Goal: Information Seeking & Learning: Learn about a topic

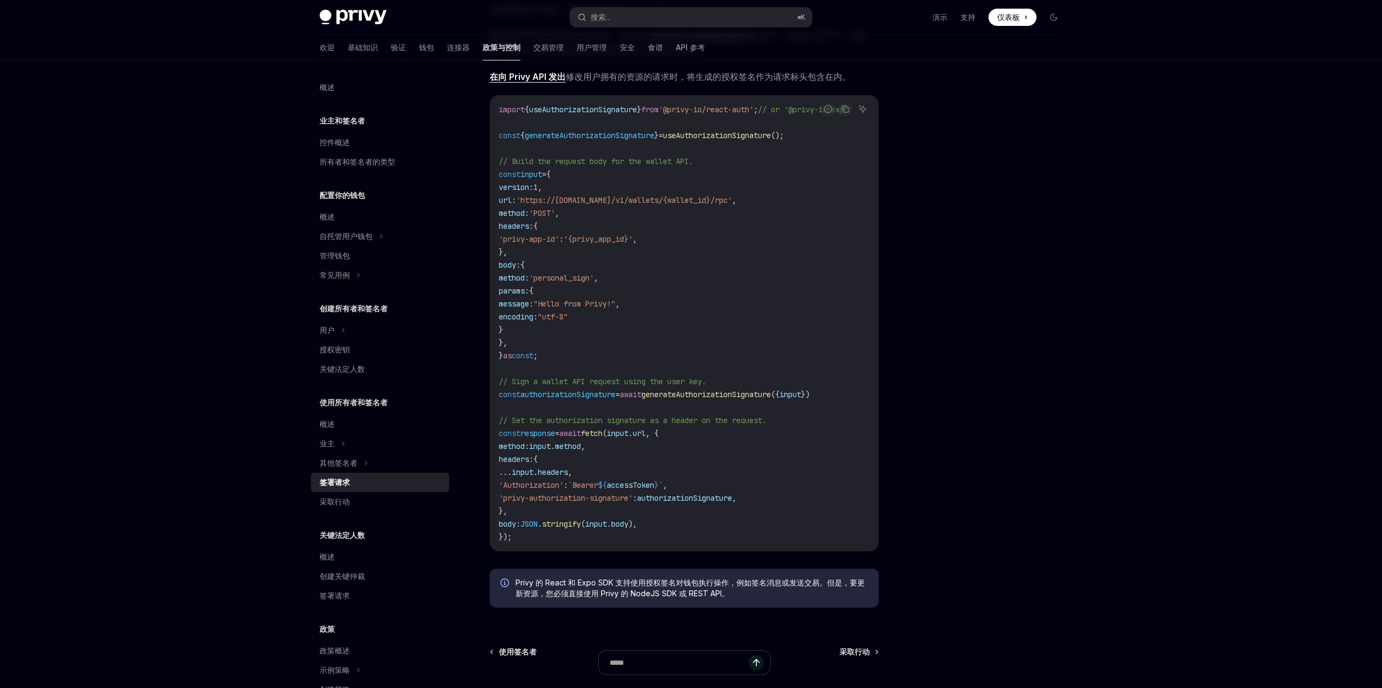
scroll to position [262, 0]
click at [581, 284] on span "'personal_sign'" at bounding box center [561, 282] width 65 height 10
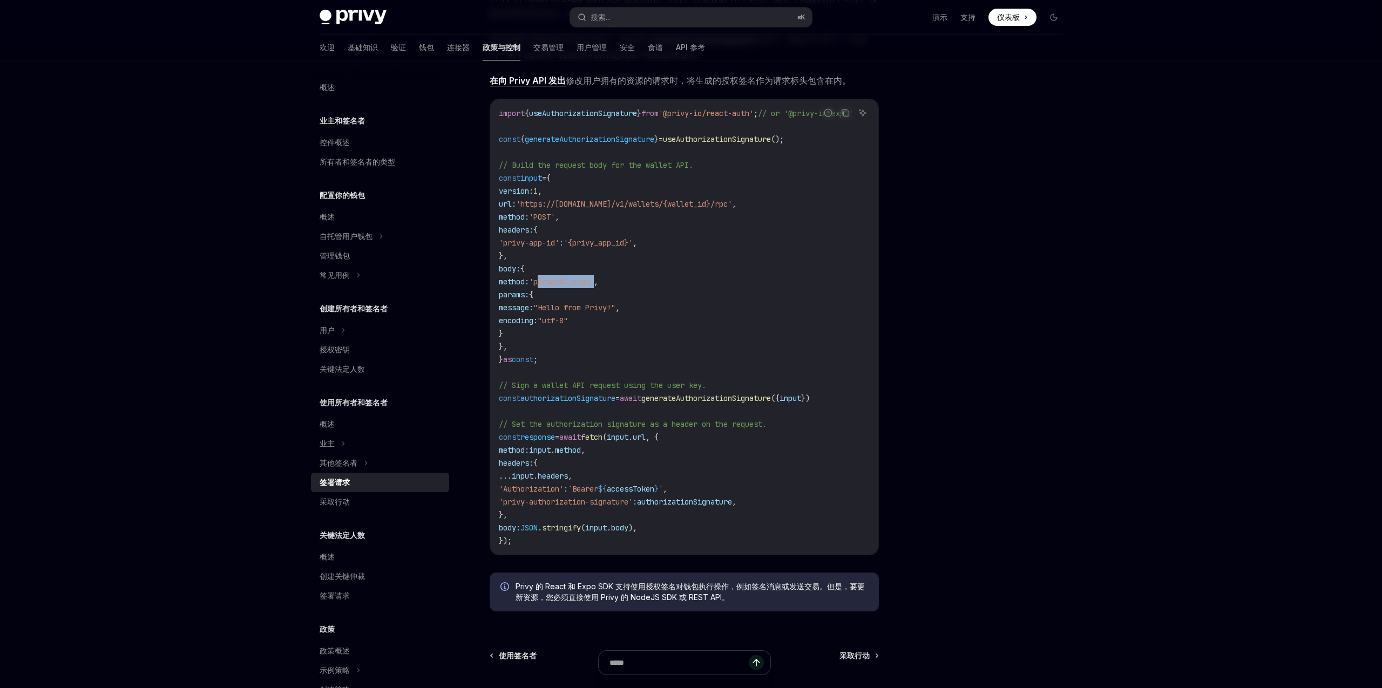
click at [620, 326] on code "import { useAuthorizationSignature } from '@privy-io/react-auth' ; // or '@priv…" at bounding box center [689, 327] width 380 height 440
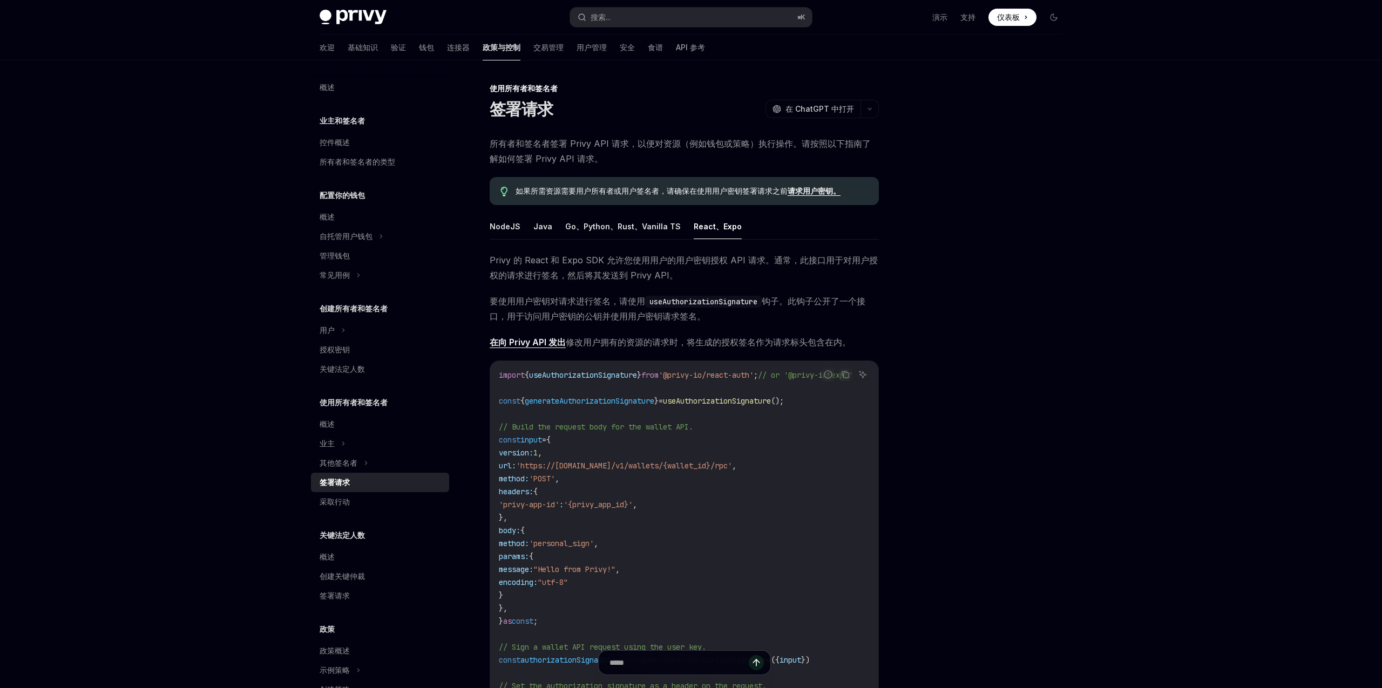
click at [488, 223] on div "使用所有者和签名者 签署请求 OpenAI 在 ChatGPT 中打开 OpenAI 在 ChatGPT 中打开 所有者和签名者签署 Privy API 请求…" at bounding box center [583, 569] width 596 height 974
click at [499, 225] on font "NodeJS" at bounding box center [505, 226] width 31 height 9
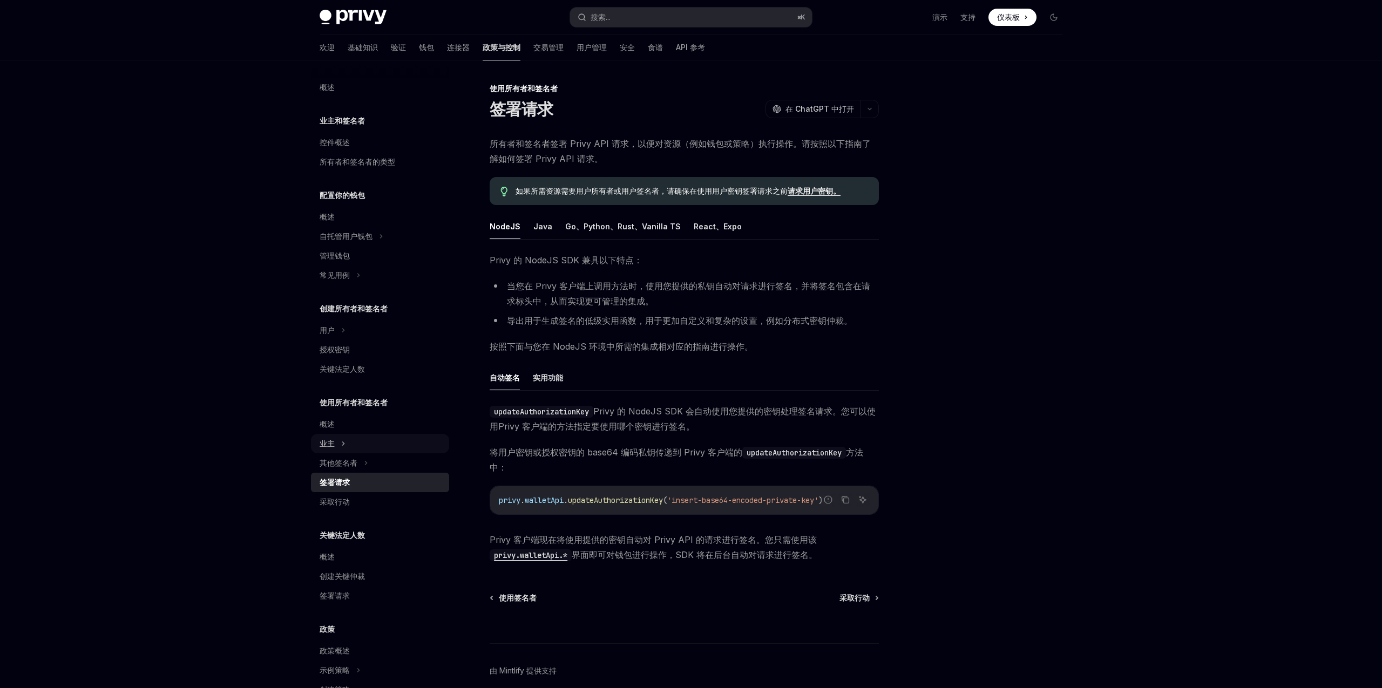
scroll to position [72, 0]
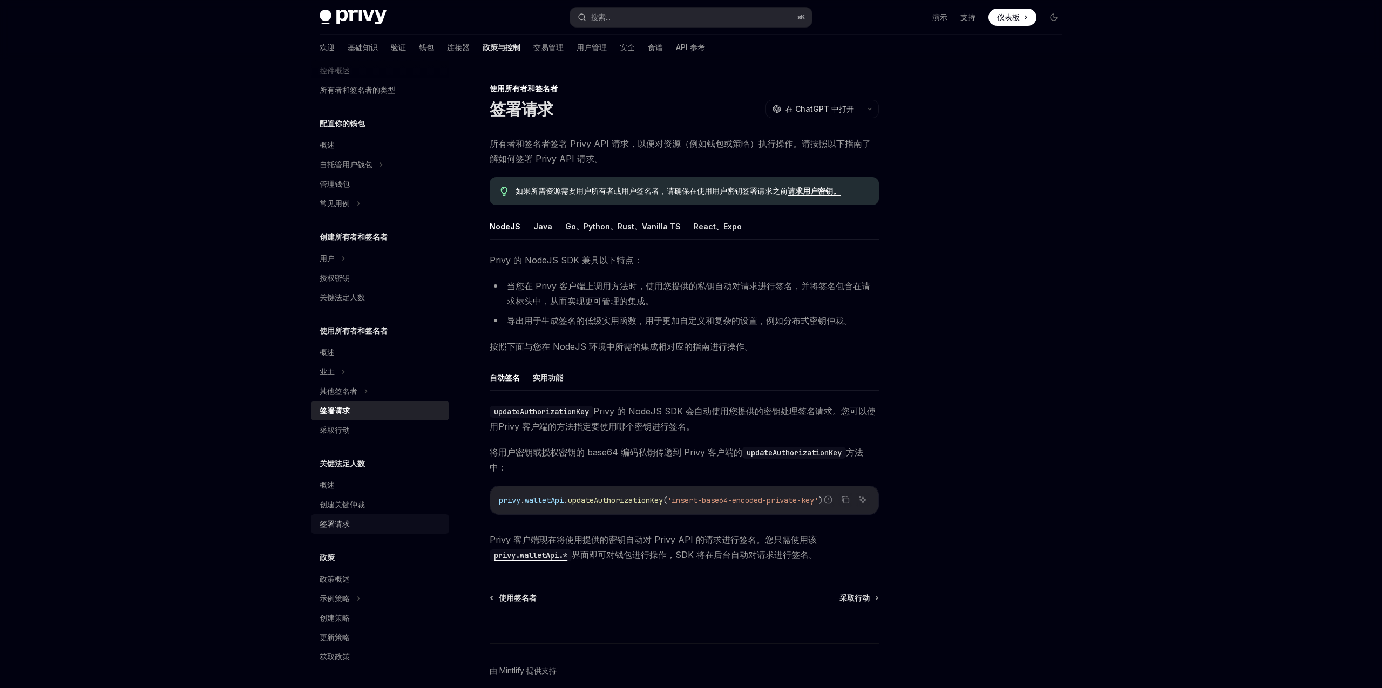
click at [334, 520] on font "签署请求" at bounding box center [335, 523] width 30 height 9
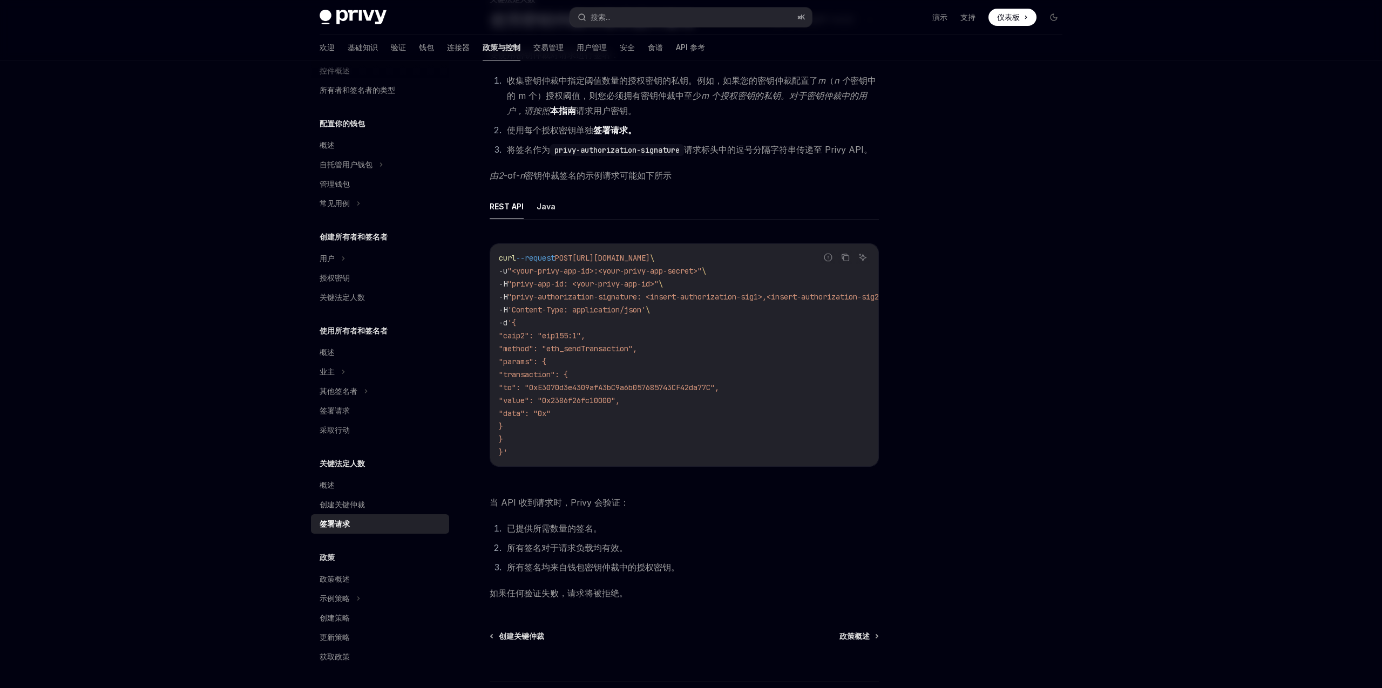
scroll to position [99, 0]
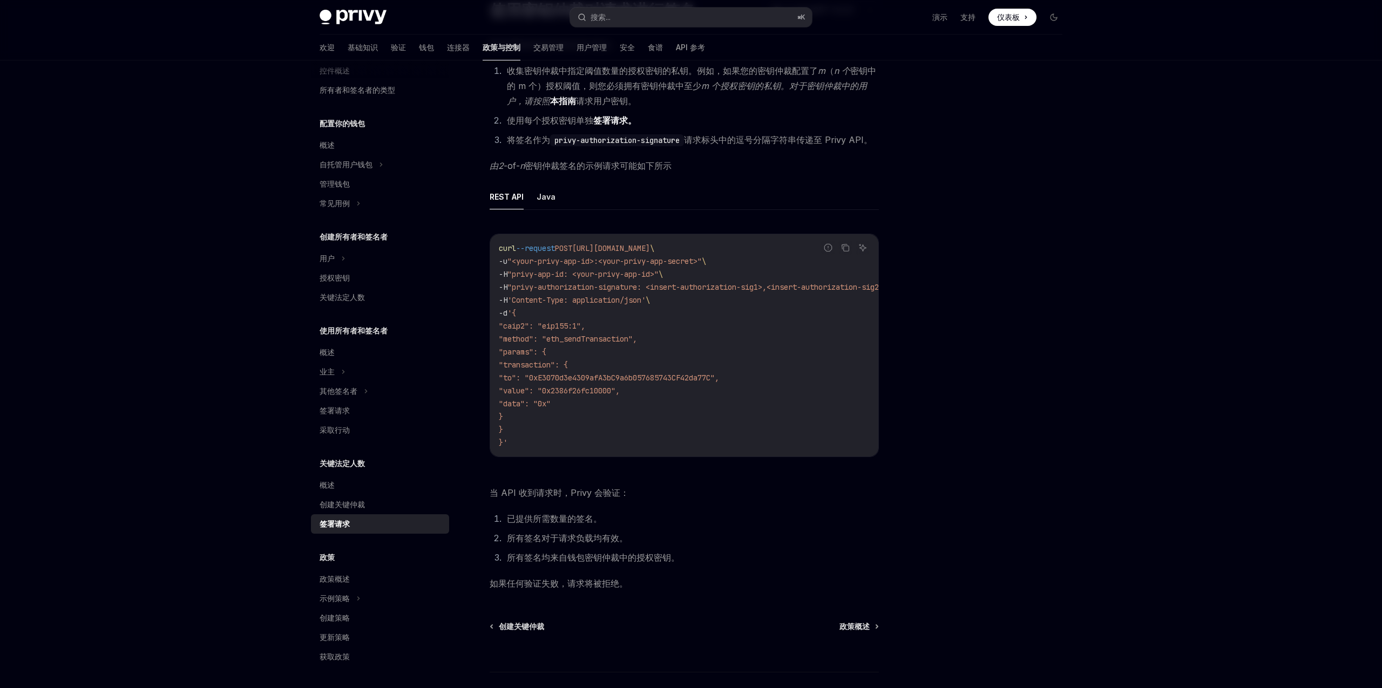
click at [563, 361] on span ""transaction": {" at bounding box center [533, 365] width 69 height 10
click at [578, 324] on span ""caip2": "eip155:1"," at bounding box center [542, 326] width 86 height 10
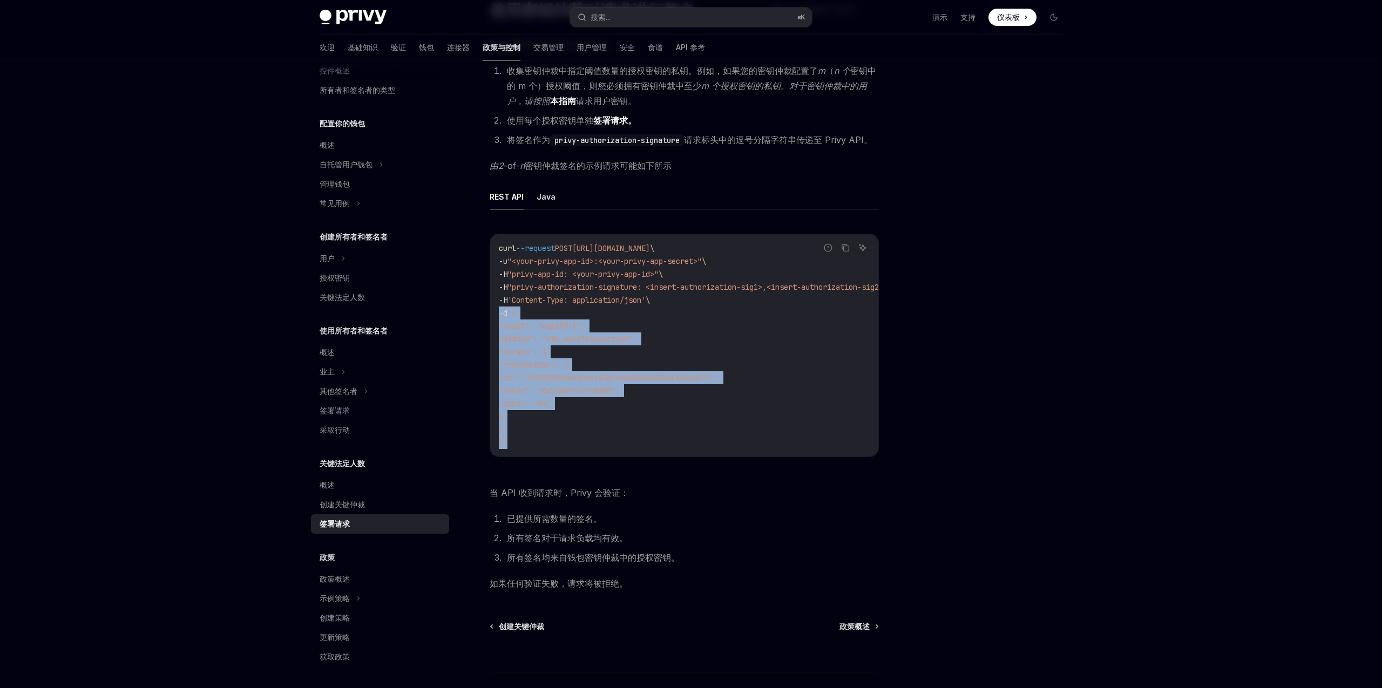
copy code "-d '{ "caip2": "eip155:1", "method": "eth_sendTransaction", "params": { "transa…"
drag, startPoint x: 495, startPoint y: 310, endPoint x: 569, endPoint y: 439, distance: 148.7
click at [569, 439] on div "curl --request POST https://api.privy.io/v1/wallets/y5ofctvacjiv53u4hmnqi0e5/rp…" at bounding box center [684, 345] width 388 height 222
click at [555, 311] on code "curl --request POST https://api.privy.io/v1/wallets/y5ofctvacjiv53u4hmnqi0e5/rp…" at bounding box center [708, 345] width 419 height 207
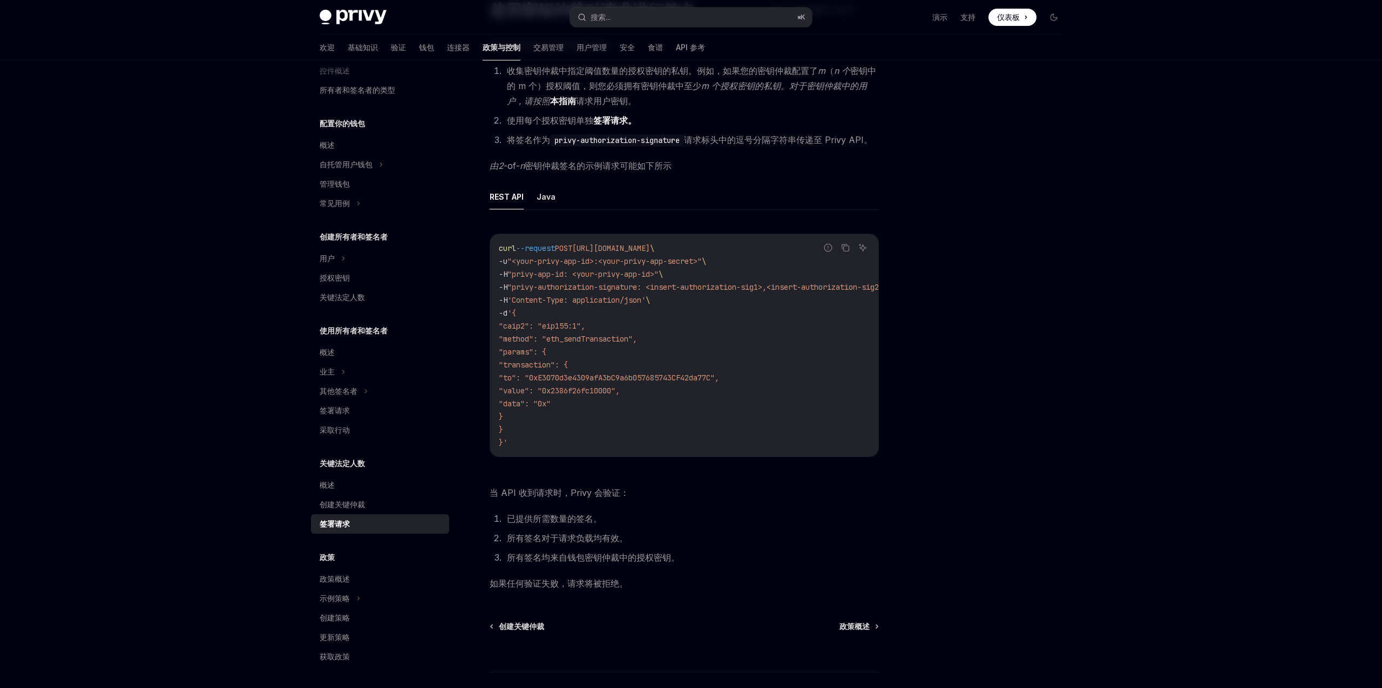
click at [540, 300] on span "'Content-Type: application/json'" at bounding box center [576, 300] width 138 height 10
click at [578, 300] on span "'Content-Type: application/json'" at bounding box center [576, 300] width 138 height 10
click at [602, 328] on code "curl --request POST https://api.privy.io/v1/wallets/y5ofctvacjiv53u4hmnqi0e5/rp…" at bounding box center [708, 345] width 419 height 207
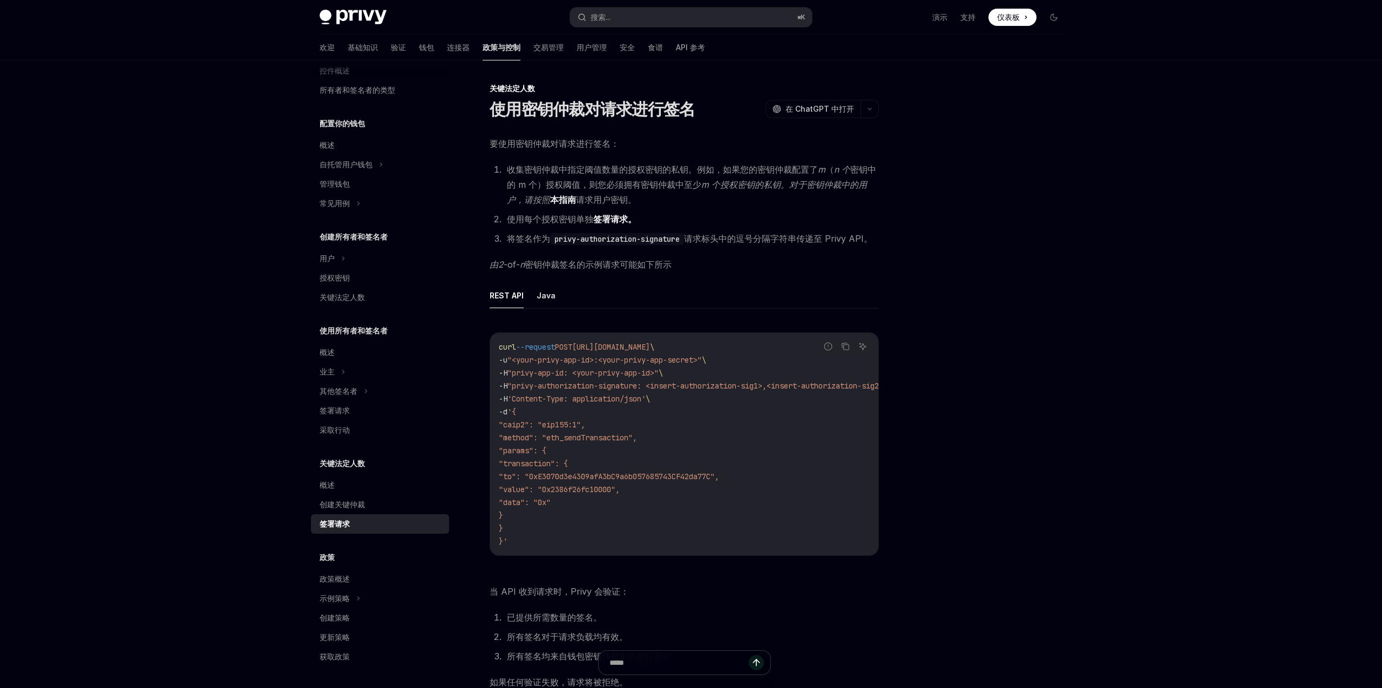
click at [1018, 236] on div at bounding box center [989, 385] width 164 height 606
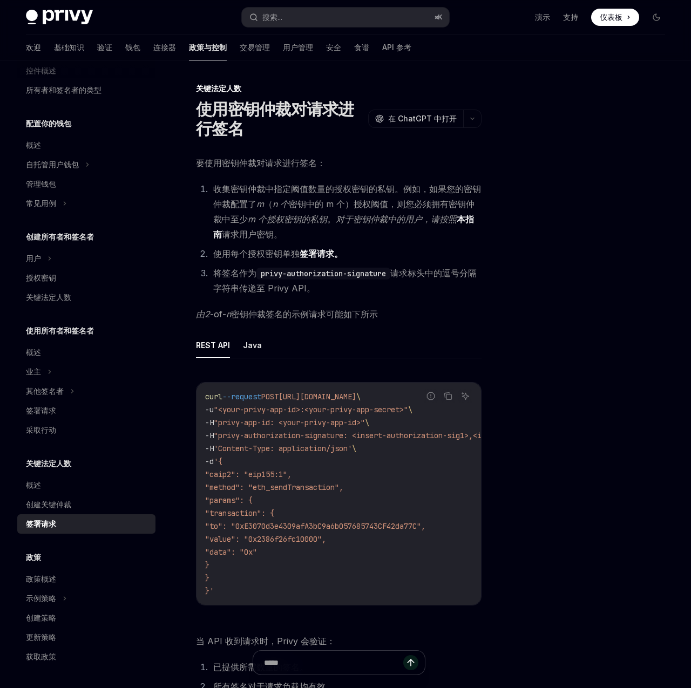
type textarea "*"
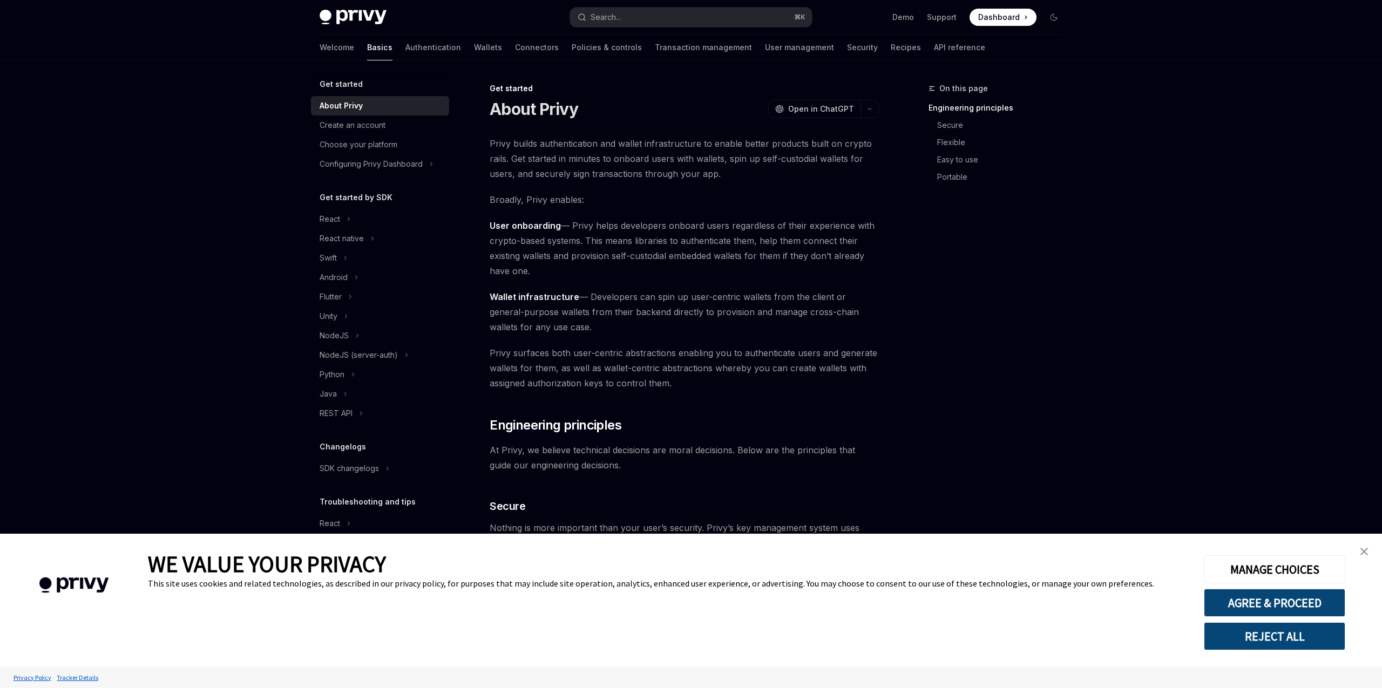
click at [367, 46] on link "Basics" at bounding box center [379, 48] width 25 height 26
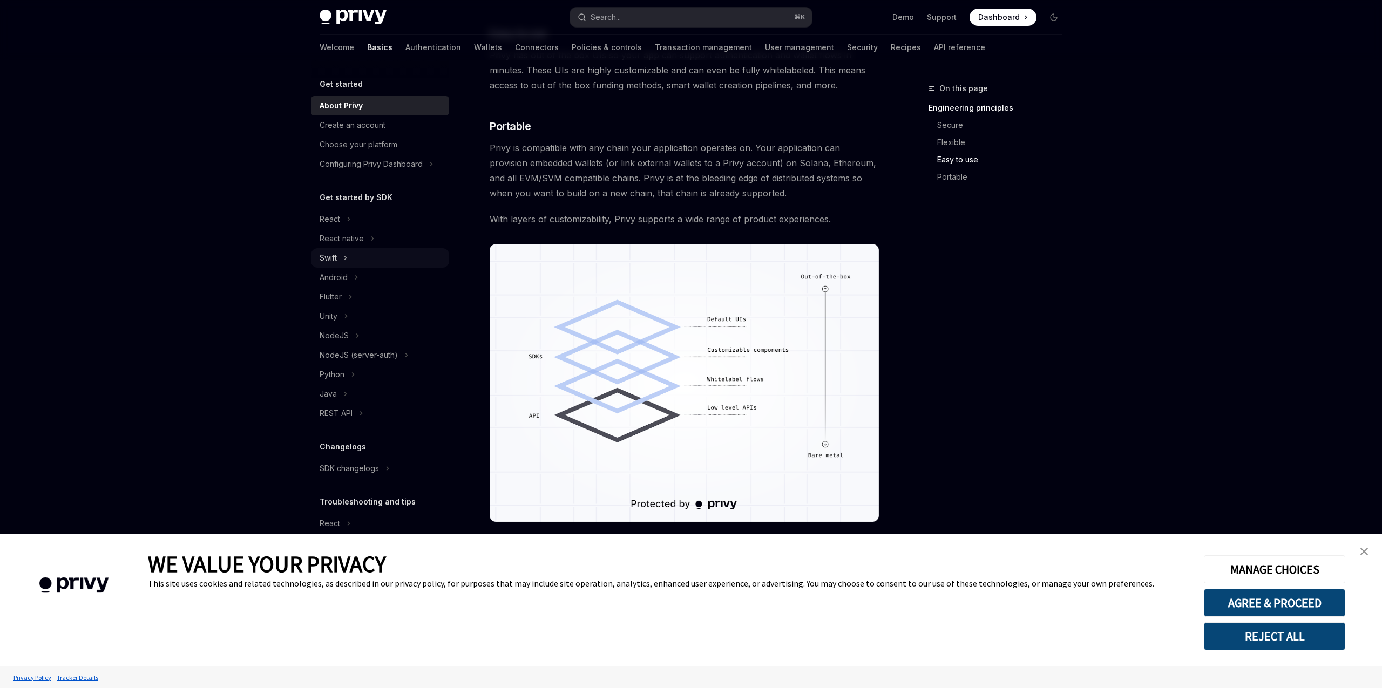
scroll to position [738, 0]
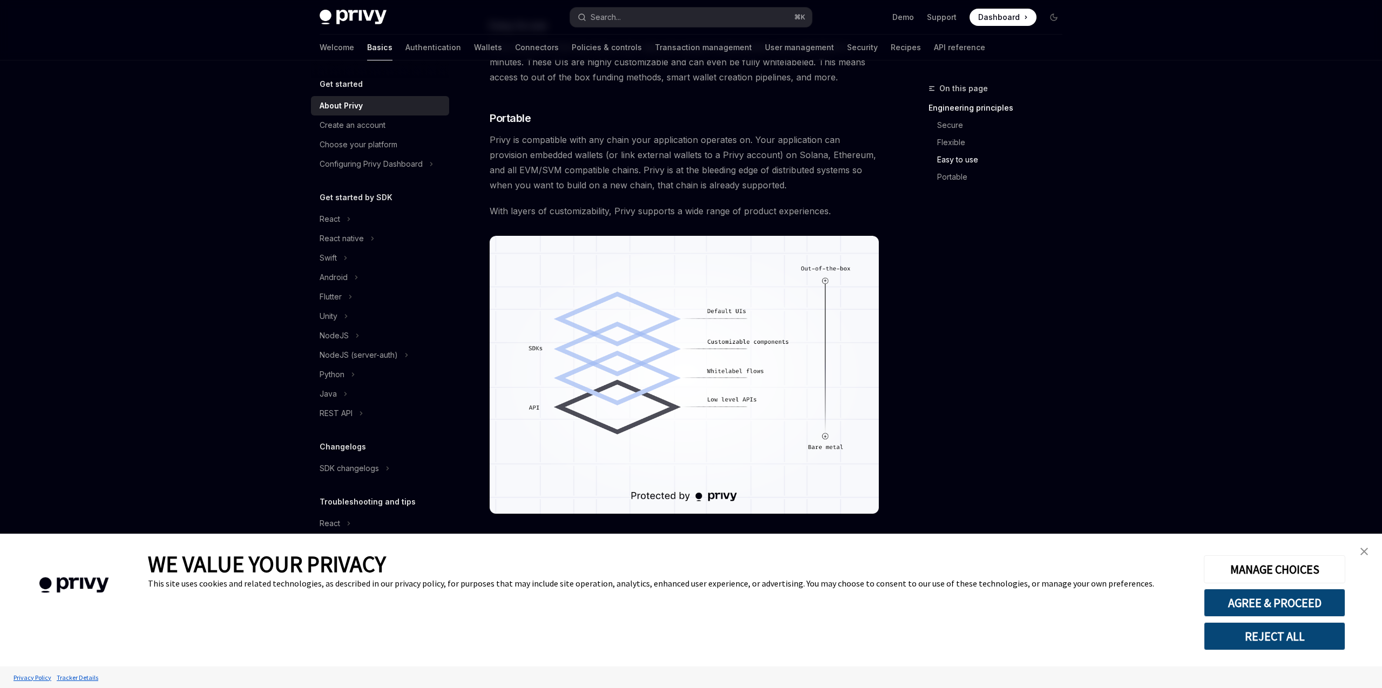
click at [1365, 552] on img "close banner" at bounding box center [1364, 552] width 8 height 8
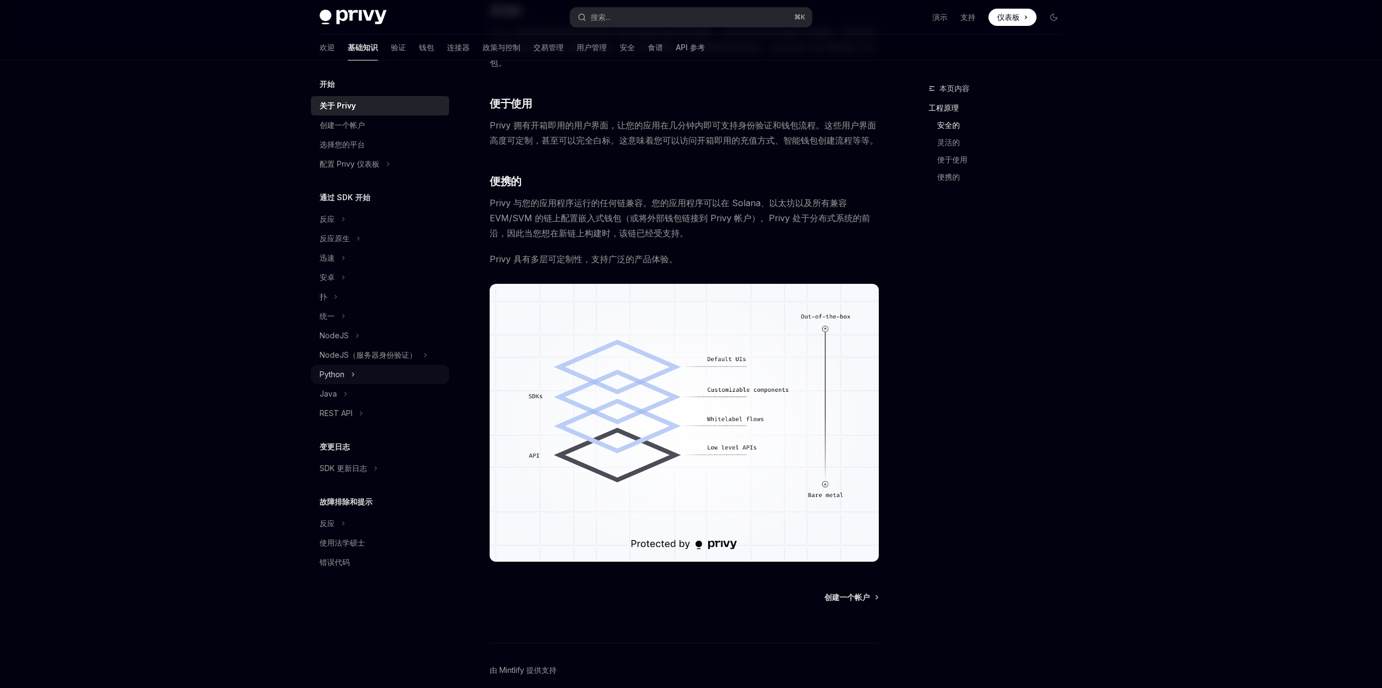
scroll to position [541, 0]
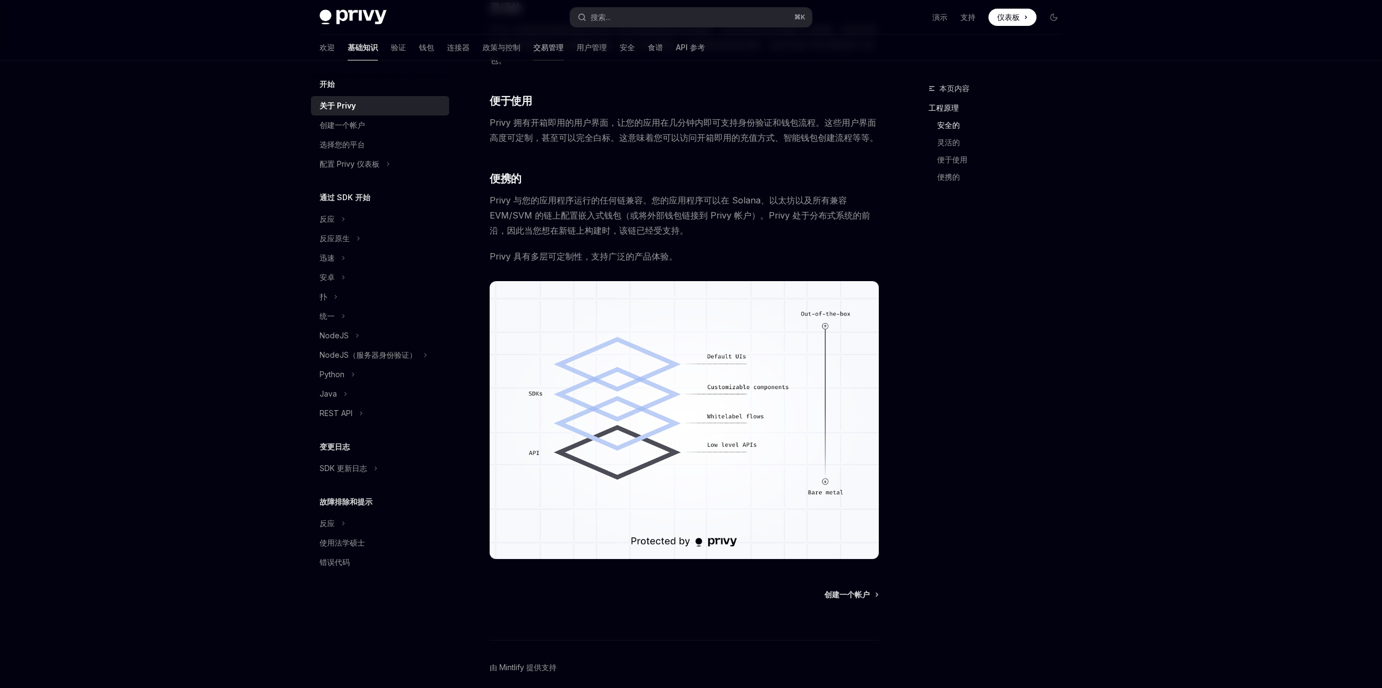
click at [533, 50] on font "交易管理" at bounding box center [548, 47] width 30 height 9
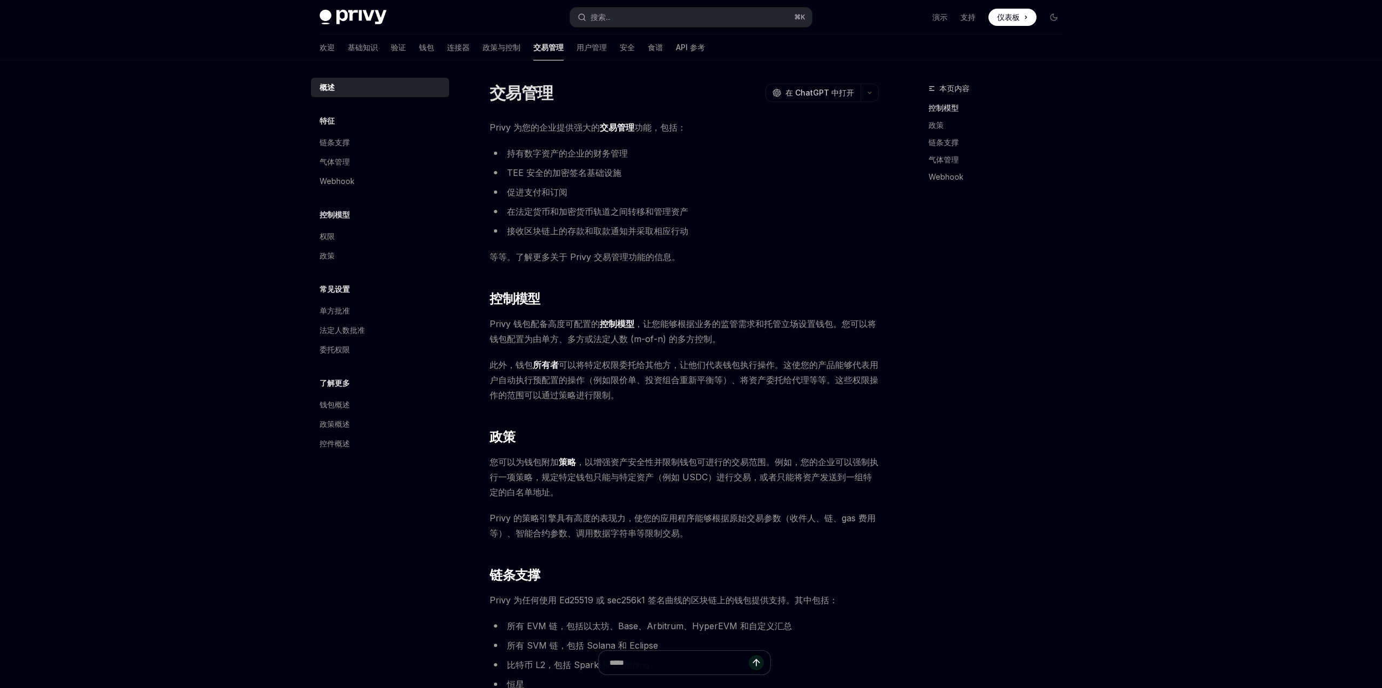
click at [543, 151] on font "持有数字资产的企业的财务管理" at bounding box center [567, 153] width 121 height 11
click at [546, 162] on ul "持有数字资产的企业的财务管理 TEE 安全的加密签名基础设施 促进支付和订阅 在法定货币和加密货币轨道之间转移和管理资产 接收区块链上的存款和取款通知并采取相…" at bounding box center [684, 192] width 389 height 93
click at [543, 170] on font "TEE 安全的加密签名基础设施" at bounding box center [564, 172] width 114 height 11
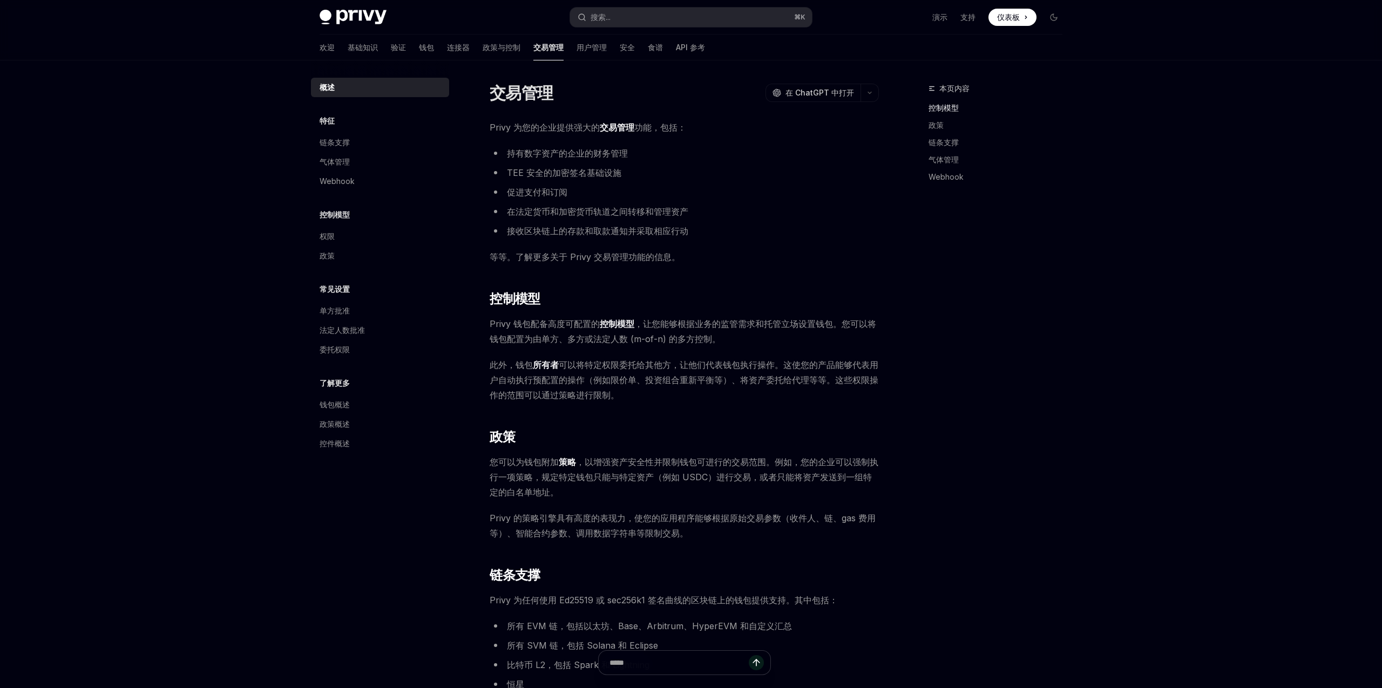
click at [543, 170] on font "TEE 安全的加密签名基础设施" at bounding box center [564, 172] width 114 height 11
click at [586, 180] on ul "持有数字资产的企业的财务管理 TEE 安全的加密签名基础设施 促进支付和订阅 在法定货币和加密货币轨道之间转移和管理资产 接收区块链上的存款和取款通知并采取相…" at bounding box center [684, 192] width 389 height 93
click at [545, 191] on font "促进支付和订阅" at bounding box center [537, 192] width 60 height 11
click at [533, 207] on font "在法定货币和加密货币轨道之间转移和管理资产" at bounding box center [597, 211] width 181 height 11
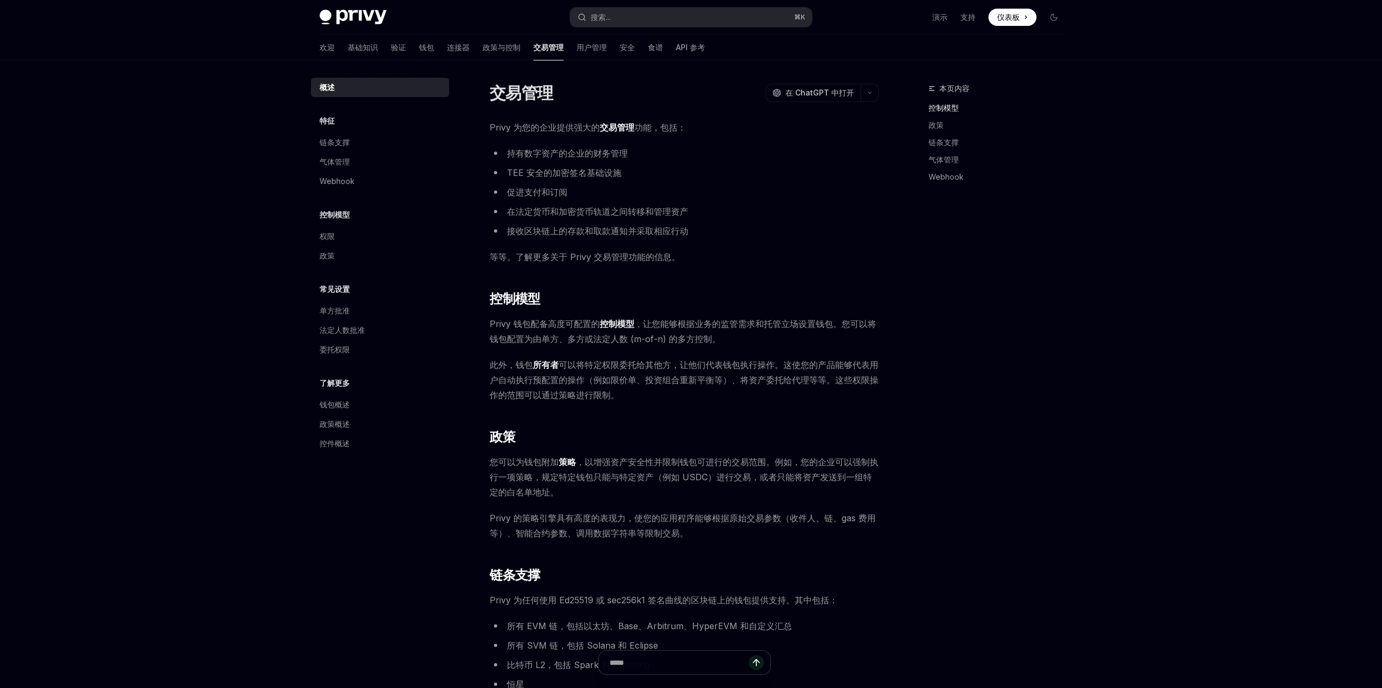
click at [533, 207] on font "在法定货币和加密货币轨道之间转移和管理资产" at bounding box center [597, 211] width 181 height 11
click at [555, 207] on font "在法定货币和加密货币轨道之间转移和管理资产" at bounding box center [597, 211] width 181 height 11
click at [575, 208] on font "在法定货币和加密货币轨道之间转移和管理资产" at bounding box center [597, 211] width 181 height 11
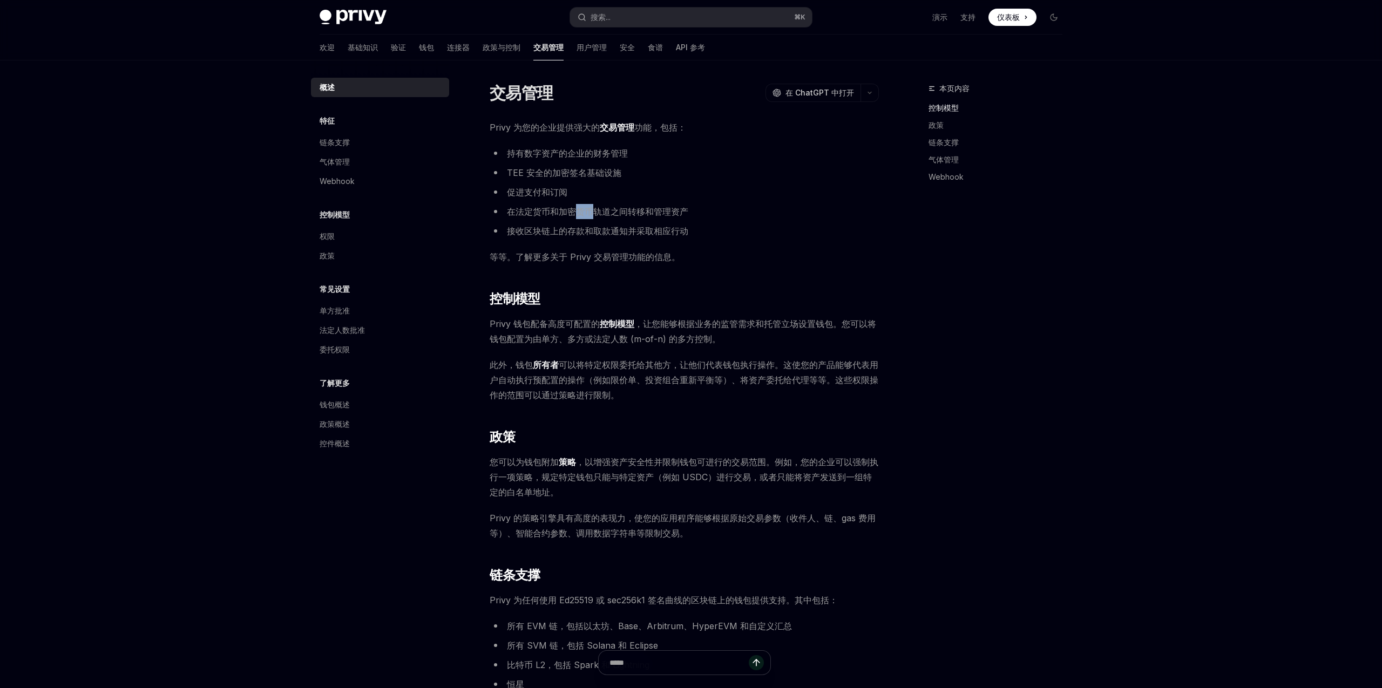
click at [559, 228] on font "接收区块链上的存款和取款通知并采取相应行动" at bounding box center [597, 231] width 181 height 11
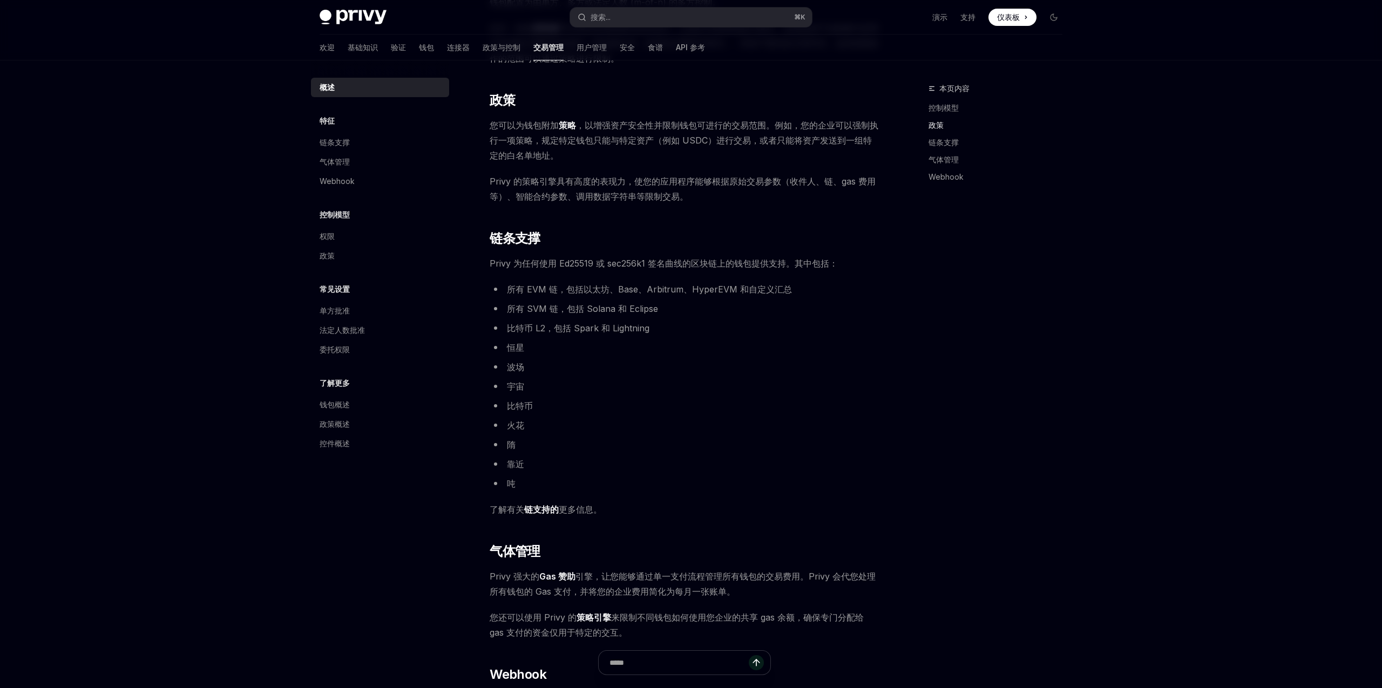
scroll to position [541, 0]
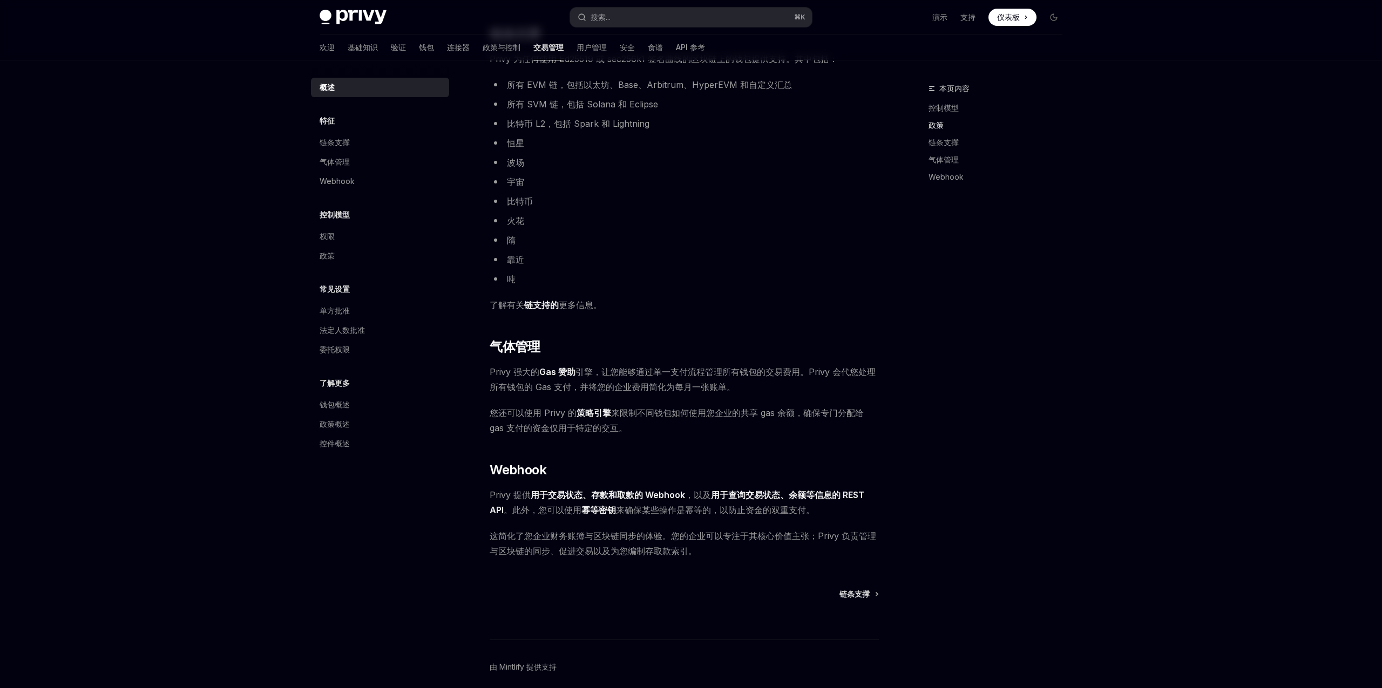
click at [632, 367] on font "引擎，让您能够通过单一支付流程管理所有钱包的交易费用。Privy 会代您处理所有钱包的 Gas 支付，并将您的企业费用简化为每月一张账单。" at bounding box center [683, 380] width 386 height 26
click at [661, 367] on font "引擎，让您能够通过单一支付流程管理所有钱包的交易费用。Privy 会代您处理所有钱包的 Gas 支付，并将您的企业费用简化为每月一张账单。" at bounding box center [683, 380] width 386 height 26
click at [693, 367] on font "引擎，让您能够通过单一支付流程管理所有钱包的交易费用。Privy 会代您处理所有钱包的 Gas 支付，并将您的企业费用简化为每月一张账单。" at bounding box center [683, 380] width 386 height 26
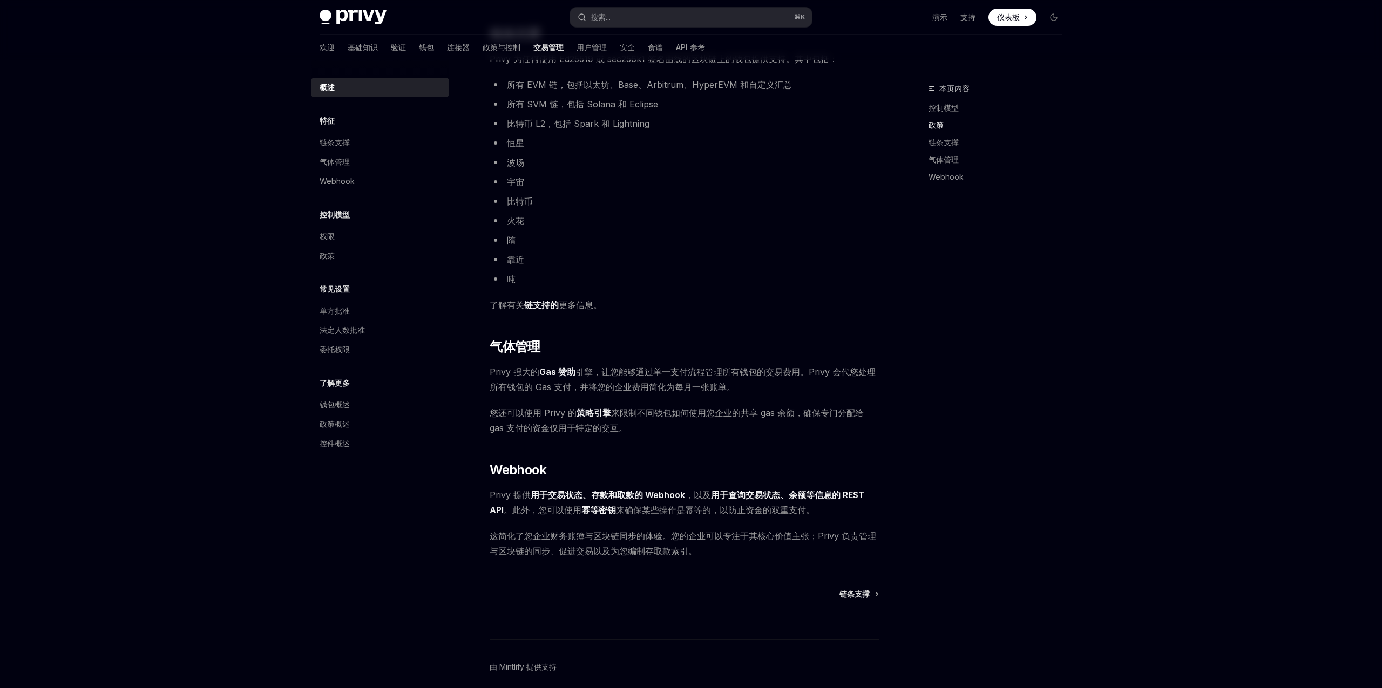
click at [693, 367] on font "引擎，让您能够通过单一支付流程管理所有钱包的交易费用。Privy 会代您处理所有钱包的 Gas 支付，并将您的企业费用简化为每月一张账单。" at bounding box center [683, 380] width 386 height 26
click at [529, 389] on font "引擎，让您能够通过单一支付流程管理所有钱包的交易费用。Privy 会代您处理所有钱包的 Gas 支付，并将您的企业费用简化为每月一张账单。" at bounding box center [683, 380] width 386 height 26
click at [543, 388] on font "引擎，让您能够通过单一支付流程管理所有钱包的交易费用。Privy 会代您处理所有钱包的 Gas 支付，并将您的企业费用简化为每月一张账单。" at bounding box center [683, 380] width 386 height 26
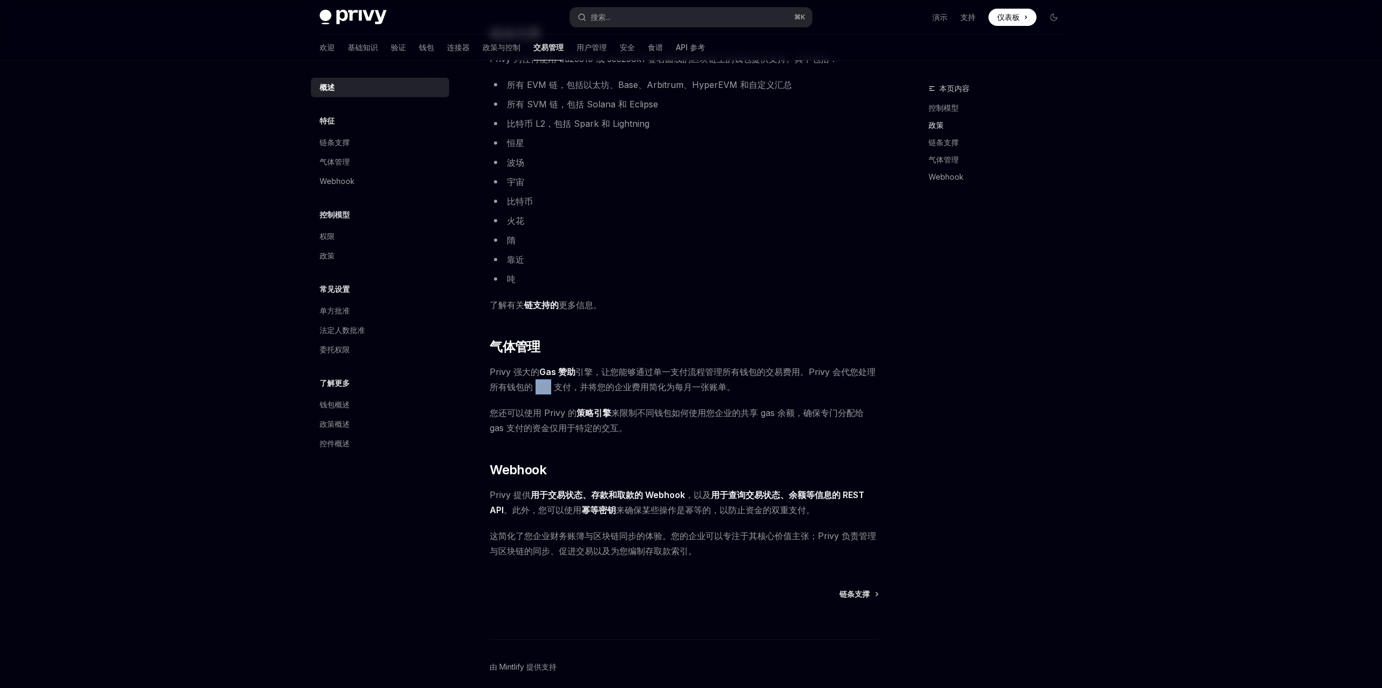
click at [587, 383] on font "引擎，让您能够通过单一支付流程管理所有钱包的交易费用。Privy 会代您处理所有钱包的 Gas 支付，并将您的企业费用简化为每月一张账单。" at bounding box center [683, 380] width 386 height 26
click at [621, 383] on font "引擎，让您能够通过单一支付流程管理所有钱包的交易费用。Privy 会代您处理所有钱包的 Gas 支付，并将您的企业费用简化为每月一张账单。" at bounding box center [683, 380] width 386 height 26
click at [648, 382] on font "引擎，让您能够通过单一支付流程管理所有钱包的交易费用。Privy 会代您处理所有钱包的 Gas 支付，并将您的企业费用简化为每月一张账单。" at bounding box center [683, 380] width 386 height 26
drag, startPoint x: 524, startPoint y: 416, endPoint x: 704, endPoint y: 410, distance: 180.9
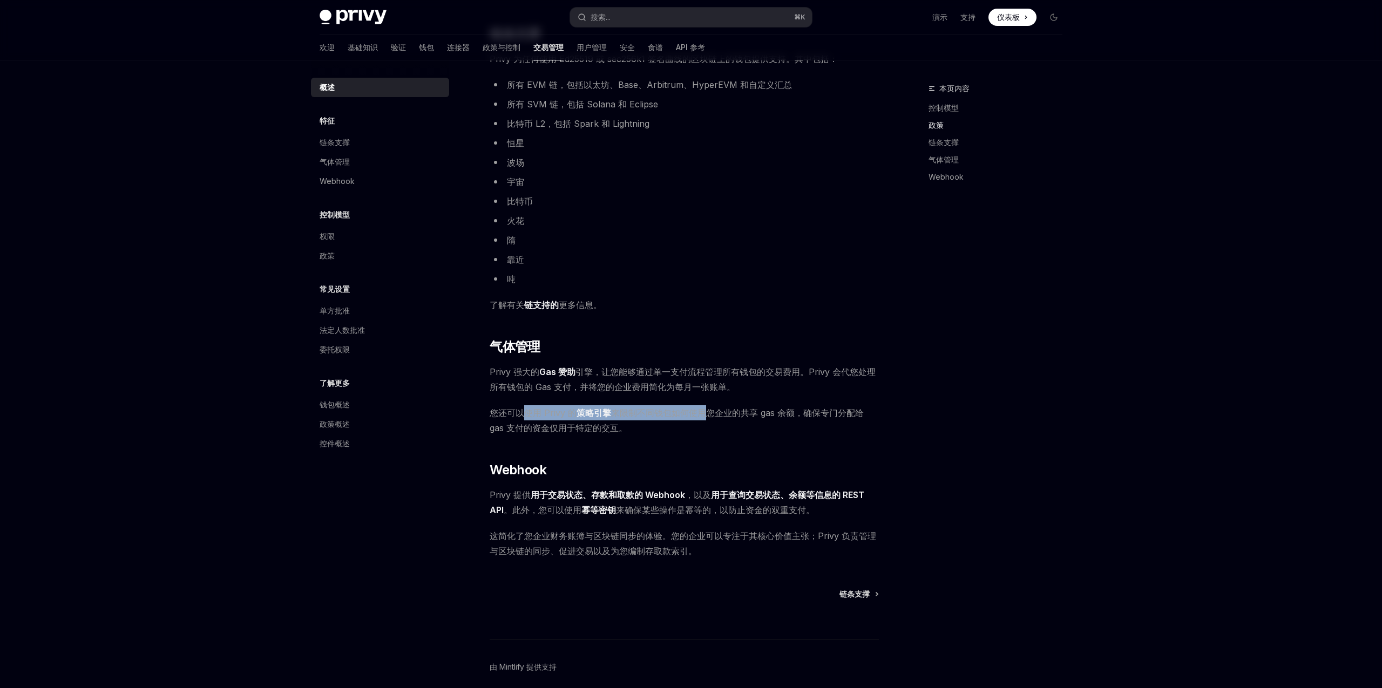
click at [704, 410] on span "您还可以使用 Privy 的 策略引擎 来限制不同钱包如何使用您企业的共享 gas 余额，确保专门分配给 gas 支付的资金仅用于特定的交互。" at bounding box center [684, 420] width 389 height 30
click at [714, 410] on font "来限制不同钱包如何使用您企业的共享 gas 余额，确保专门分配给 gas 支付的资金仅用于特定的交互。" at bounding box center [677, 421] width 374 height 26
click at [716, 413] on font "来限制不同钱包如何使用您企业的共享 gas 余额，确保专门分配给 gas 支付的资金仅用于特定的交互。" at bounding box center [677, 421] width 374 height 26
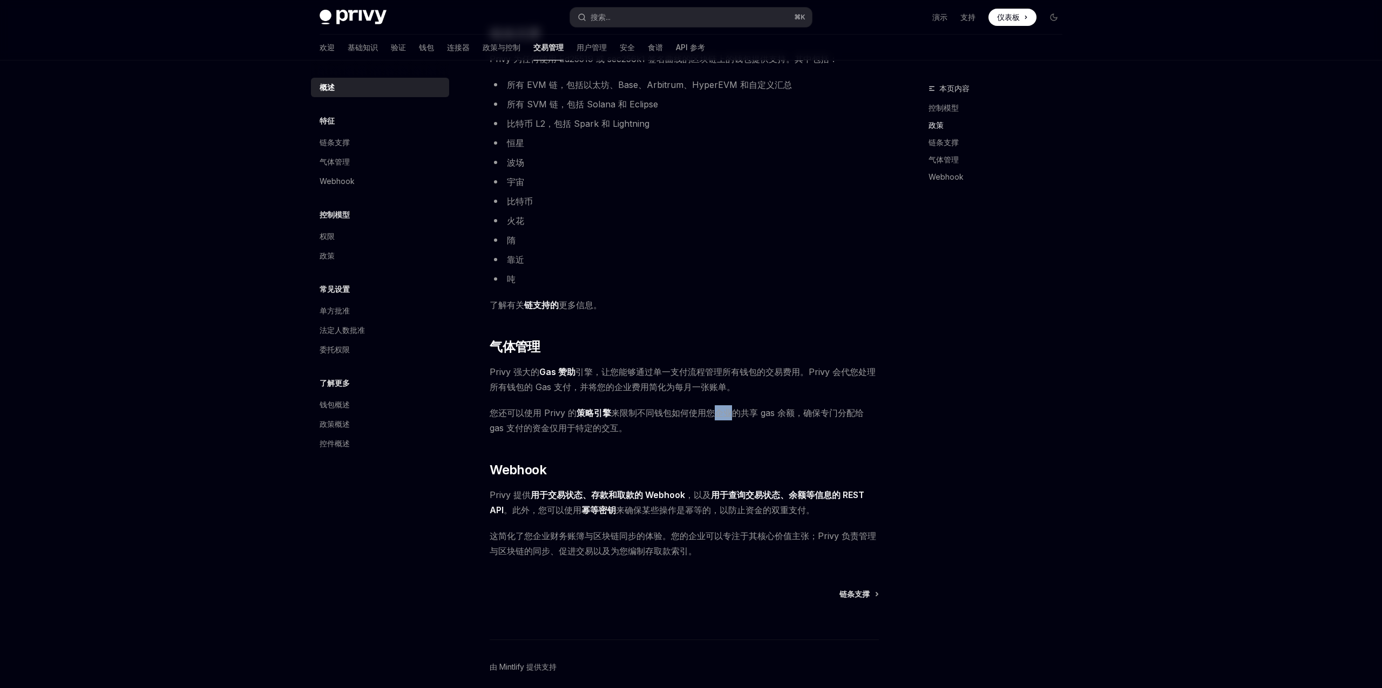
click at [742, 413] on font "来限制不同钱包如何使用您企业的共享 gas 余额，确保专门分配给 gas 支付的资金仅用于特定的交互。" at bounding box center [677, 421] width 374 height 26
click at [352, 157] on div "气体管理" at bounding box center [381, 161] width 123 height 13
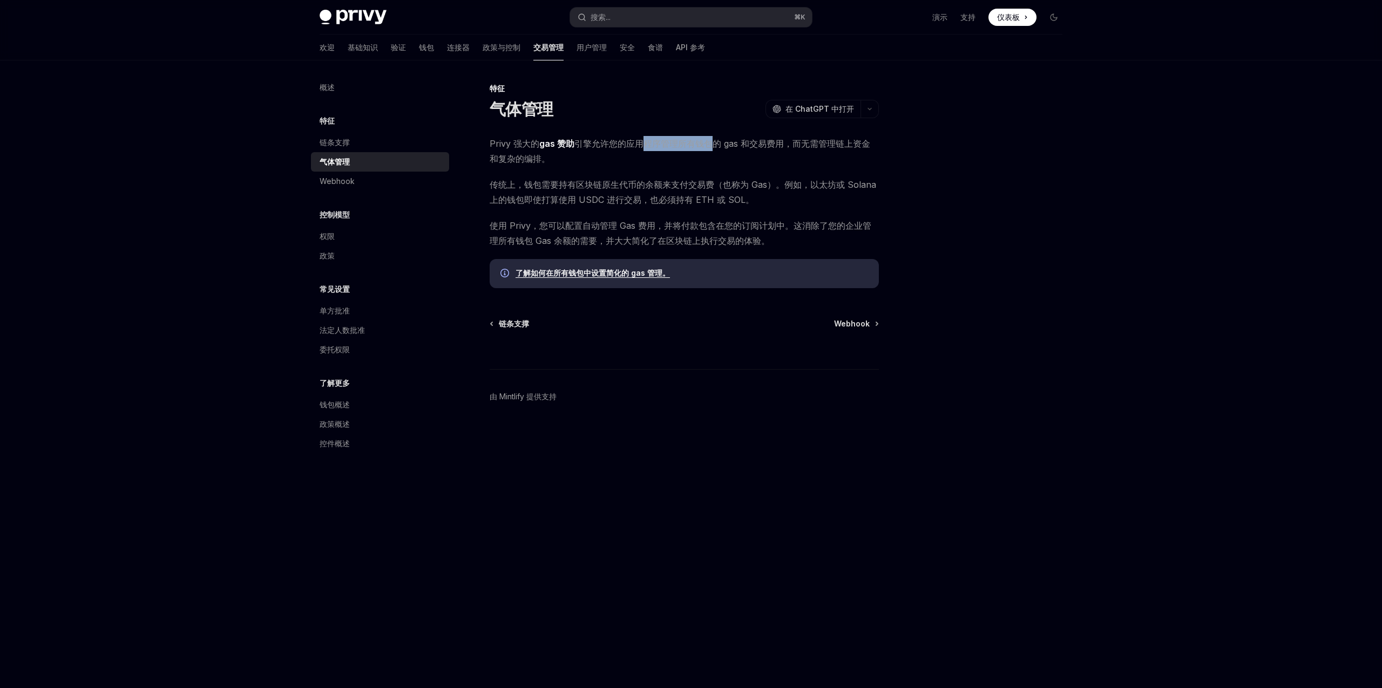
drag, startPoint x: 638, startPoint y: 147, endPoint x: 709, endPoint y: 141, distance: 71.0
click at [709, 141] on font "引擎允许您的应用程序管理所有钱包的 gas 和交易费用，而无需管理链上资金和复杂的编排。" at bounding box center [680, 151] width 381 height 26
click at [741, 144] on font "引擎允许您的应用程序管理所有钱包的 gas 和交易费用，而无需管理链上资金和复杂的编排。" at bounding box center [680, 151] width 381 height 26
drag, startPoint x: 530, startPoint y: 230, endPoint x: 624, endPoint y: 225, distance: 94.6
click at [624, 225] on font "使用 Privy，您可以配置自动管理 Gas 费用，并将付款包含在您的订阅计划中。这消除了您的企业管理所有钱包 Gas 余额的需要，并大大简化了在区块链上执行…" at bounding box center [681, 233] width 382 height 26
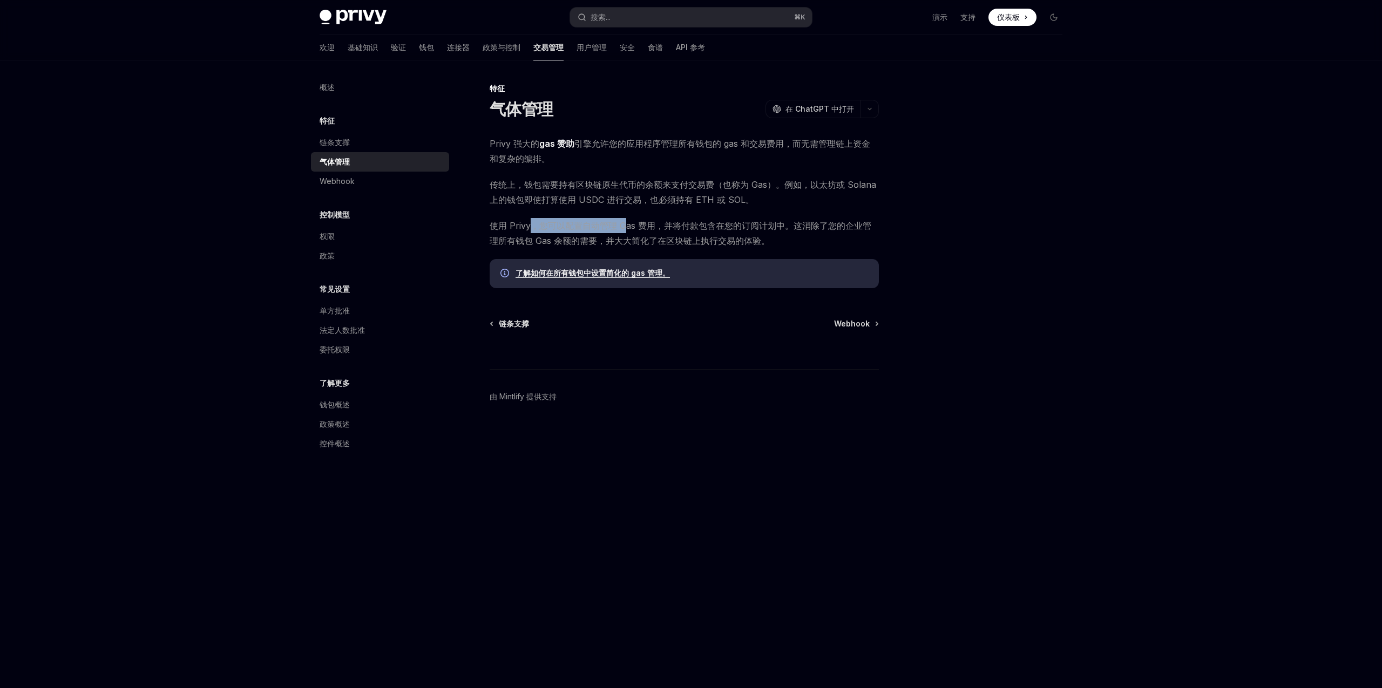
click at [647, 225] on font "使用 Privy，您可以配置自动管理 Gas 费用，并将付款包含在您的订阅计划中。这消除了您的企业管理所有钱包 Gas 余额的需要，并大大简化了在区块链上执行…" at bounding box center [681, 233] width 382 height 26
drag, startPoint x: 585, startPoint y: 223, endPoint x: 620, endPoint y: 227, distance: 35.8
click at [620, 227] on font "使用 Privy，您可以配置自动管理 Gas 费用，并将付款包含在您的订阅计划中。这消除了您的企业管理所有钱包 Gas 余额的需要，并大大简化了在区块链上执行…" at bounding box center [681, 233] width 382 height 26
click at [547, 236] on font "使用 Privy，您可以配置自动管理 Gas 费用，并将付款包含在您的订阅计划中。这消除了您的企业管理所有钱包 Gas 余额的需要，并大大简化了在区块链上执行…" at bounding box center [681, 233] width 382 height 26
drag, startPoint x: 524, startPoint y: 231, endPoint x: 629, endPoint y: 236, distance: 105.4
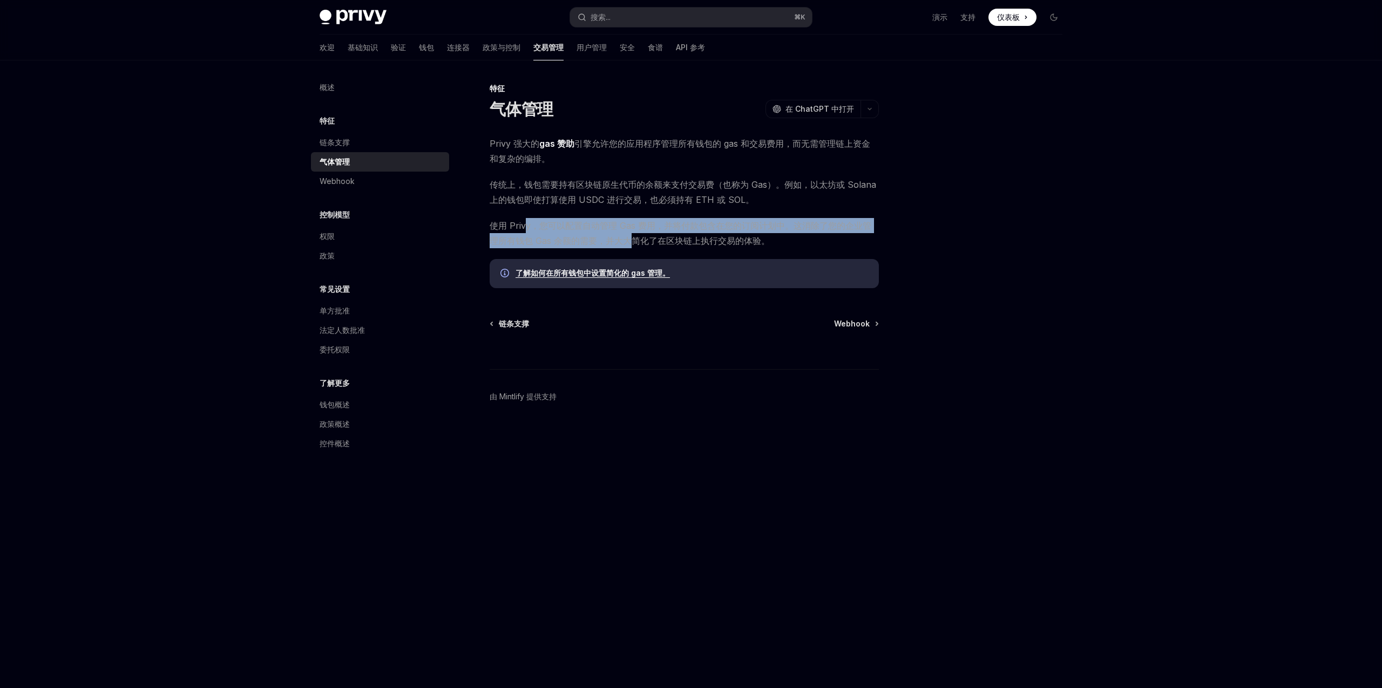
click at [629, 236] on font "使用 Privy，您可以配置自动管理 Gas 费用，并将付款包含在您的订阅计划中。这消除了您的企业管理所有钱包 Gas 余额的需要，并大大简化了在区块链上执行…" at bounding box center [681, 233] width 382 height 26
click at [643, 236] on font "使用 Privy，您可以配置自动管理 Gas 费用，并将付款包含在您的订阅计划中。这消除了您的企业管理所有钱包 Gas 余额的需要，并大大简化了在区块链上执行…" at bounding box center [681, 233] width 382 height 26
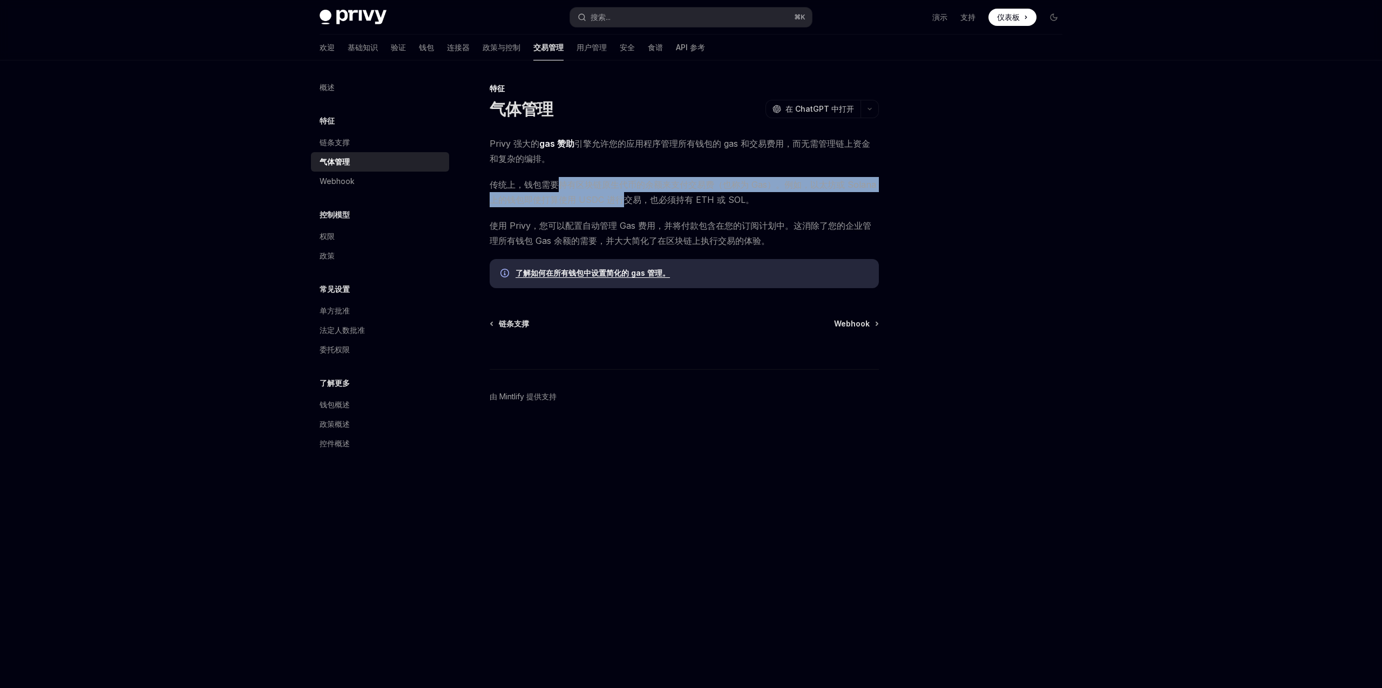
drag, startPoint x: 560, startPoint y: 182, endPoint x: 622, endPoint y: 198, distance: 63.6
click at [622, 198] on font "传统上，钱包需要持有区块链原生代币的余额来支付交易费（也称为 Gas）。例如，以太坊或 Solana 上的钱包即使打算使用 USDC 进行交易，也必须持有 E…" at bounding box center [683, 192] width 387 height 26
click at [652, 197] on font "传统上，钱包需要持有区块链原生代币的余额来支付交易费（也称为 Gas）。例如，以太坊或 Solana 上的钱包即使打算使用 USDC 进行交易，也必须持有 E…" at bounding box center [683, 192] width 387 height 26
drag, startPoint x: 597, startPoint y: 197, endPoint x: 655, endPoint y: 194, distance: 58.9
click at [655, 194] on font "传统上，钱包需要持有区块链原生代币的余额来支付交易费（也称为 Gas）。例如，以太坊或 Solana 上的钱包即使打算使用 USDC 进行交易，也必须持有 E…" at bounding box center [683, 192] width 387 height 26
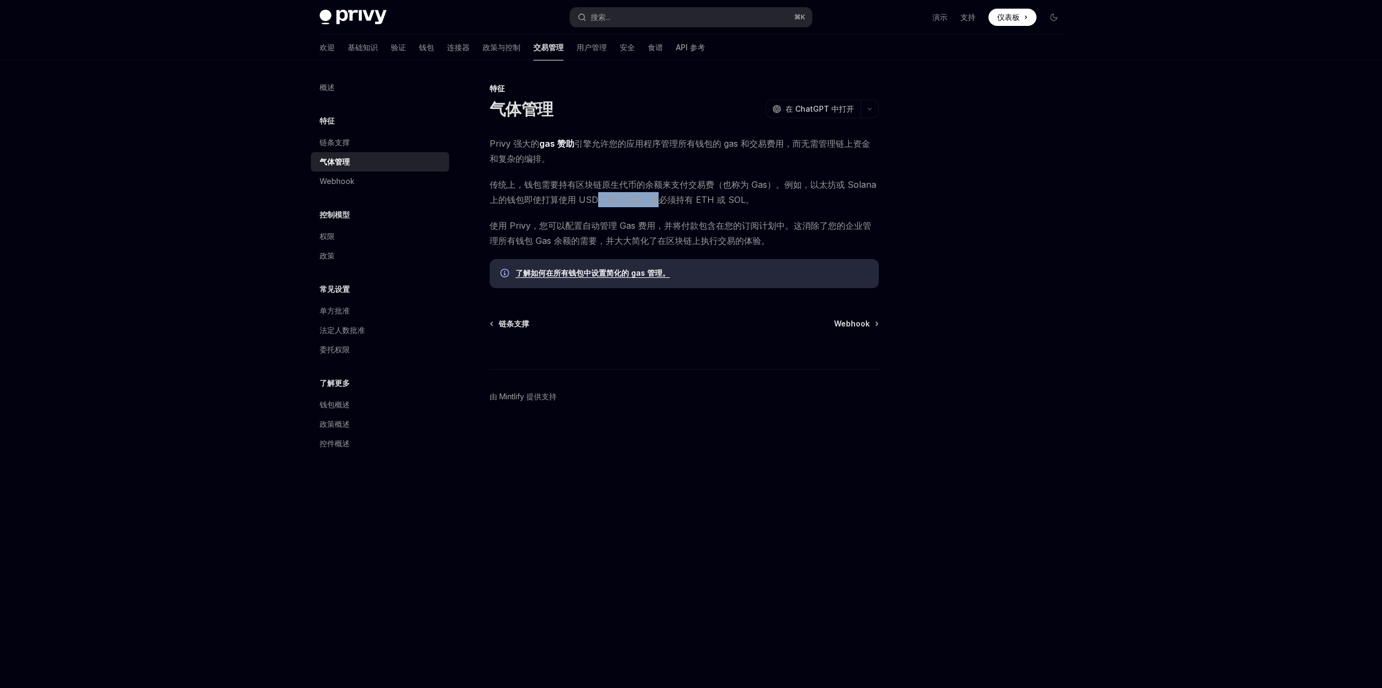
click at [662, 192] on span "传统上，钱包需要持有区块链原生代币的余额来支付交易费（也称为 Gas）。例如，以太坊或 Solana 上的钱包即使打算使用 USDC 进行交易，也必须持有 E…" at bounding box center [684, 192] width 389 height 30
drag, startPoint x: 564, startPoint y: 193, endPoint x: 654, endPoint y: 191, distance: 90.2
click at [654, 191] on span "传统上，钱包需要持有区块链原生代币的余额来支付交易费（也称为 Gas）。例如，以太坊或 Solana 上的钱包即使打算使用 USDC 进行交易，也必须持有 E…" at bounding box center [684, 192] width 389 height 30
click at [661, 191] on span "传统上，钱包需要持有区块链原生代币的余额来支付交易费（也称为 Gas）。例如，以太坊或 Solana 上的钱包即使打算使用 USDC 进行交易，也必须持有 E…" at bounding box center [684, 192] width 389 height 30
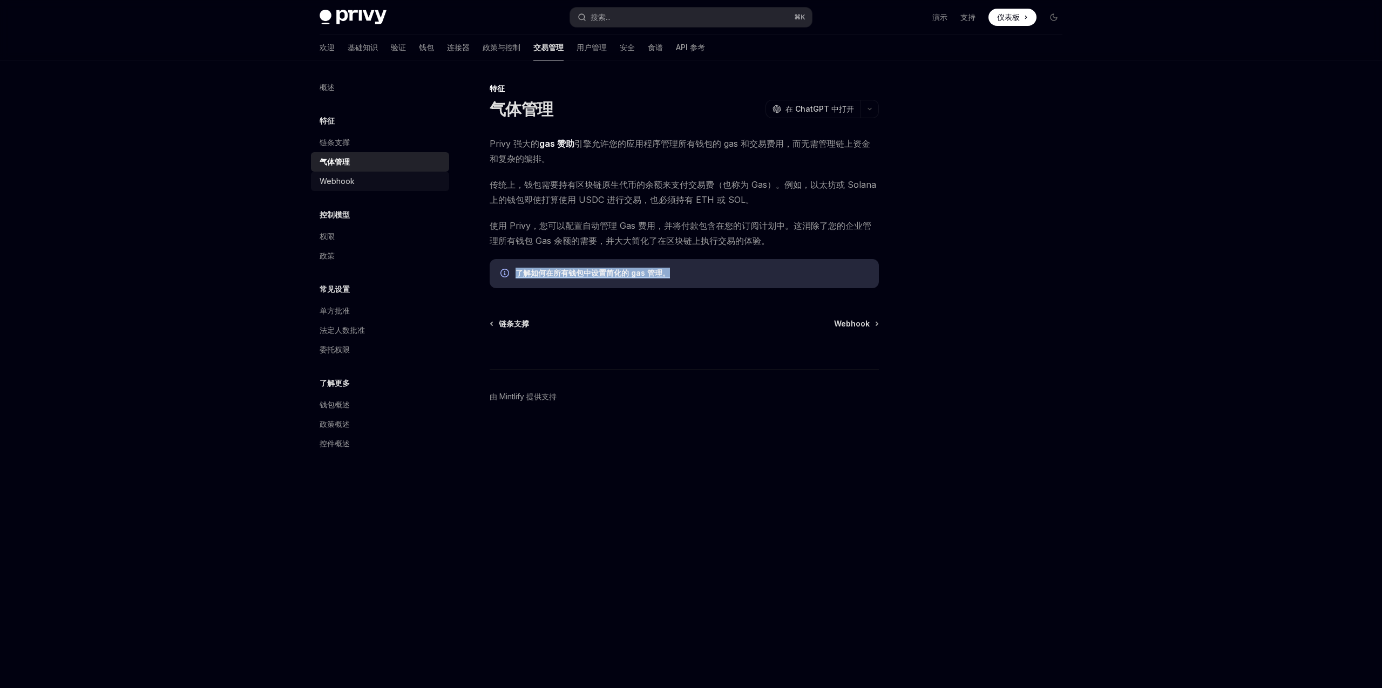
click at [347, 177] on font "Webhook" at bounding box center [337, 181] width 35 height 9
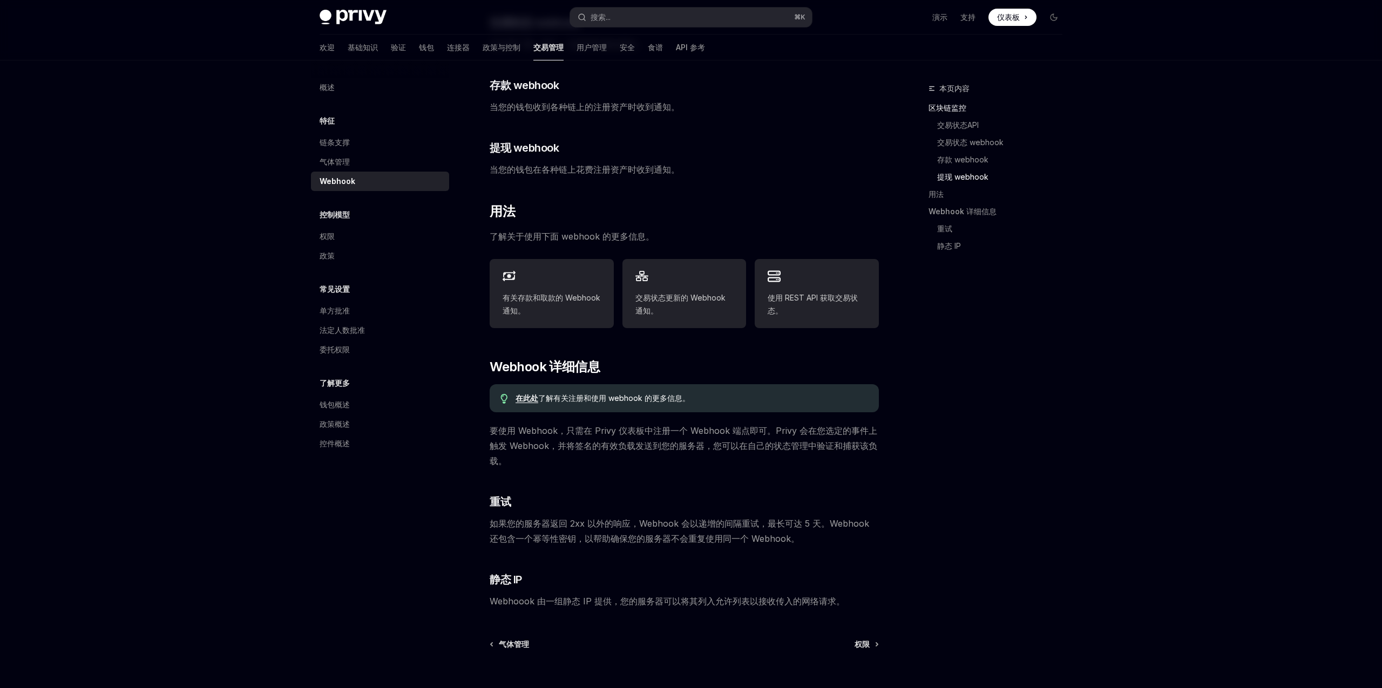
scroll to position [402, 0]
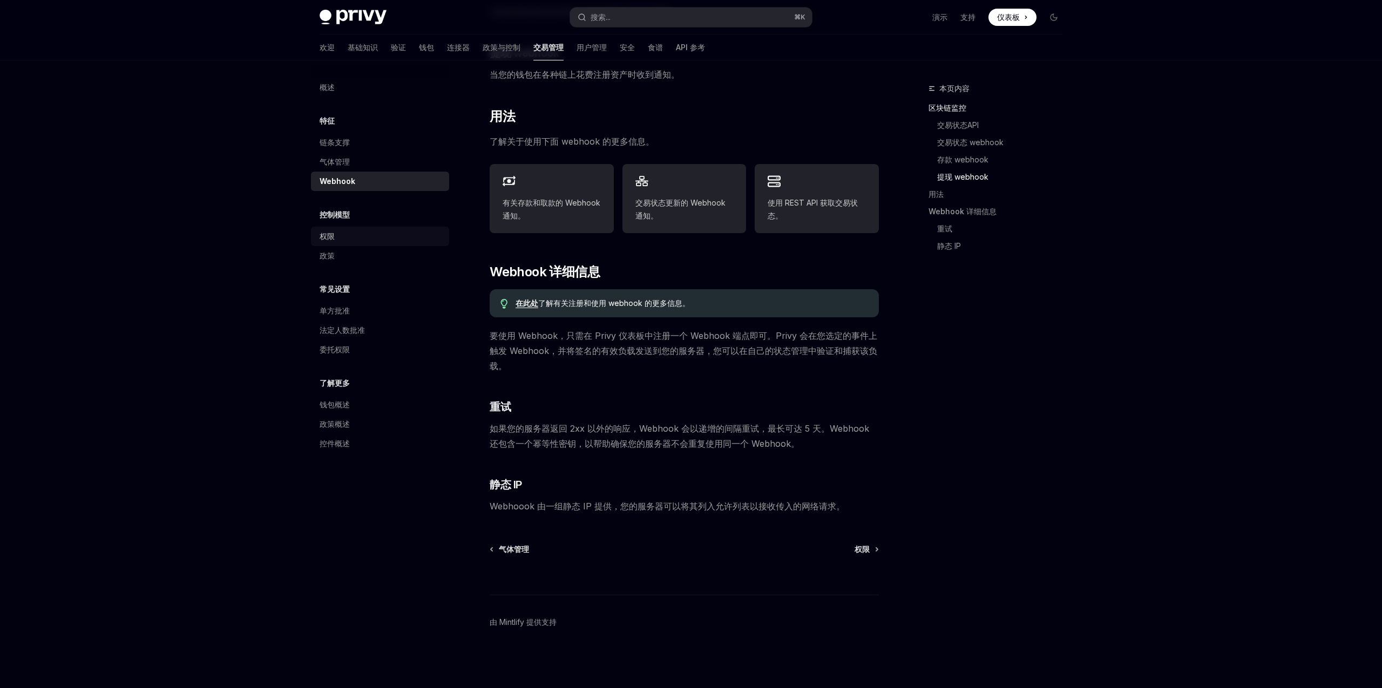
click at [360, 233] on div "权限" at bounding box center [381, 236] width 123 height 13
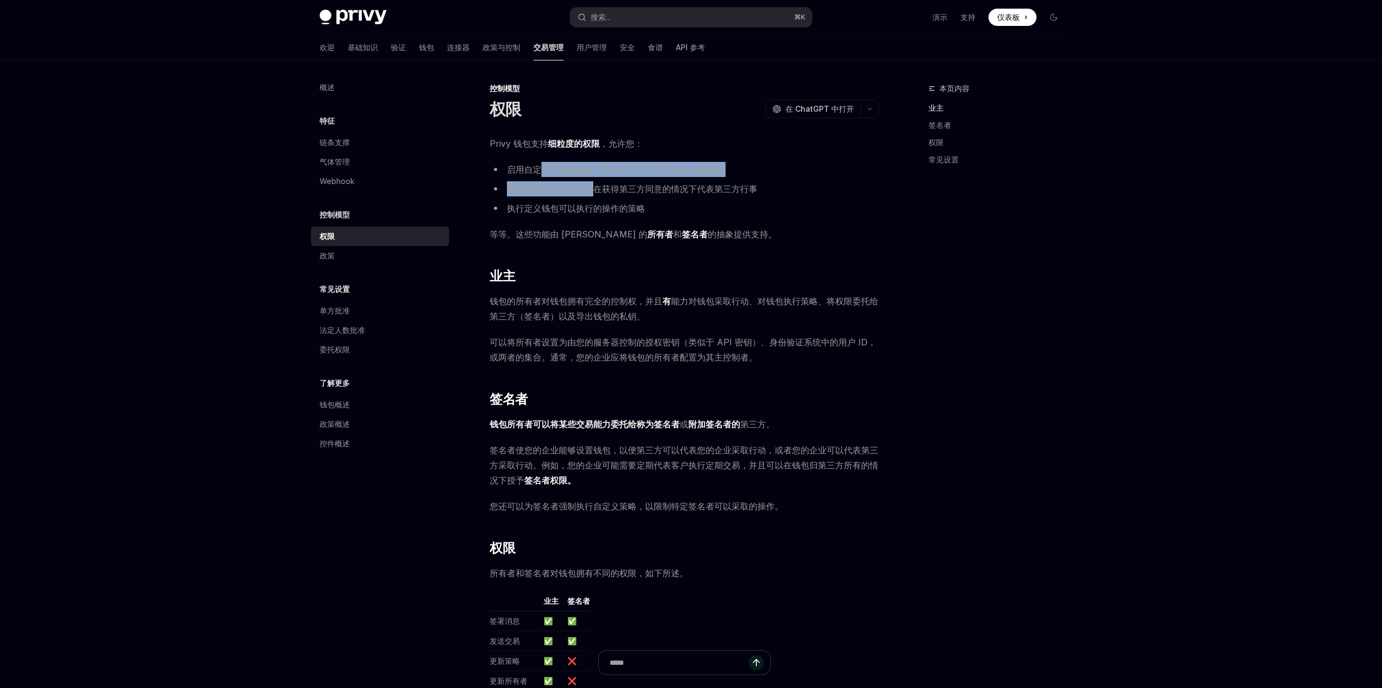
drag, startPoint x: 543, startPoint y: 168, endPoint x: 594, endPoint y: 187, distance: 54.5
click at [594, 187] on ul "启用自定义所有权配置，具有单方、多方或法定人数批准 将权限委托给第三方或在获得第三方同意的情况下代表第三方行事 执行定义钱包可以执行的操作的策略" at bounding box center [684, 189] width 389 height 54
click at [615, 188] on font "将权限委托给第三方或在获得第三方同意的情况下代表第三方行事" at bounding box center [632, 189] width 250 height 11
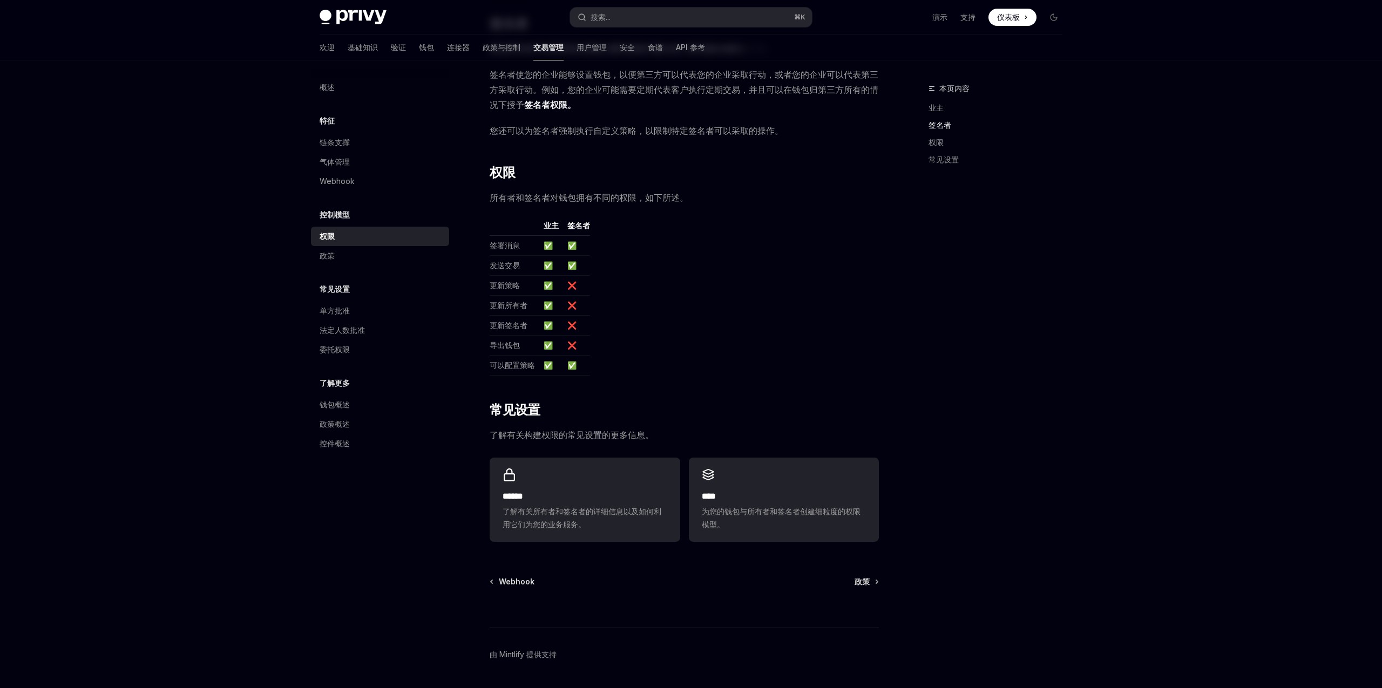
scroll to position [377, 0]
click at [339, 251] on div "政策" at bounding box center [381, 255] width 123 height 13
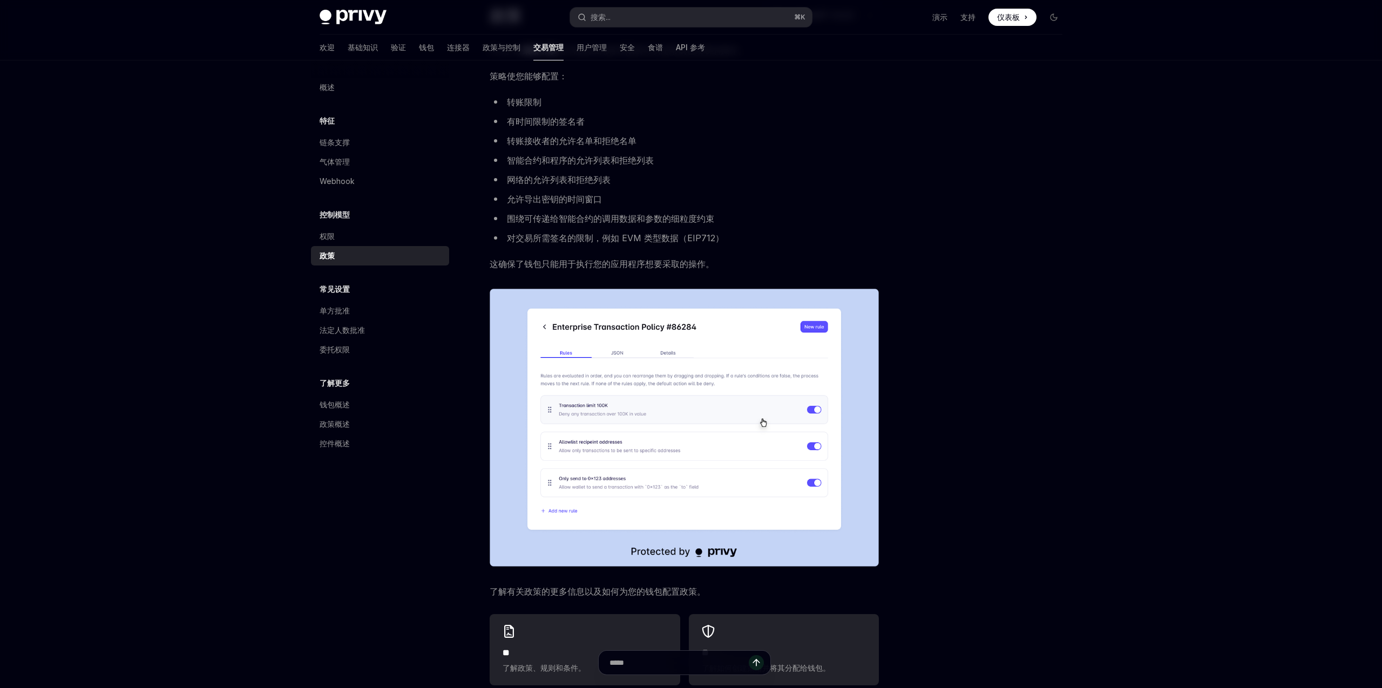
scroll to position [269, 0]
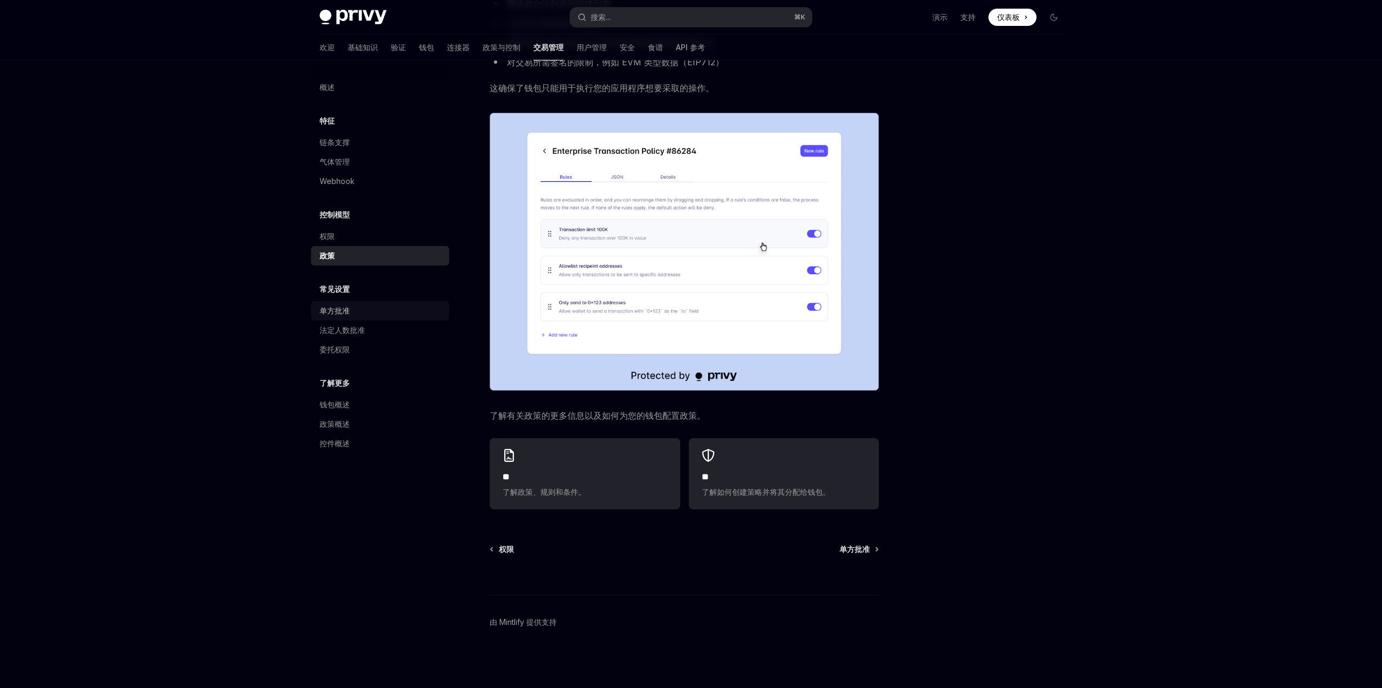
click at [336, 305] on div "单方批准" at bounding box center [335, 310] width 30 height 13
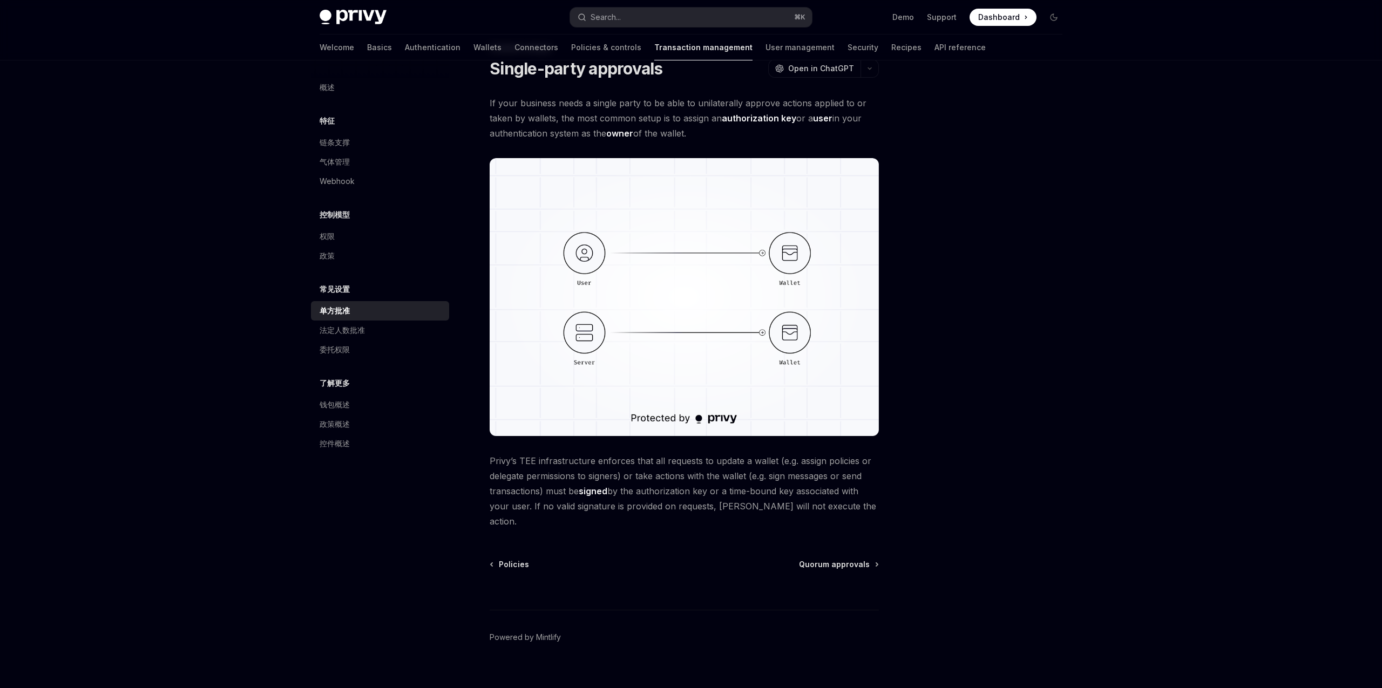
scroll to position [10, 0]
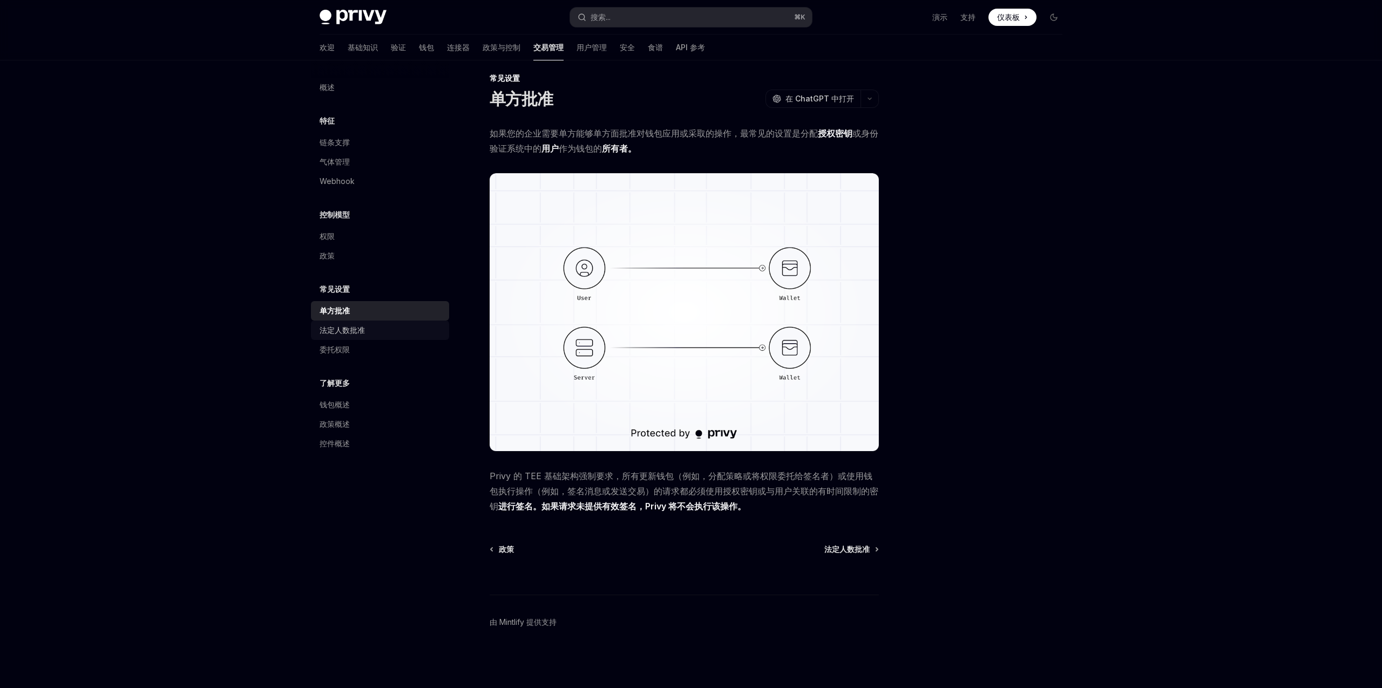
click at [342, 327] on font "法定人数批准" at bounding box center [342, 330] width 45 height 9
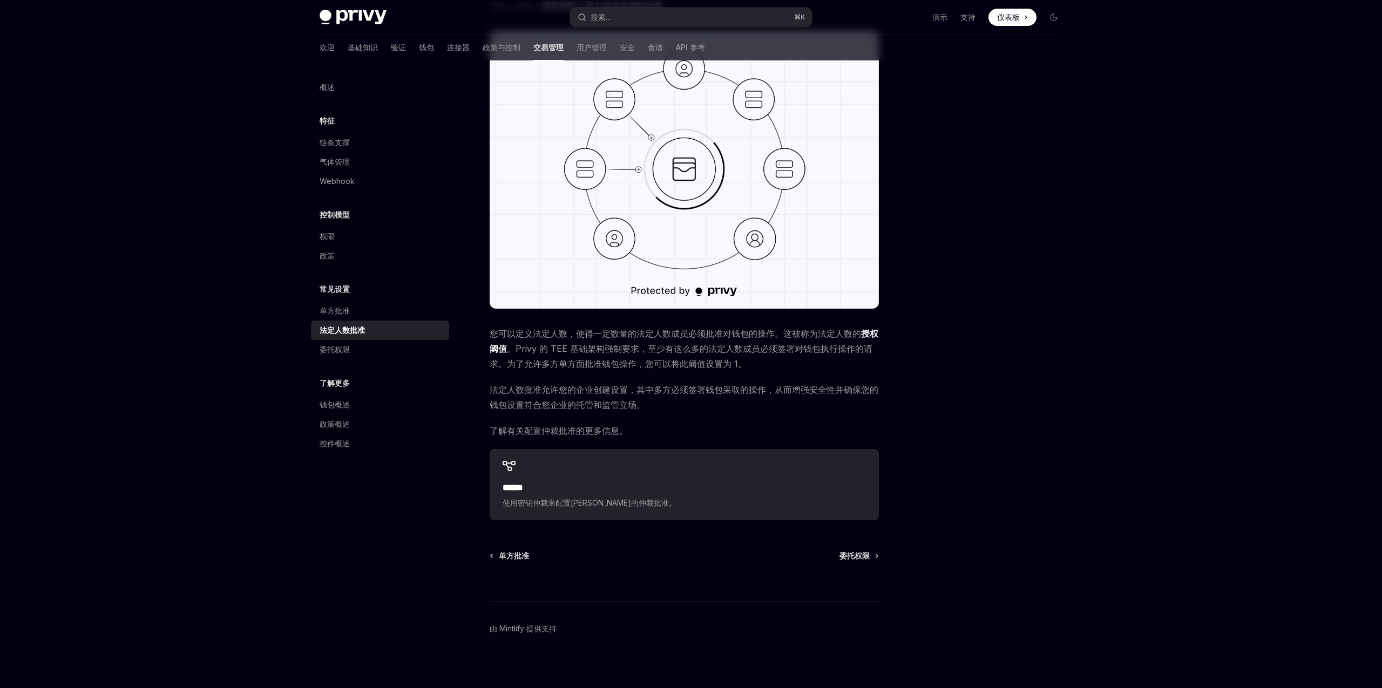
scroll to position [159, 0]
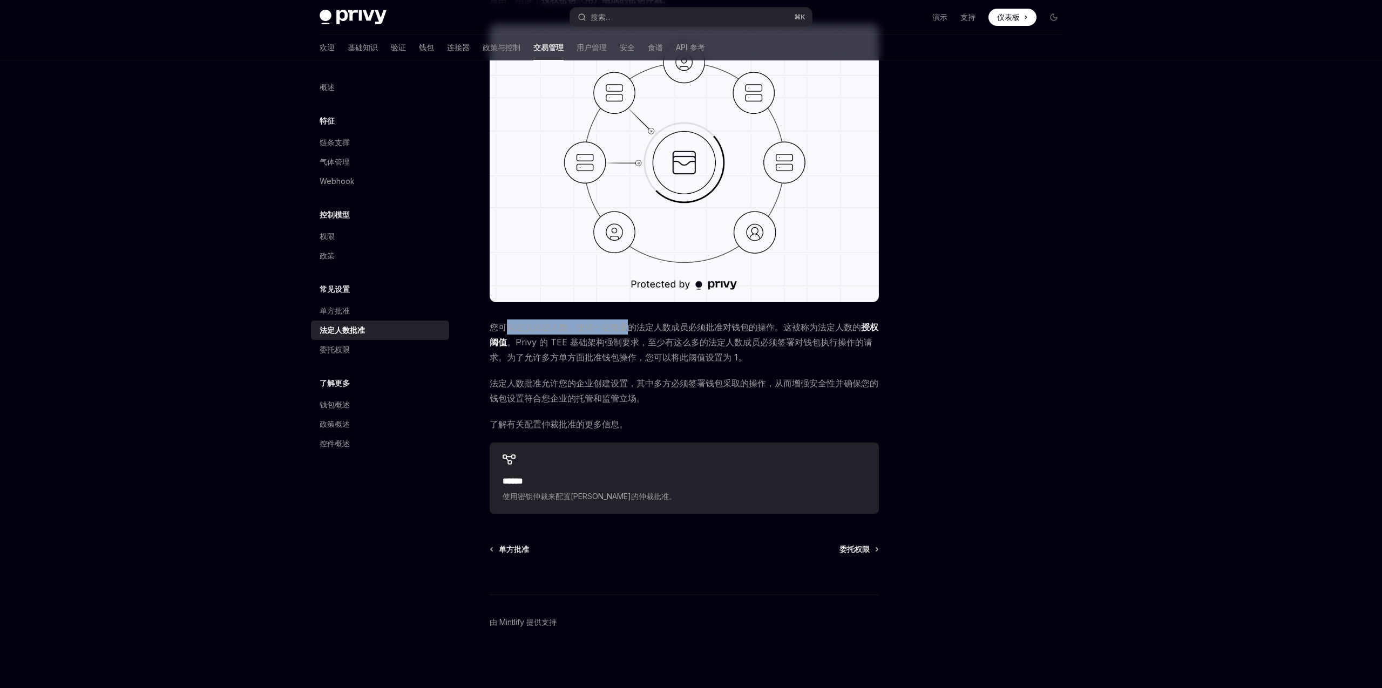
drag, startPoint x: 507, startPoint y: 327, endPoint x: 631, endPoint y: 325, distance: 123.1
click at [631, 325] on font "您可以定义法定人数，使得一定数量的法定人数成员必须批准对钱包的操作。这被称为法定人数的" at bounding box center [675, 327] width 371 height 11
click at [636, 325] on font "您可以定义法定人数，使得一定数量的法定人数成员必须批准对钱包的操作。这被称为法定人数的" at bounding box center [675, 327] width 371 height 11
drag, startPoint x: 612, startPoint y: 329, endPoint x: 710, endPoint y: 331, distance: 97.7
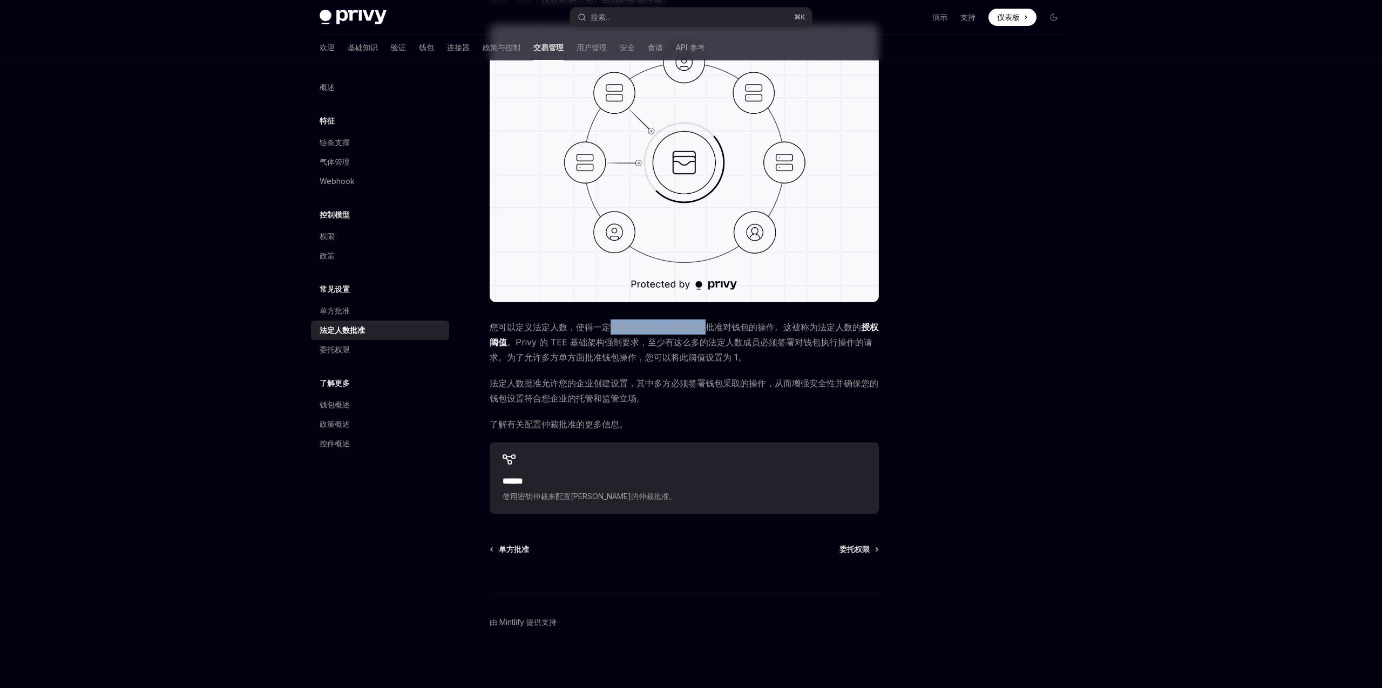
click at [710, 331] on font "您可以定义法定人数，使得一定数量的法定人数成员必须批准对钱包的操作。这被称为法定人数的" at bounding box center [675, 327] width 371 height 11
click at [716, 329] on font "您可以定义法定人数，使得一定数量的法定人数成员必须批准对钱包的操作。这被称为法定人数的" at bounding box center [675, 327] width 371 height 11
drag, startPoint x: 673, startPoint y: 331, endPoint x: 707, endPoint y: 329, distance: 34.1
click at [707, 329] on font "您可以定义法定人数，使得一定数量的法定人数成员必须批准对钱包的操作。这被称为法定人数的" at bounding box center [675, 327] width 371 height 11
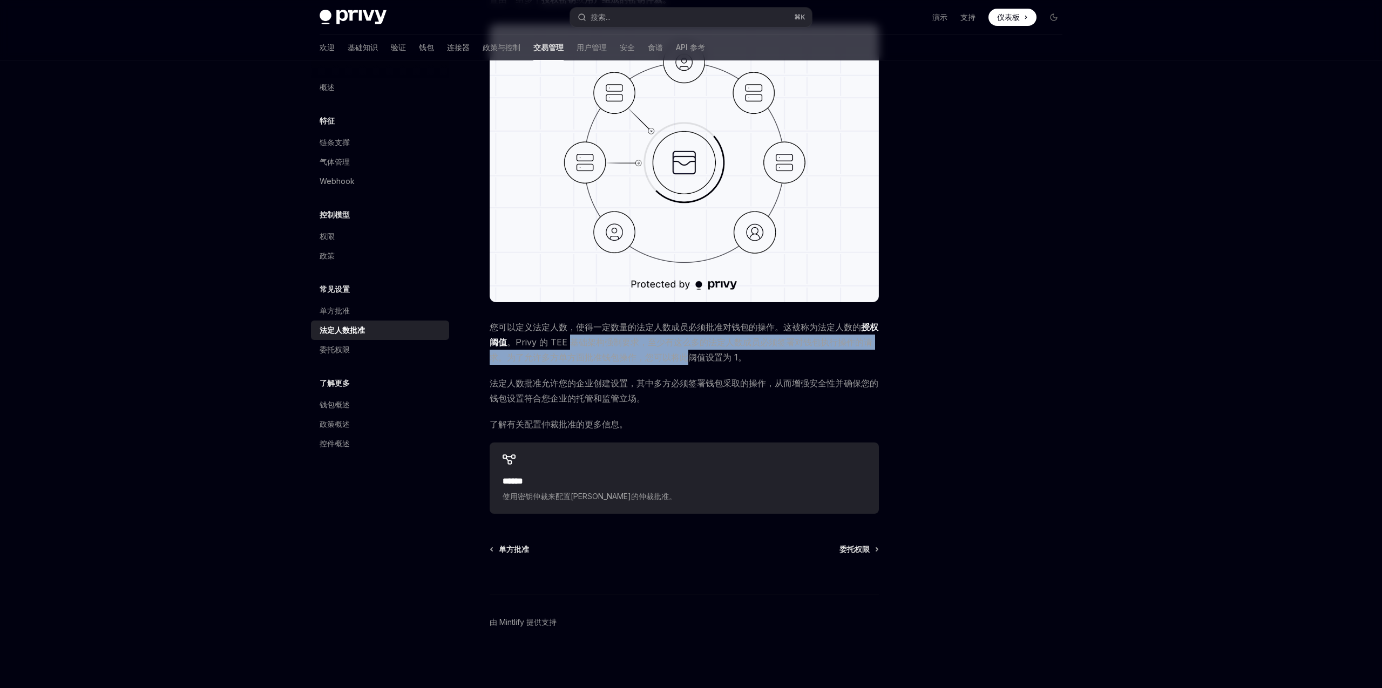
drag, startPoint x: 571, startPoint y: 342, endPoint x: 692, endPoint y: 355, distance: 122.2
click at [692, 355] on font "。Privy 的 TEE 基础架构强制要求，至少有这么多的法定人数成员必须签署对钱包执行操作的请求。为了允许多方单方面批准钱包操作，您可以将此阈值设置为 1。" at bounding box center [681, 350] width 383 height 26
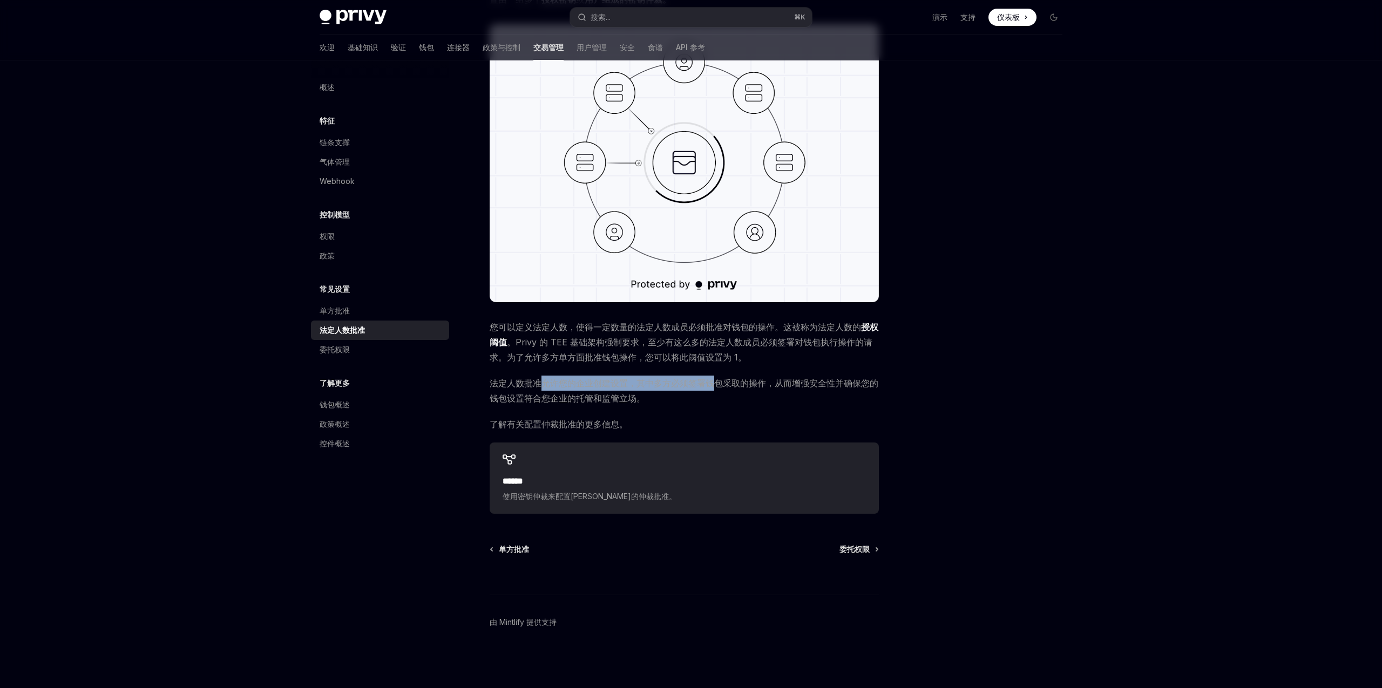
drag, startPoint x: 538, startPoint y: 381, endPoint x: 716, endPoint y: 381, distance: 178.7
click at [716, 381] on font "法定人数批准允许您的企业创建设置，其中多方必须签署钱包采取的操作，从而增强安全性并确保您的钱包设置符合您企业的托管和监管立场。" at bounding box center [684, 391] width 389 height 26
drag, startPoint x: 571, startPoint y: 398, endPoint x: 598, endPoint y: 395, distance: 26.6
click at [598, 395] on font "法定人数批准允许您的企业创建设置，其中多方必须签署钱包采取的操作，从而增强安全性并确保您的钱包设置符合您企业的托管和监管立场。" at bounding box center [684, 391] width 389 height 26
click at [617, 392] on font "法定人数批准允许您的企业创建设置，其中多方必须签署钱包采取的操作，从而增强安全性并确保您的钱包设置符合您企业的托管和监管立场。" at bounding box center [684, 391] width 389 height 26
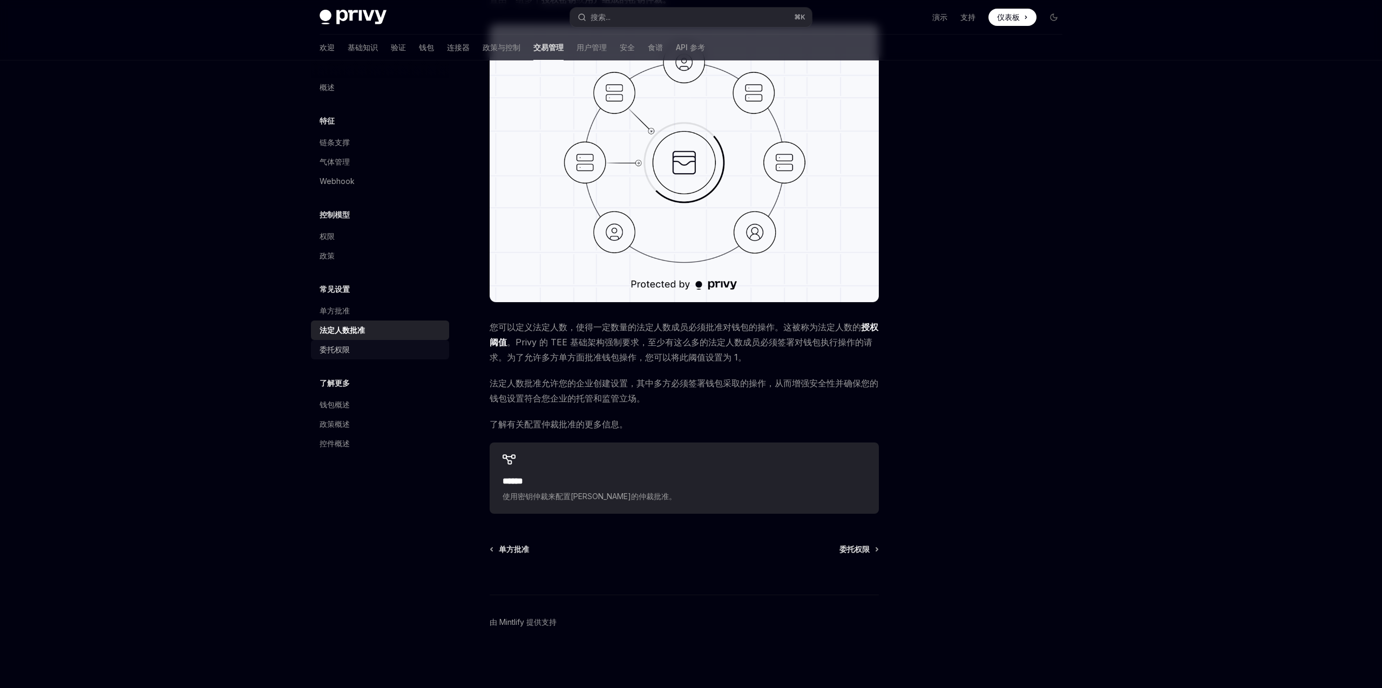
click at [365, 350] on div "委托权限" at bounding box center [381, 349] width 123 height 13
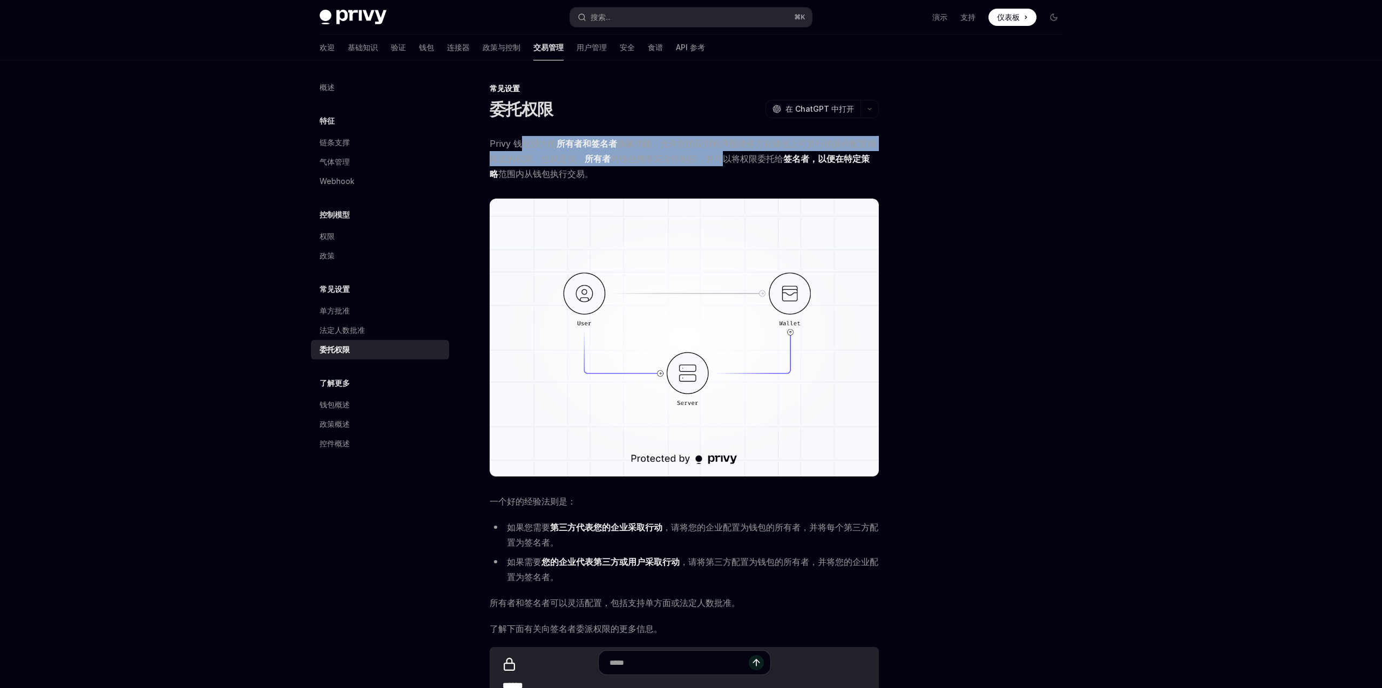
drag, startPoint x: 523, startPoint y: 139, endPoint x: 721, endPoint y: 156, distance: 199.4
click at [721, 156] on span "Privy 钱包强大的 所有者和签名者 抽象功能，允许您的应用程序围绕各方在钱包上可执行的操作配置细粒度的权限。也就是说， 所有者 对钱包拥有完全控制权，并可…" at bounding box center [684, 158] width 389 height 45
click at [695, 159] on font "对钱包拥有完全控制权，并可以将权限委托给" at bounding box center [697, 158] width 173 height 11
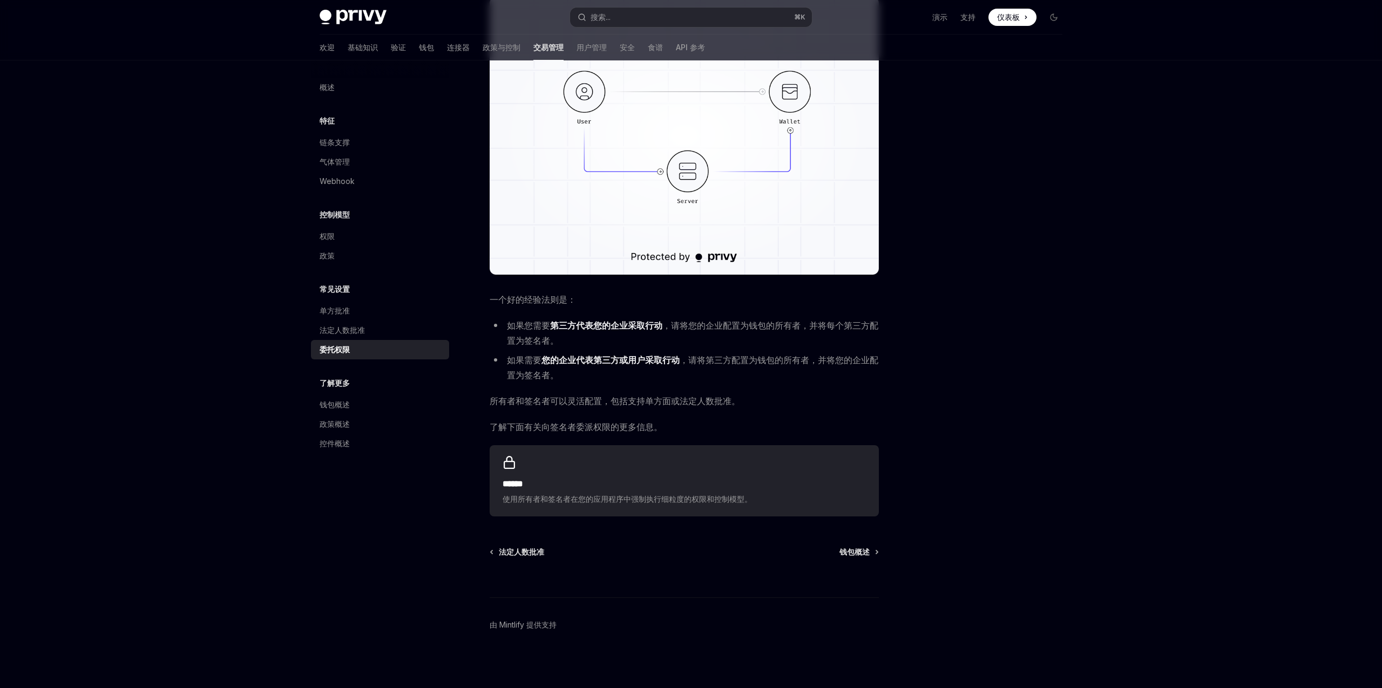
scroll to position [202, 0]
drag, startPoint x: 691, startPoint y: 323, endPoint x: 799, endPoint y: 333, distance: 108.9
click at [799, 333] on li "如果您需要 第三方代表您的企业采取行动 ，请将您的企业配置为钱包的所有者，并将每个第三方配置为签名者。" at bounding box center [684, 332] width 389 height 30
click at [748, 329] on font "，请将您的企业配置为钱包的所有者，并将每个第三方配置为签名者。" at bounding box center [692, 333] width 371 height 26
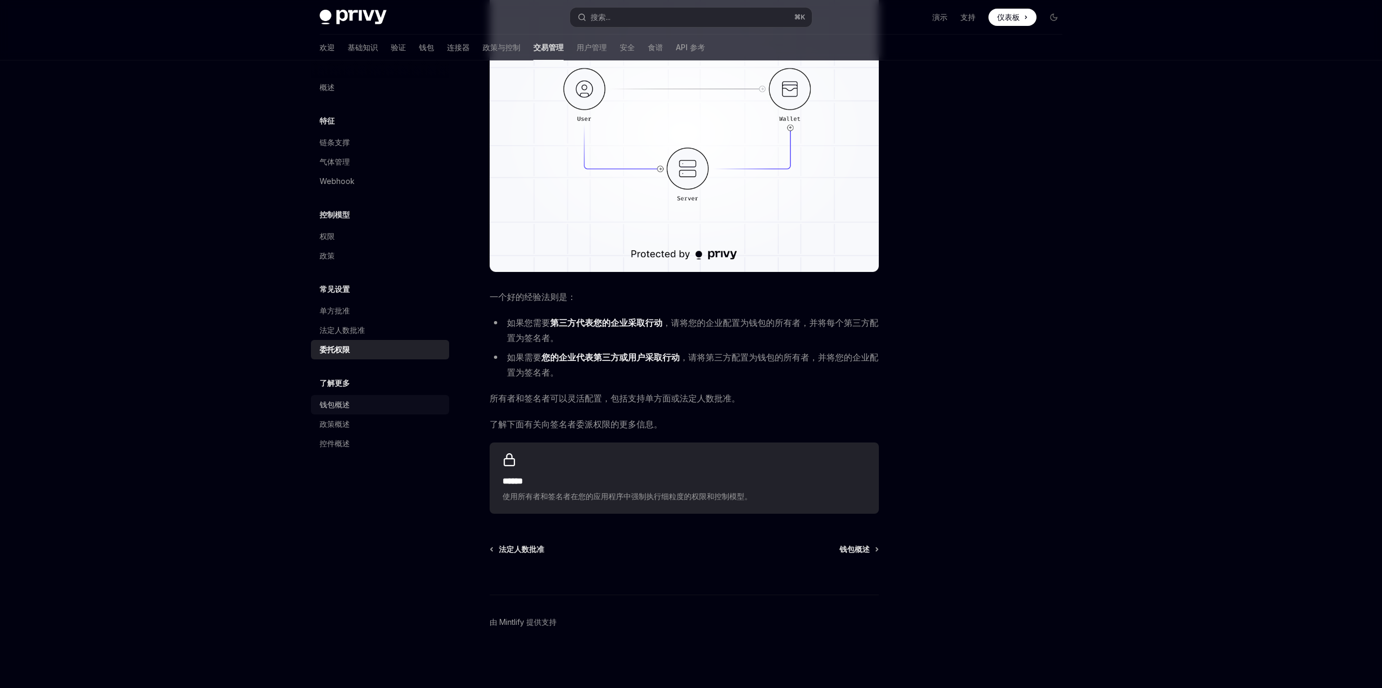
click at [376, 405] on div "钱包概述" at bounding box center [381, 404] width 123 height 13
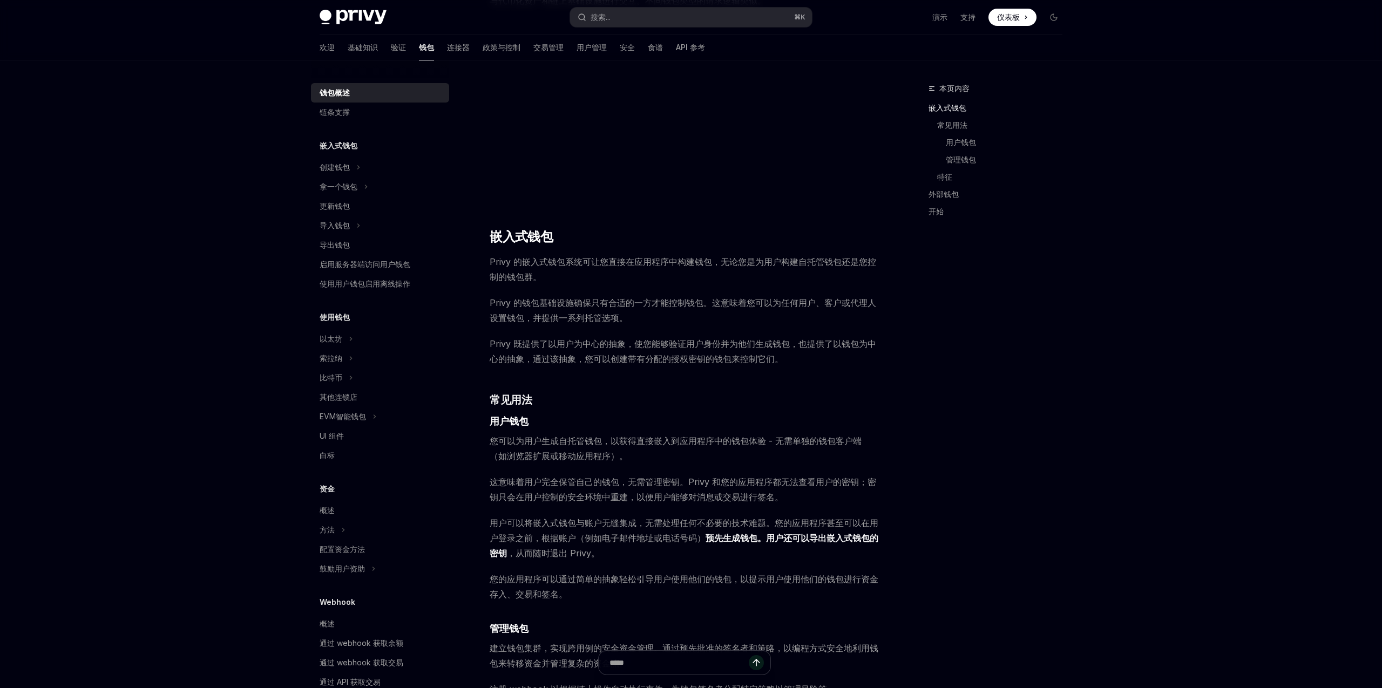
scroll to position [324, 0]
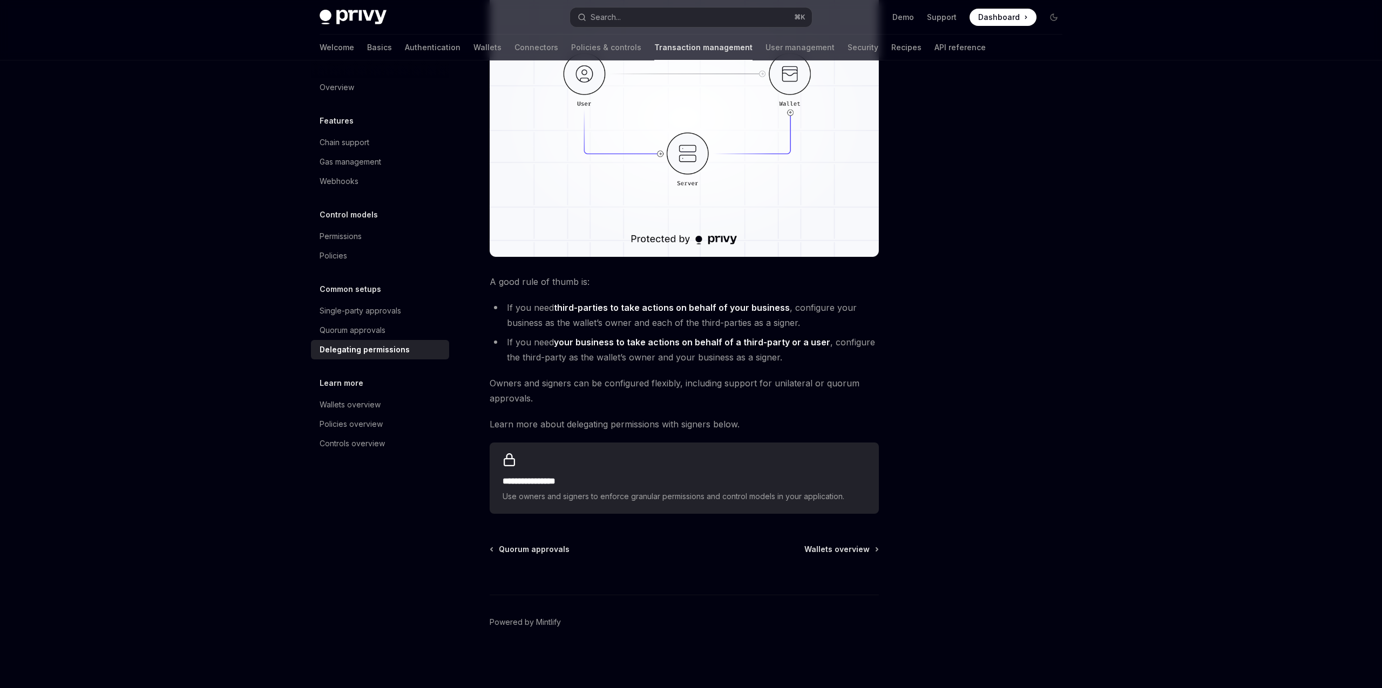
scroll to position [205, 0]
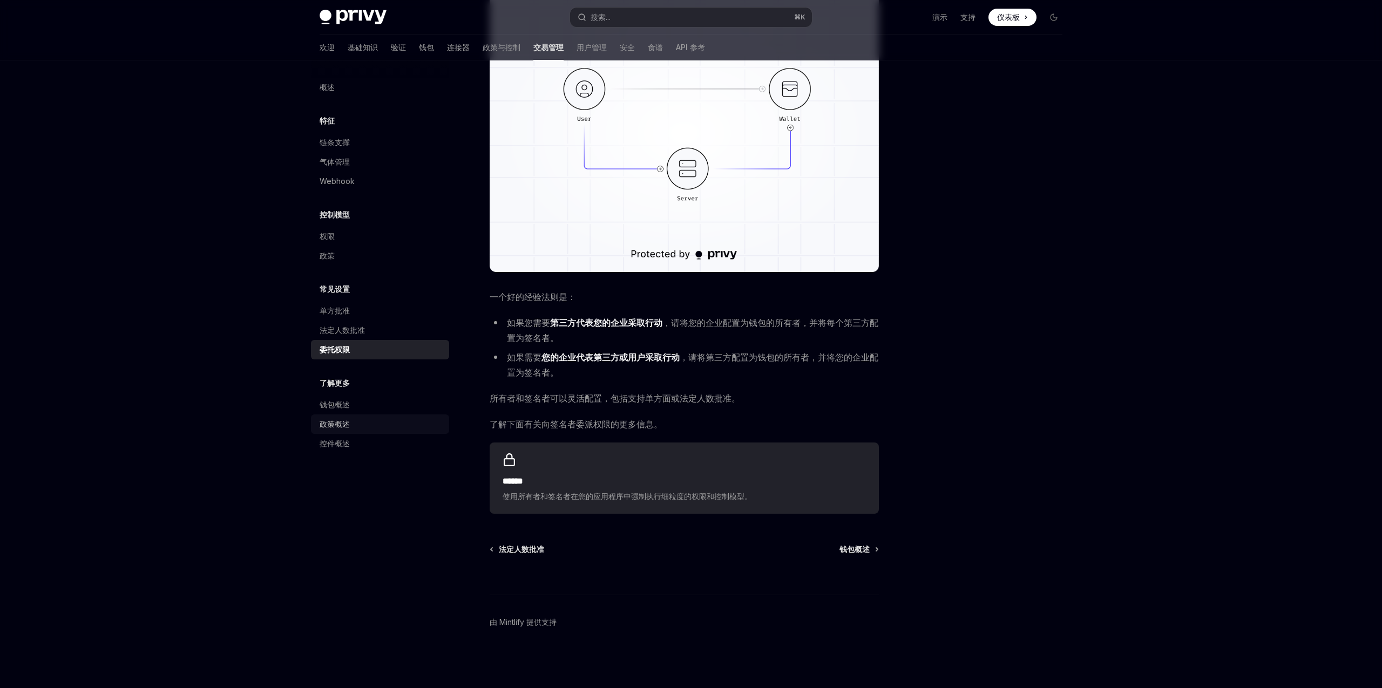
click at [328, 423] on font "政策概述" at bounding box center [335, 423] width 30 height 9
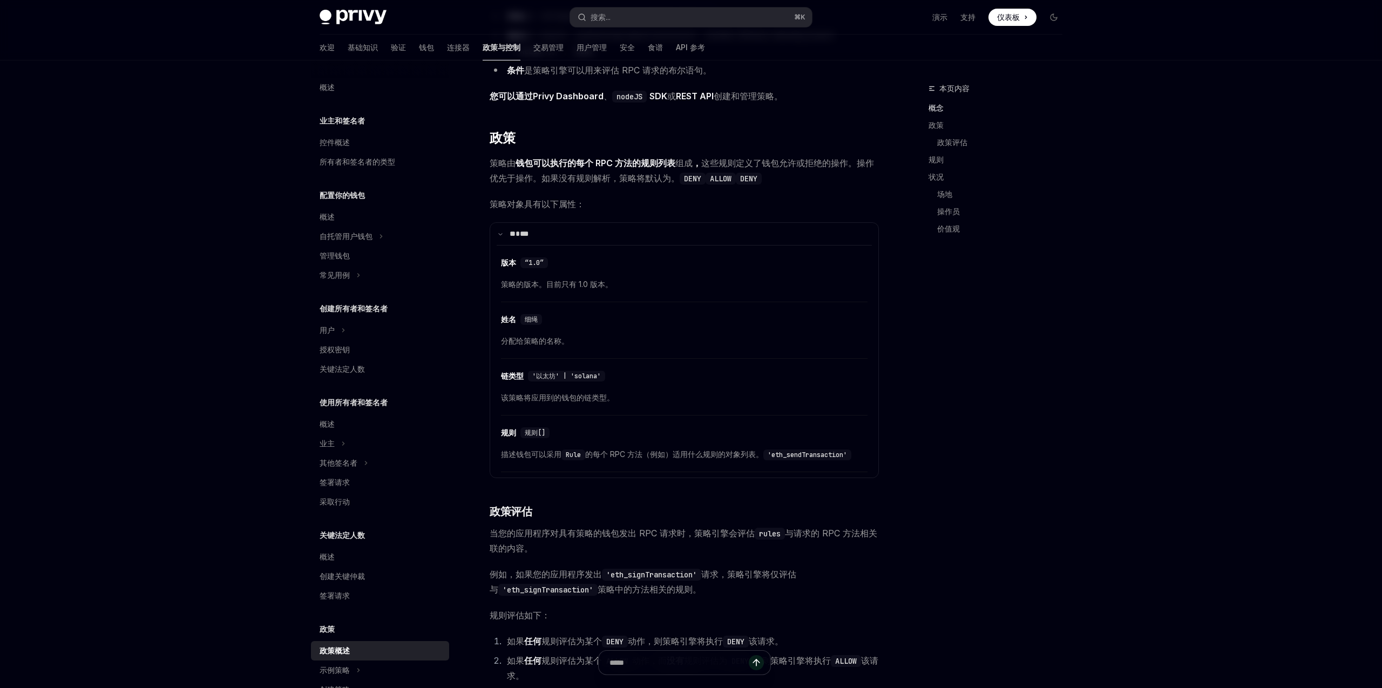
scroll to position [72, 0]
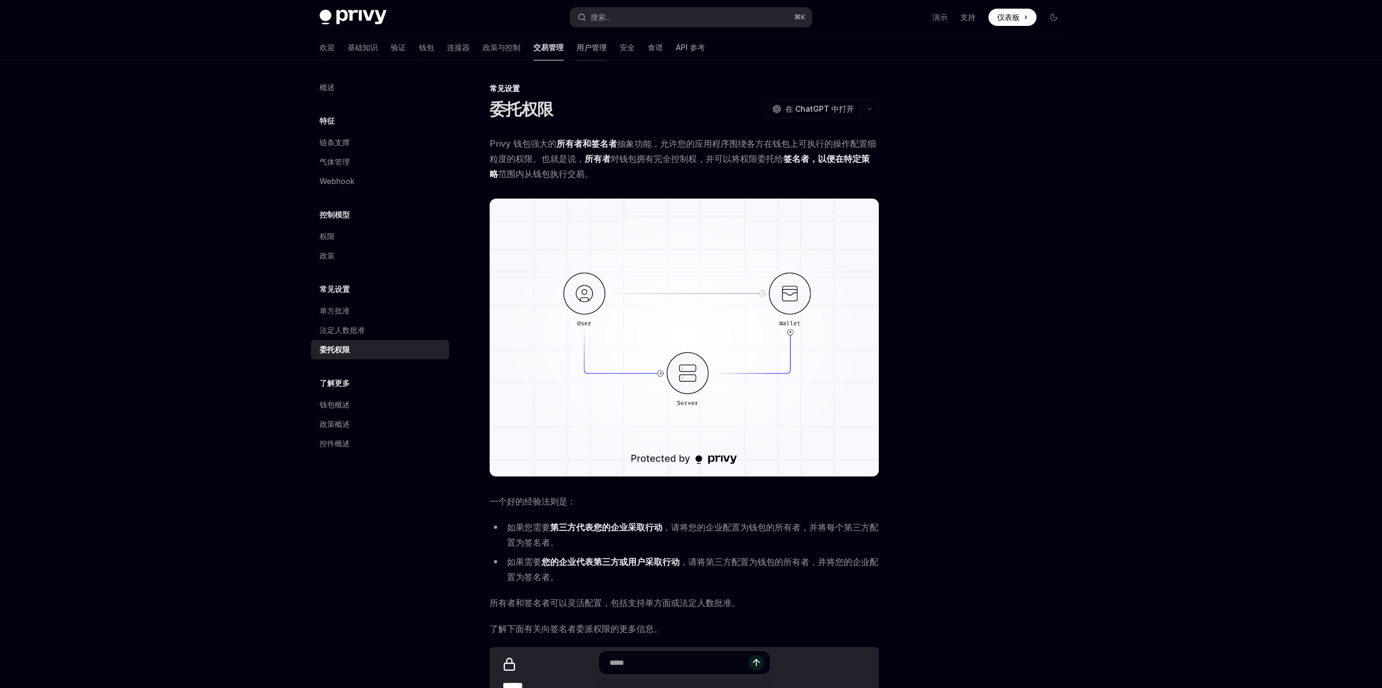
click at [577, 48] on font "用户管理" at bounding box center [592, 47] width 30 height 9
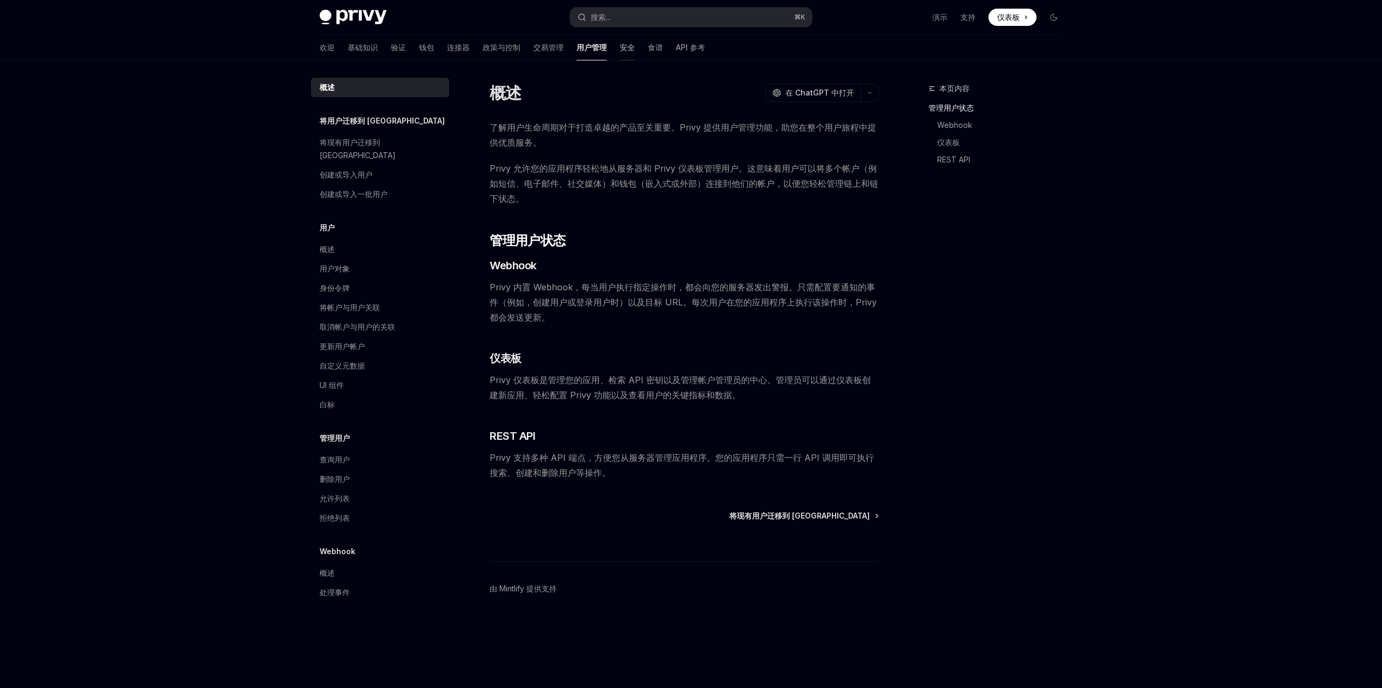
click at [620, 45] on font "安全" at bounding box center [627, 47] width 15 height 9
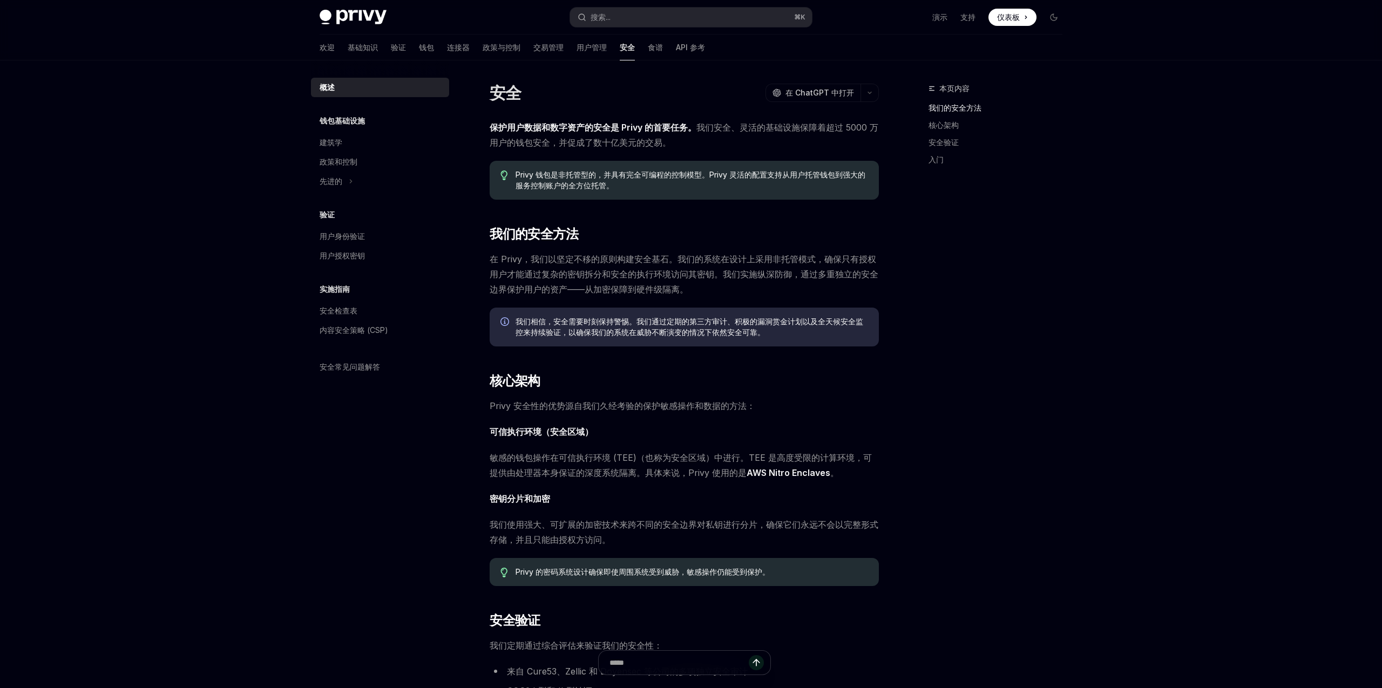
click at [637, 51] on div "欢迎 基础知识 验证 钱包 连接器 政策与控制 交易管理 用户管理 安全 食谱 API 参考" at bounding box center [512, 48] width 385 height 26
click at [648, 50] on font "食谱" at bounding box center [655, 47] width 15 height 9
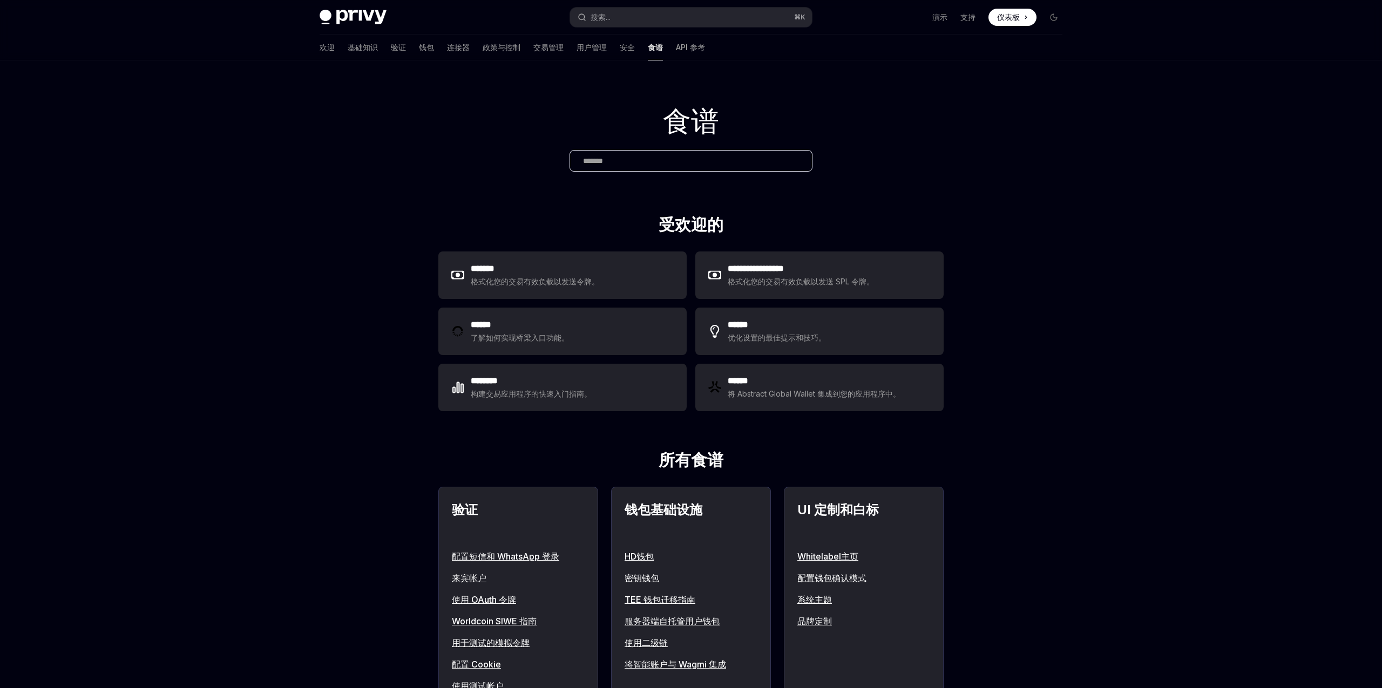
click at [1036, 138] on h1 "食谱" at bounding box center [691, 121] width 1382 height 42
click at [1139, 111] on h1 "食谱" at bounding box center [691, 121] width 1382 height 42
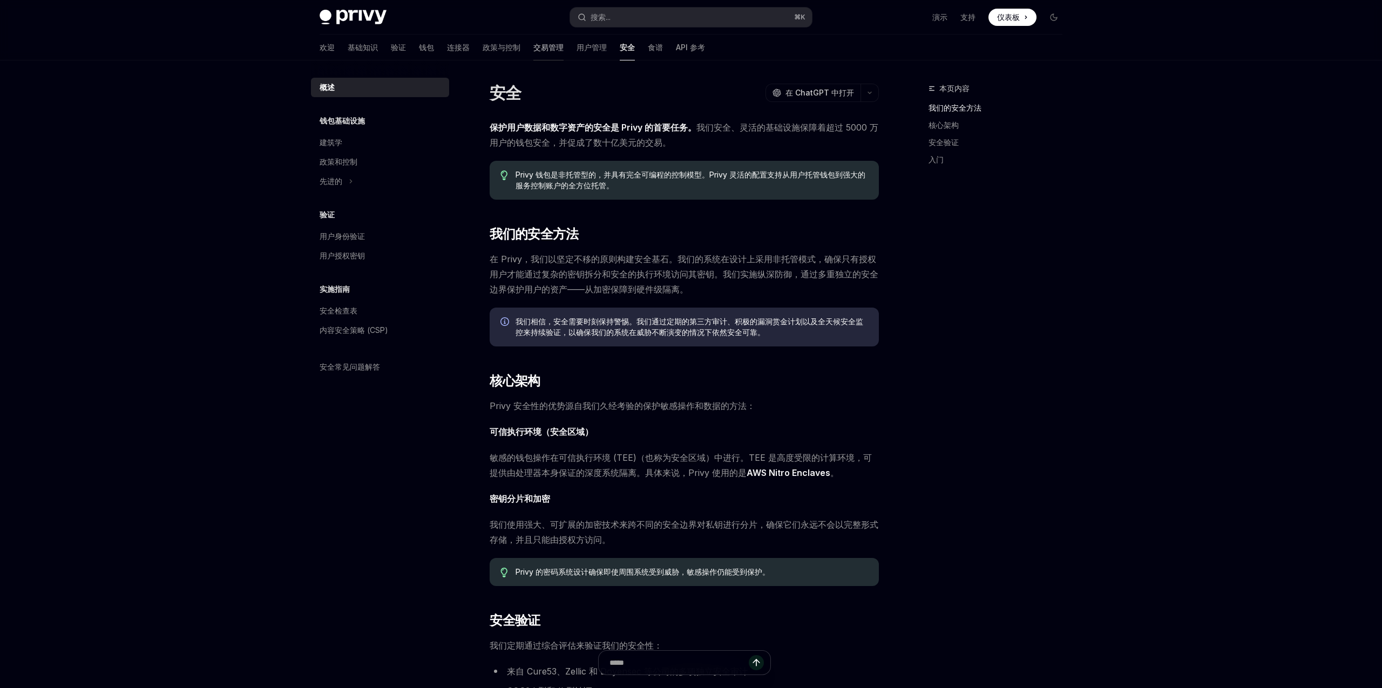
click at [533, 45] on font "交易管理" at bounding box center [548, 47] width 30 height 9
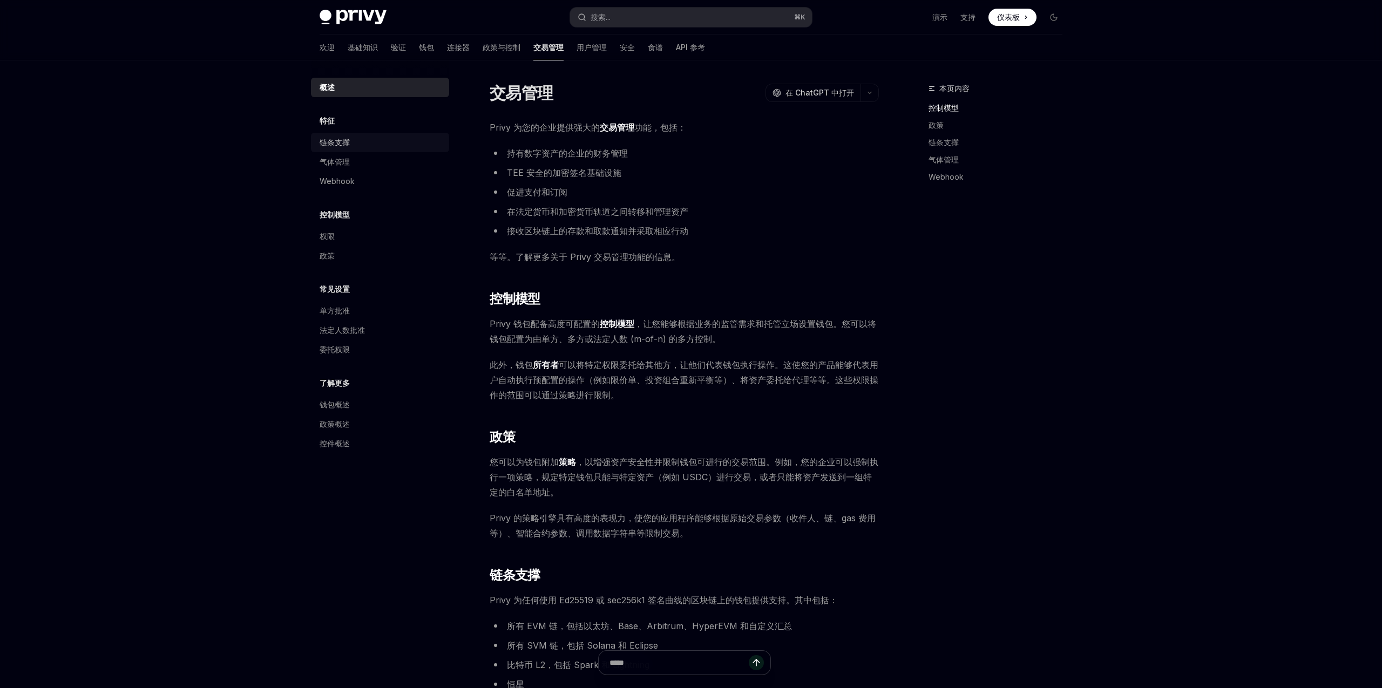
click at [334, 138] on font "链条支撑" at bounding box center [335, 142] width 30 height 9
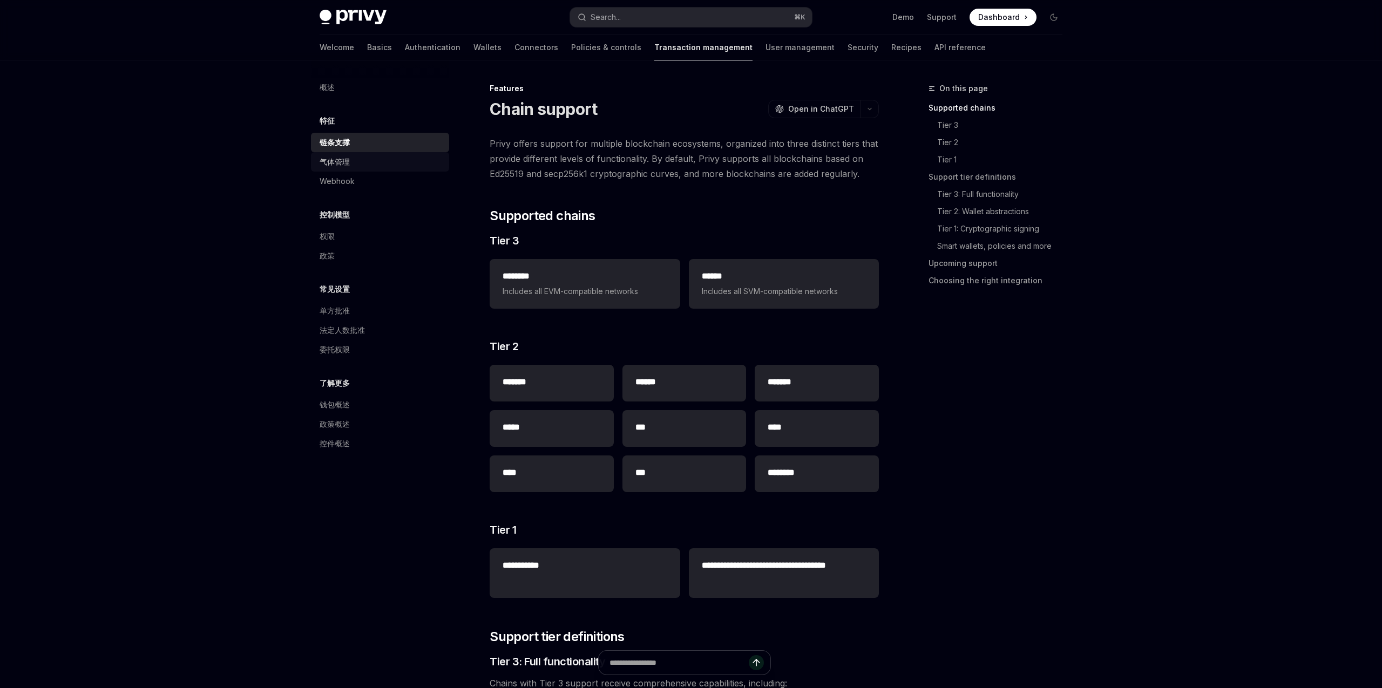
click at [338, 154] on link "气体管理" at bounding box center [380, 161] width 138 height 19
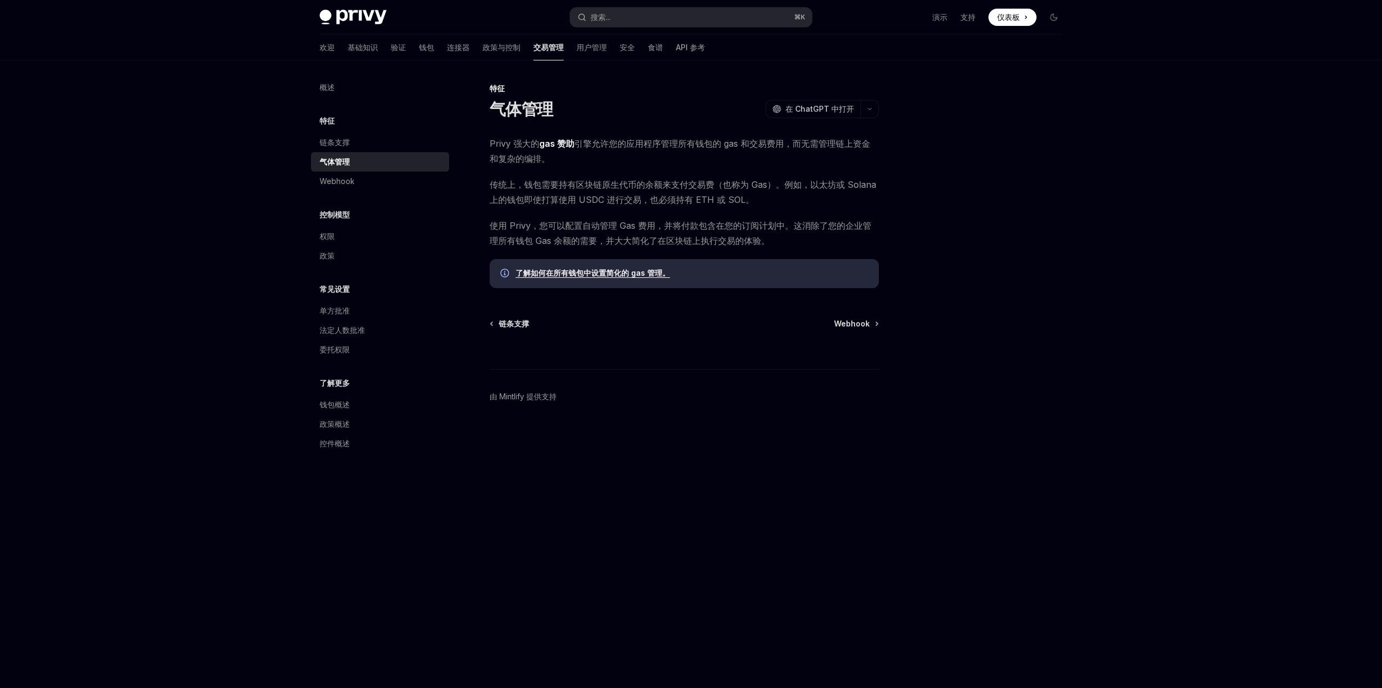
click at [591, 227] on font "使用 Privy，您可以配置自动管理 Gas 费用，并将付款包含在您的订阅计划中。这消除了您的企业管理所有钱包 Gas 余额的需要，并大大简化了在区块链上执行…" at bounding box center [681, 233] width 382 height 26
click at [585, 274] on font "了解如何在所有钱包中设置简化的 gas 管理。" at bounding box center [593, 272] width 154 height 9
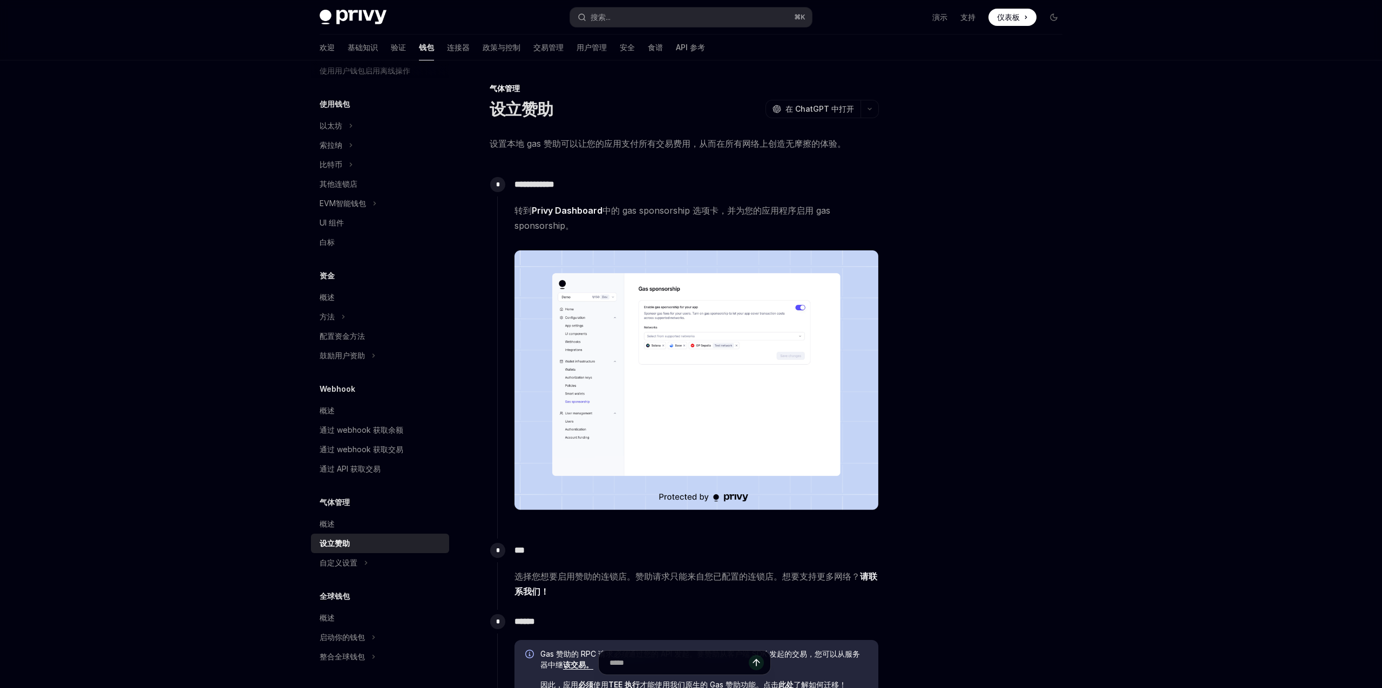
drag, startPoint x: 574, startPoint y: 145, endPoint x: 601, endPoint y: 143, distance: 27.1
click at [601, 143] on font "设置本地 gas 赞助可以让您的应用支付所有交易费用，从而在所有网络上创造无摩擦的体验。" at bounding box center [668, 143] width 356 height 11
click at [577, 144] on font "设置本地 gas 赞助可以让您的应用支付所有交易费用，从而在所有网络上创造无摩擦的体验。" at bounding box center [668, 143] width 356 height 11
drag, startPoint x: 563, startPoint y: 141, endPoint x: 658, endPoint y: 142, distance: 95.0
click at [658, 142] on font "设置本地 gas 赞助可以让您的应用支付所有交易费用，从而在所有网络上创造无摩擦的体验。" at bounding box center [668, 143] width 356 height 11
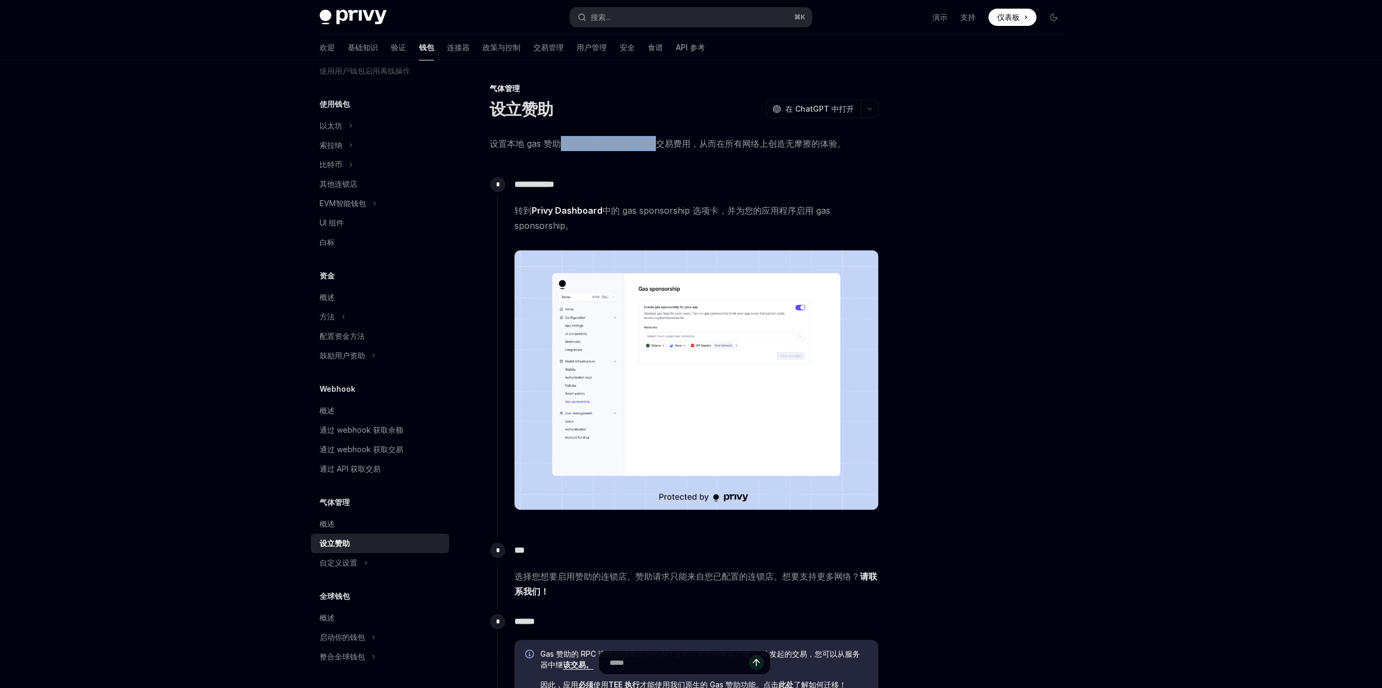
click at [690, 138] on font "设置本地 gas 赞助可以让您的应用支付所有交易费用，从而在所有网络上创造无摩擦的体验。" at bounding box center [668, 143] width 356 height 11
drag, startPoint x: 702, startPoint y: 138, endPoint x: 795, endPoint y: 143, distance: 93.0
click at [795, 143] on font "设置本地 gas 赞助可以让您的应用支付所有交易费用，从而在所有网络上创造无摩擦的体验。" at bounding box center [668, 143] width 356 height 11
click at [743, 136] on span "设置本地 gas 赞助可以让您的应用支付所有交易费用，从而在所有网络上创造无摩擦的体验。" at bounding box center [684, 143] width 389 height 15
type textarea "*"
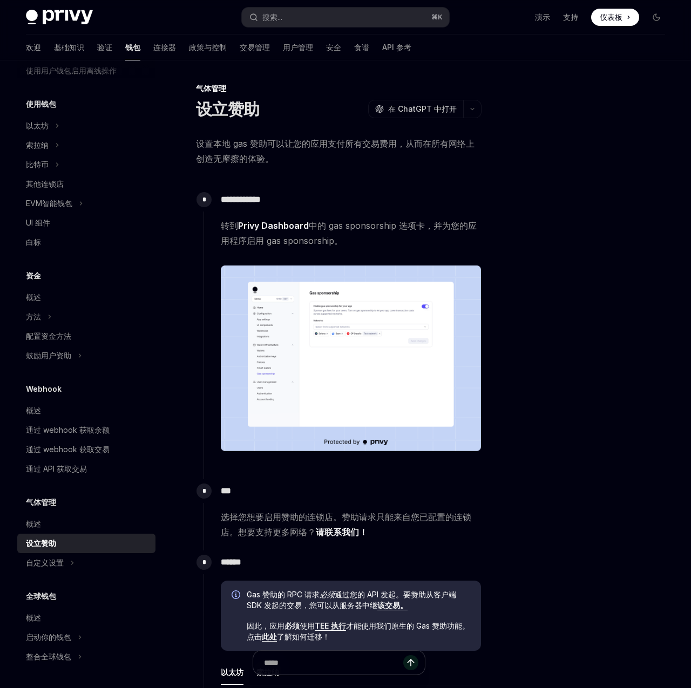
click at [365, 329] on img at bounding box center [351, 359] width 260 height 186
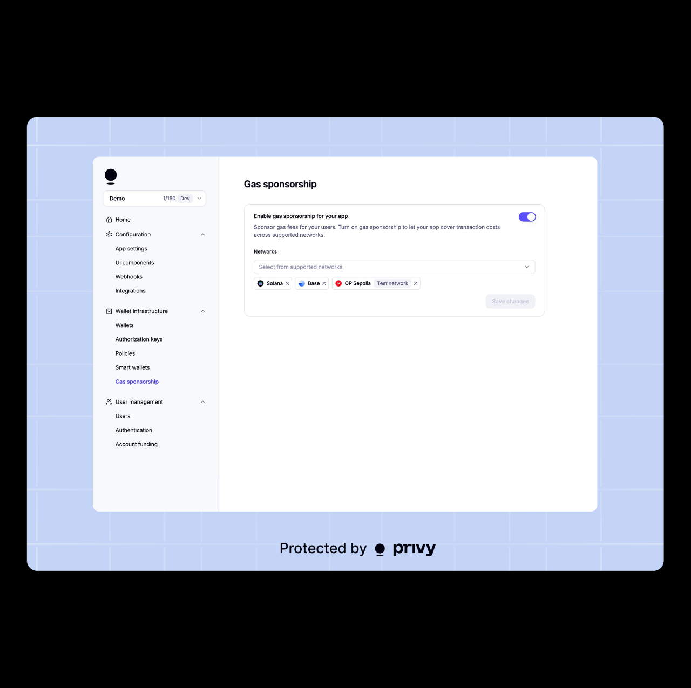
click at [188, 84] on div at bounding box center [345, 344] width 691 height 688
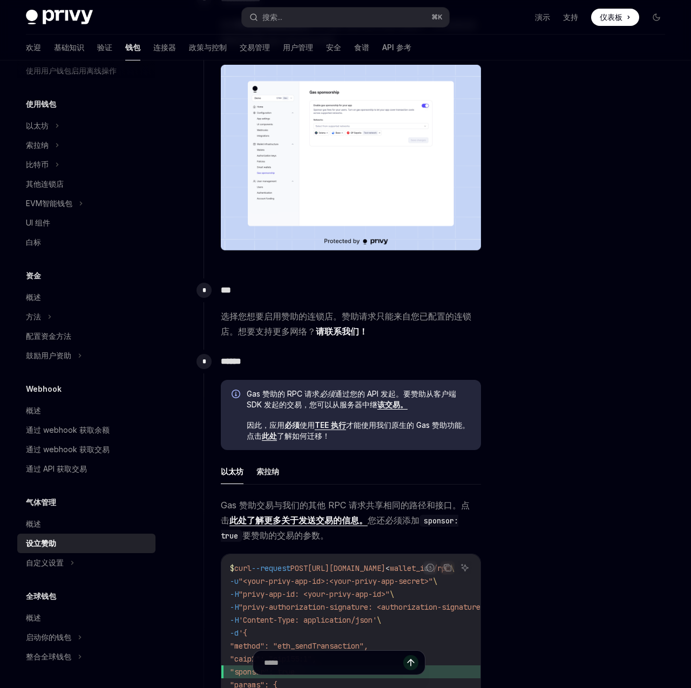
scroll to position [208, 0]
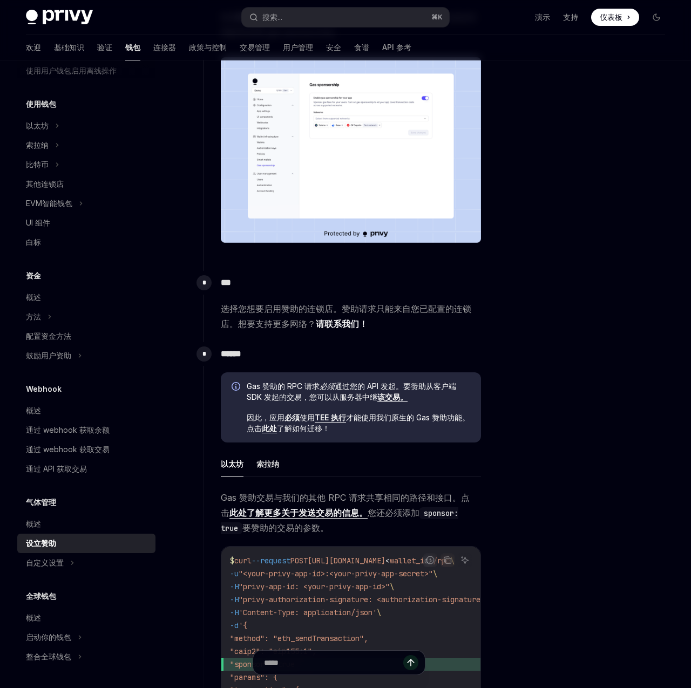
drag, startPoint x: 271, startPoint y: 386, endPoint x: 326, endPoint y: 386, distance: 54.5
click at [326, 386] on span "Gas 赞助的 RPC 请求 必须 通过您的 API 发起。要赞助从客户端 SDK 发起的交易，您可以 从服务器中继 该交易。" at bounding box center [358, 392] width 223 height 22
drag, startPoint x: 274, startPoint y: 395, endPoint x: 338, endPoint y: 395, distance: 64.2
click at [338, 395] on font "通过您的 API 发起。要赞助从客户端 SDK 发起的交易，您可以 从服务器中继" at bounding box center [351, 392] width 209 height 20
click at [338, 395] on font "从服务器中继" at bounding box center [354, 396] width 45 height 9
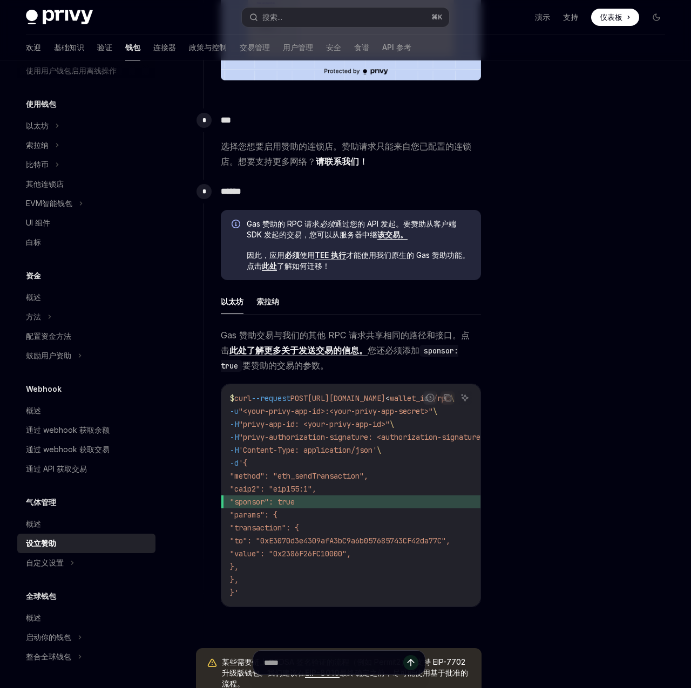
scroll to position [236, 0]
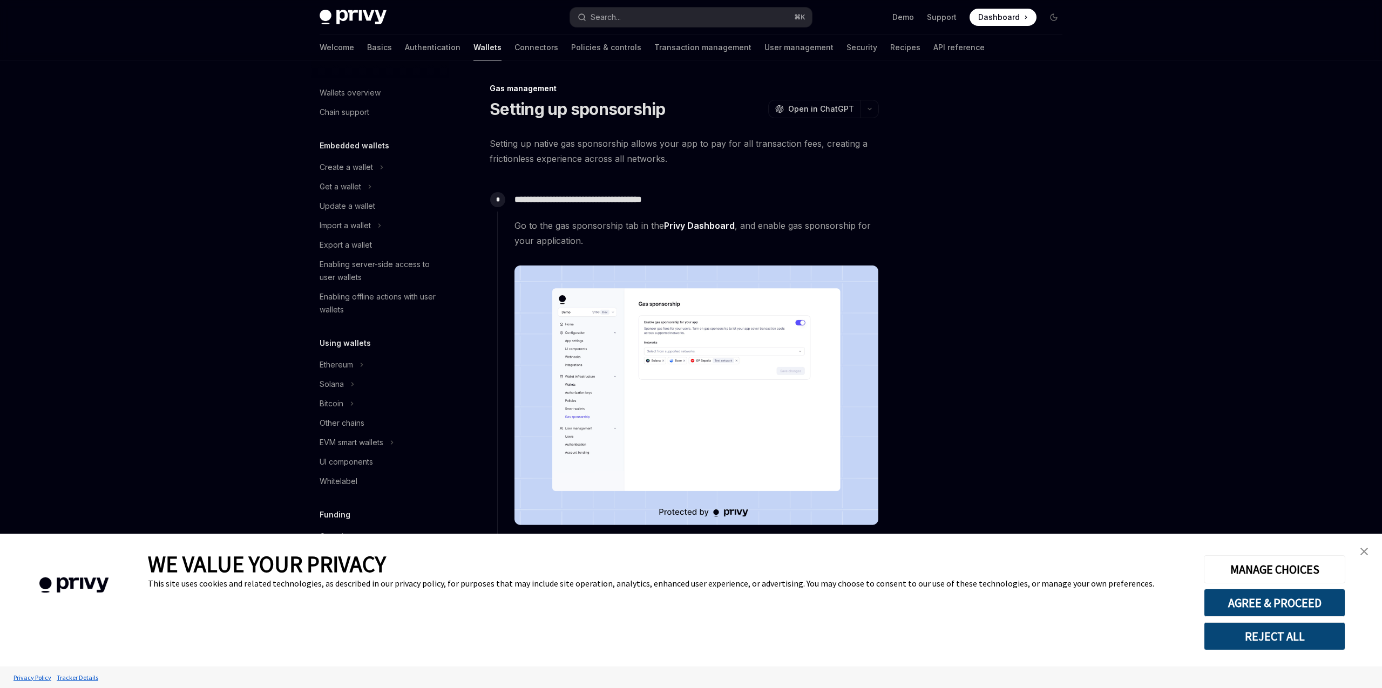
scroll to position [239, 0]
click at [1367, 553] on img "close banner" at bounding box center [1364, 552] width 8 height 8
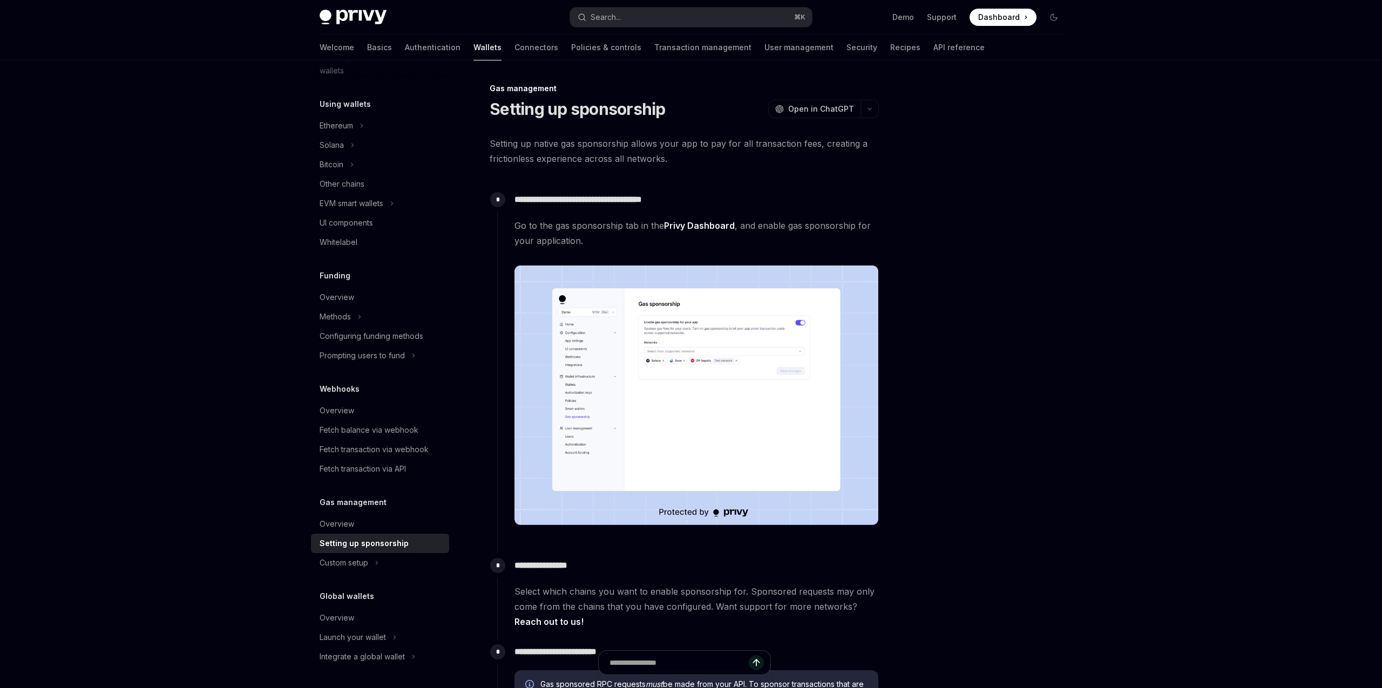
click at [1025, 312] on div at bounding box center [989, 385] width 164 height 606
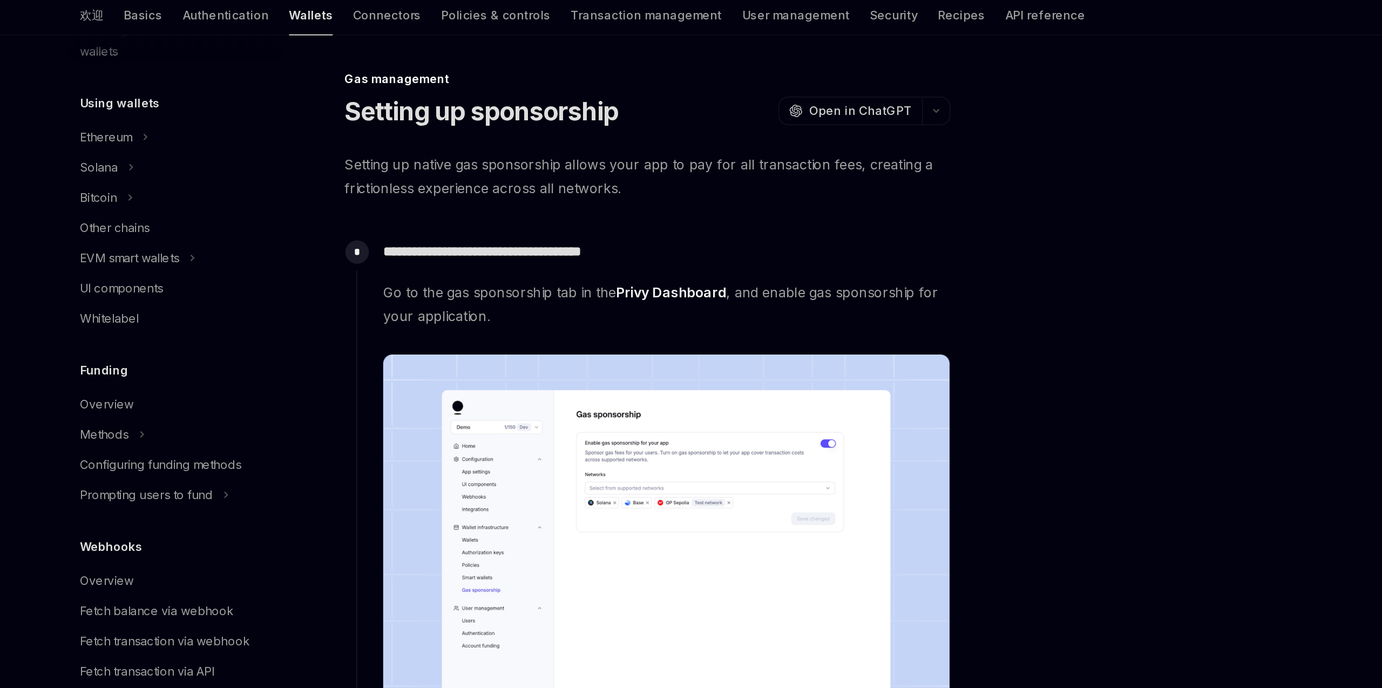
scroll to position [213, 0]
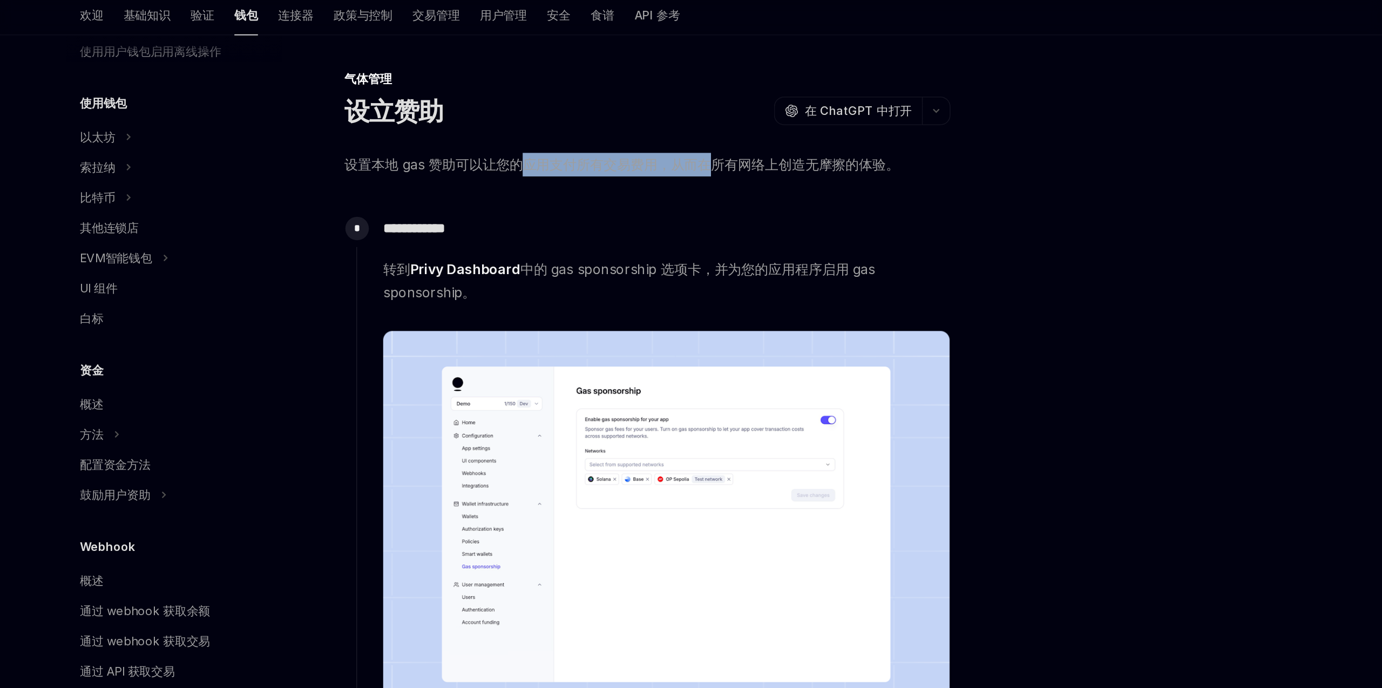
drag, startPoint x: 604, startPoint y: 145, endPoint x: 724, endPoint y: 143, distance: 120.4
click at [724, 143] on font "设置本地 gas 赞助可以让您的应用支付所有交易费用，从而在所有网络上创造无摩擦的体验。" at bounding box center [668, 143] width 356 height 11
click at [737, 139] on font "设置本地 gas 赞助可以让您的应用支付所有交易费用，从而在所有网络上创造无摩擦的体验。" at bounding box center [668, 143] width 356 height 11
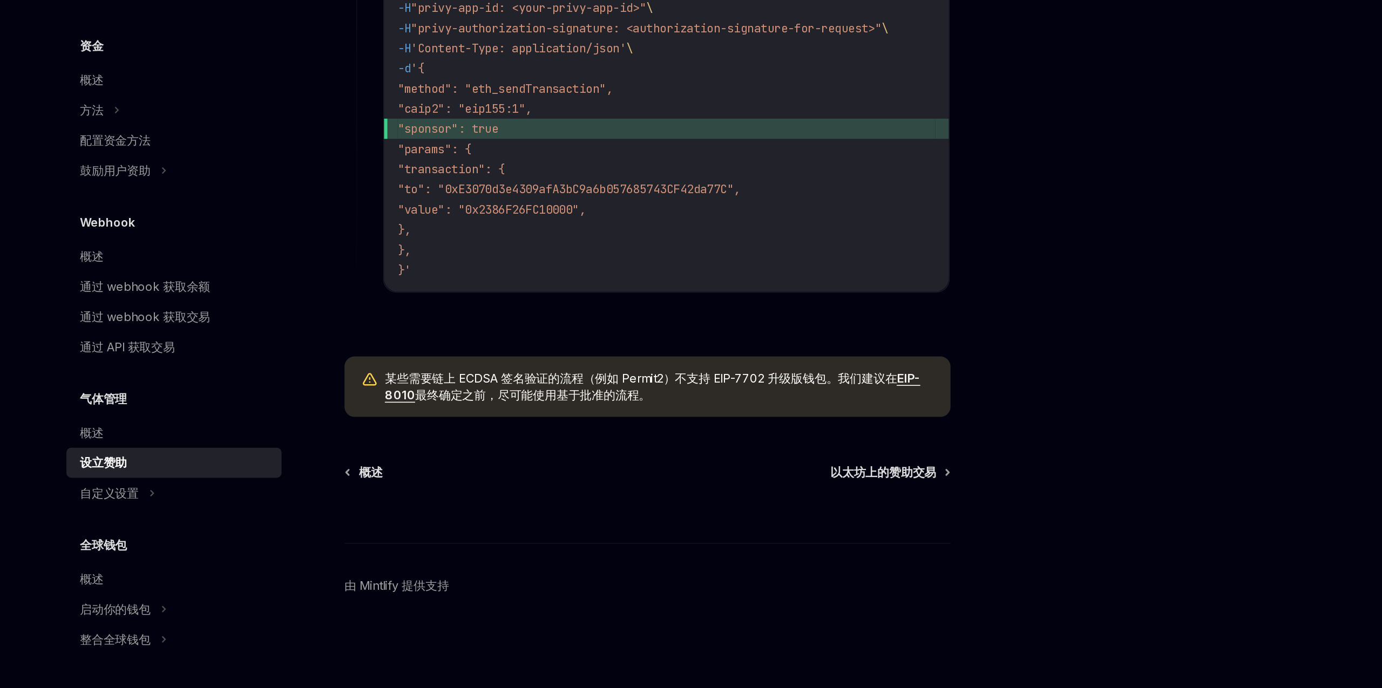
scroll to position [581, 0]
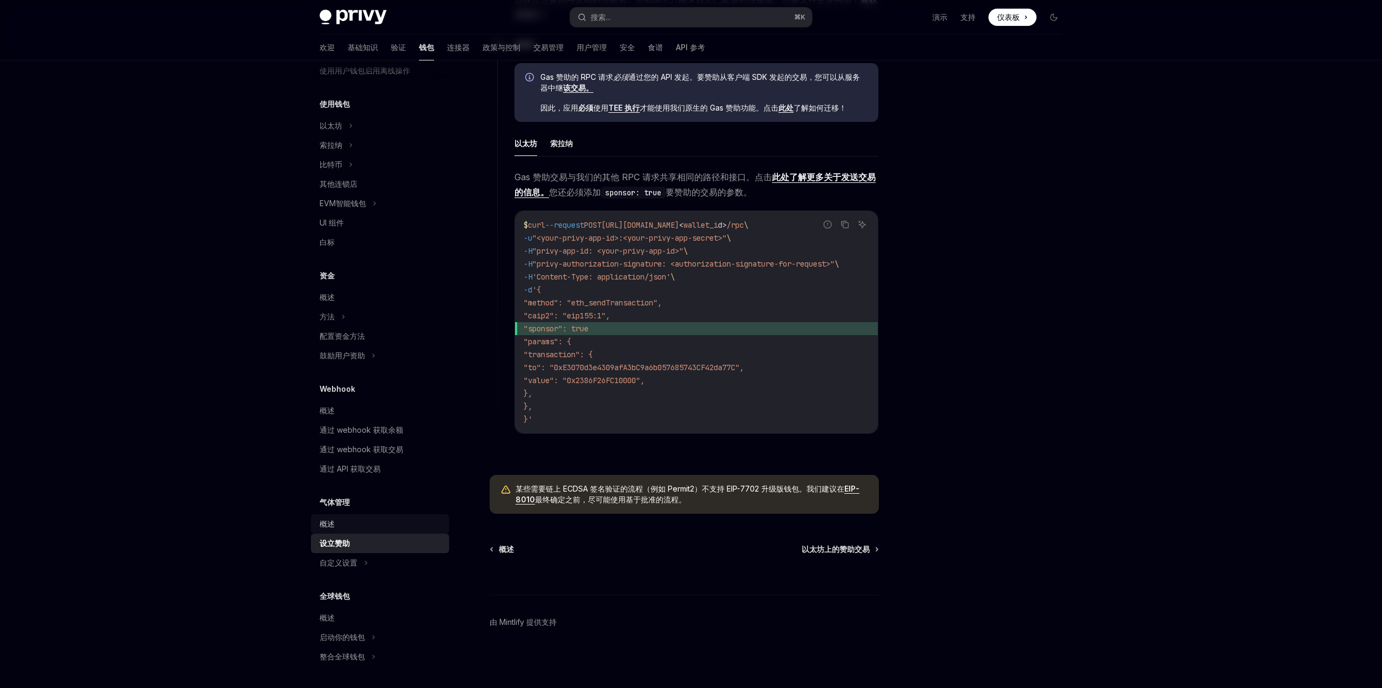
click at [343, 526] on div "概述" at bounding box center [381, 524] width 123 height 13
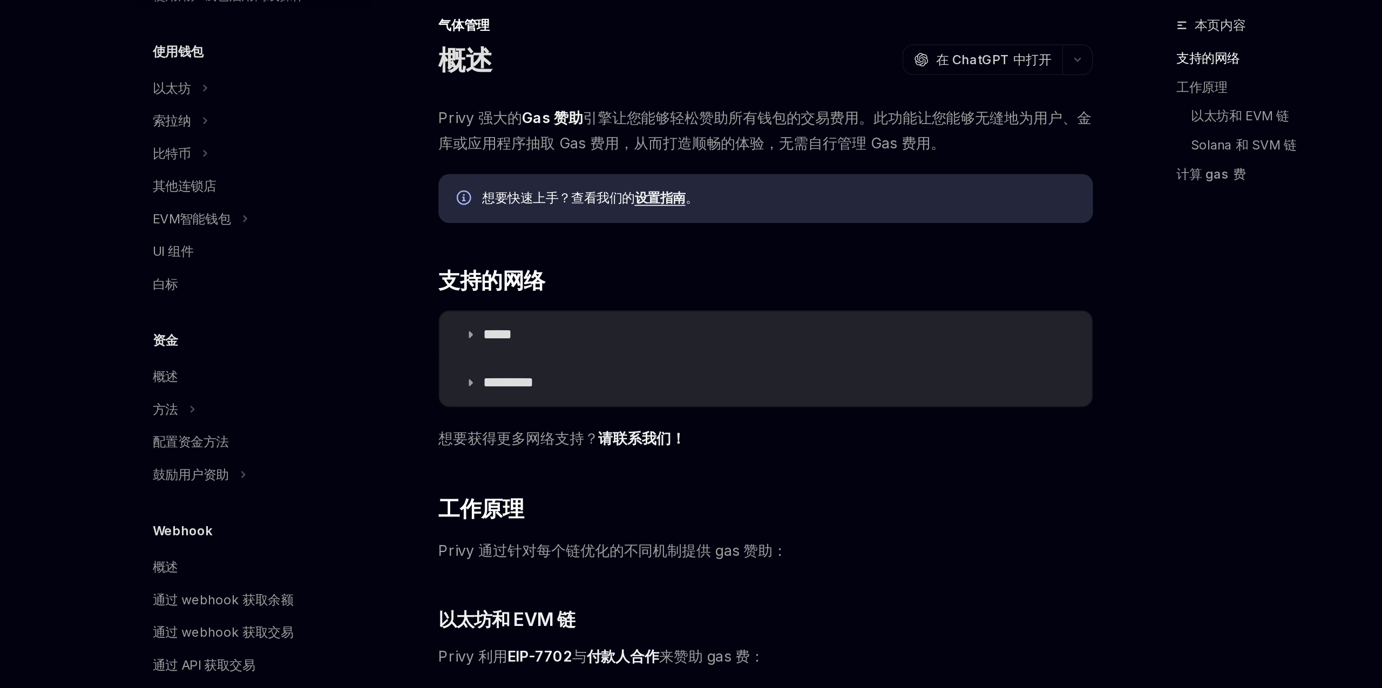
click at [638, 155] on font "引擎让您能够轻松赞助所有钱包的交易费用。此功能让您能够无缝地为用户、金库或应用程序抽取 Gas 费用，从而打造顺畅的体验，无需自行管理 Gas 费用。" at bounding box center [684, 151] width 388 height 26
click at [608, 145] on font "引擎让您能够轻松赞助所有钱包的交易费用。此功能让您能够无缝地为用户、金库或应用程序抽取 Gas 费用，从而打造顺畅的体验，无需自行管理 Gas 费用。" at bounding box center [684, 151] width 388 height 26
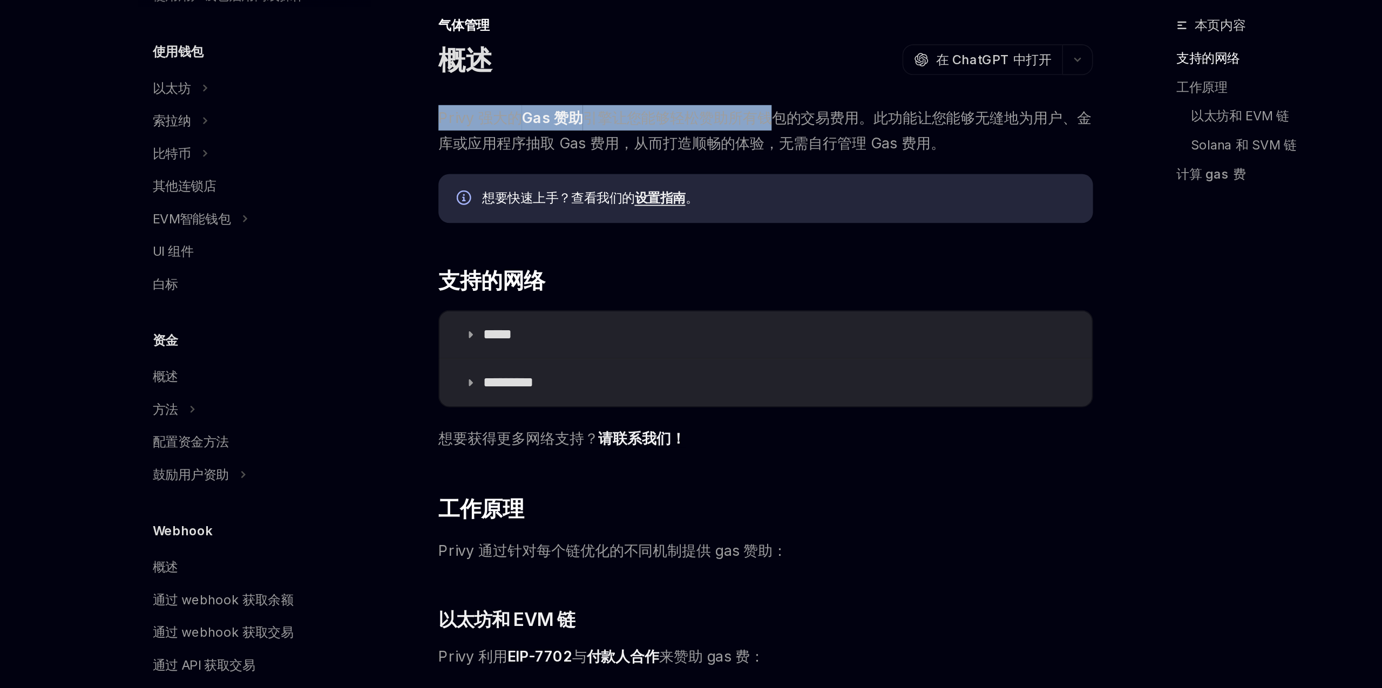
drag, startPoint x: 593, startPoint y: 130, endPoint x: 684, endPoint y: 138, distance: 91.6
click at [684, 138] on div "气体管理 概述 OpenAI 在 ChatGPT 中打开 OpenAI 在 ChatGPT 中打开 Privy 强大的 Gas 赞助 引擎让您能够轻松赞助所有…" at bounding box center [583, 635] width 596 height 1107
click at [656, 146] on font "引擎让您能够轻松赞助所有钱包的交易费用。此功能让您能够无缝地为用户、金库或应用程序抽取 Gas 费用，从而打造顺畅的体验，无需自行管理 Gas 费用。" at bounding box center [684, 151] width 388 height 26
drag, startPoint x: 645, startPoint y: 146, endPoint x: 707, endPoint y: 140, distance: 62.4
click at [707, 140] on font "引擎让您能够轻松赞助所有钱包的交易费用。此功能让您能够无缝地为用户、金库或应用程序抽取 Gas 费用，从而打造顺畅的体验，无需自行管理 Gas 费用。" at bounding box center [684, 151] width 388 height 26
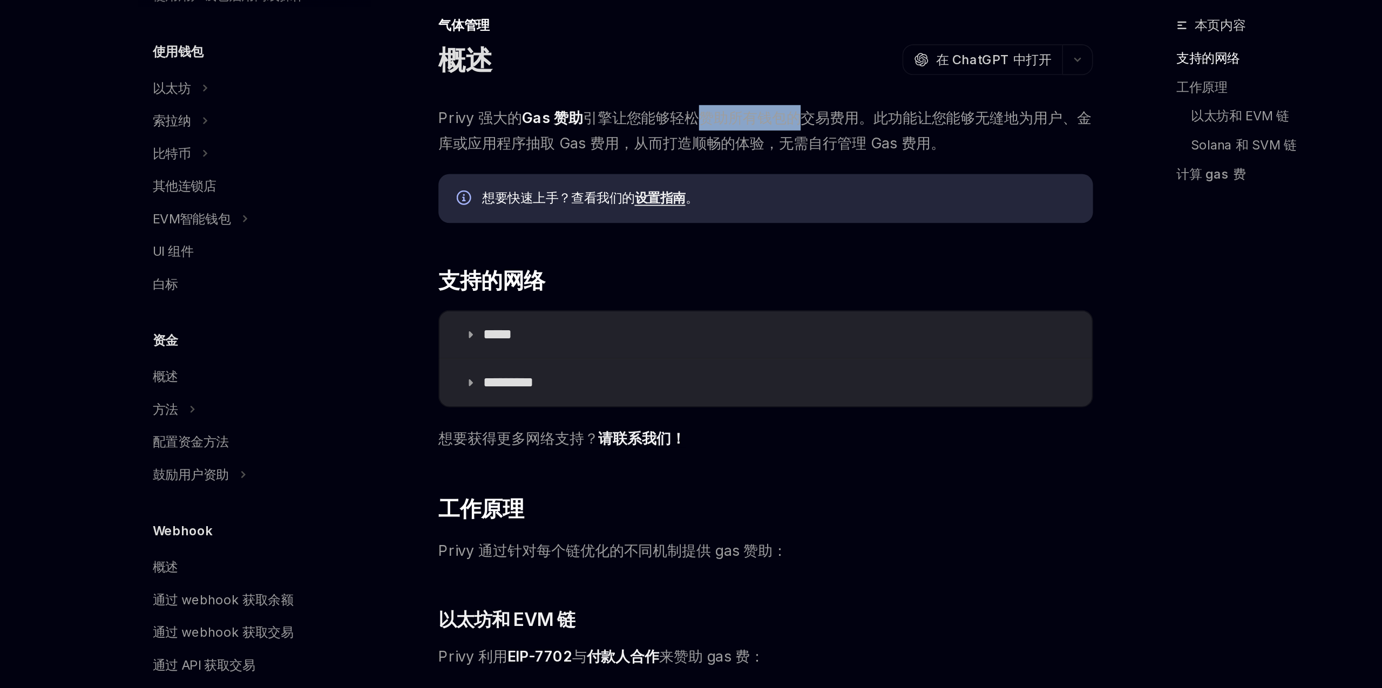
click at [692, 141] on font "引擎让您能够轻松赞助所有钱包的交易费用。此功能让您能够无缝地为用户、金库或应用程序抽取 Gas 费用，从而打造顺畅的体验，无需自行管理 Gas 费用。" at bounding box center [684, 151] width 388 height 26
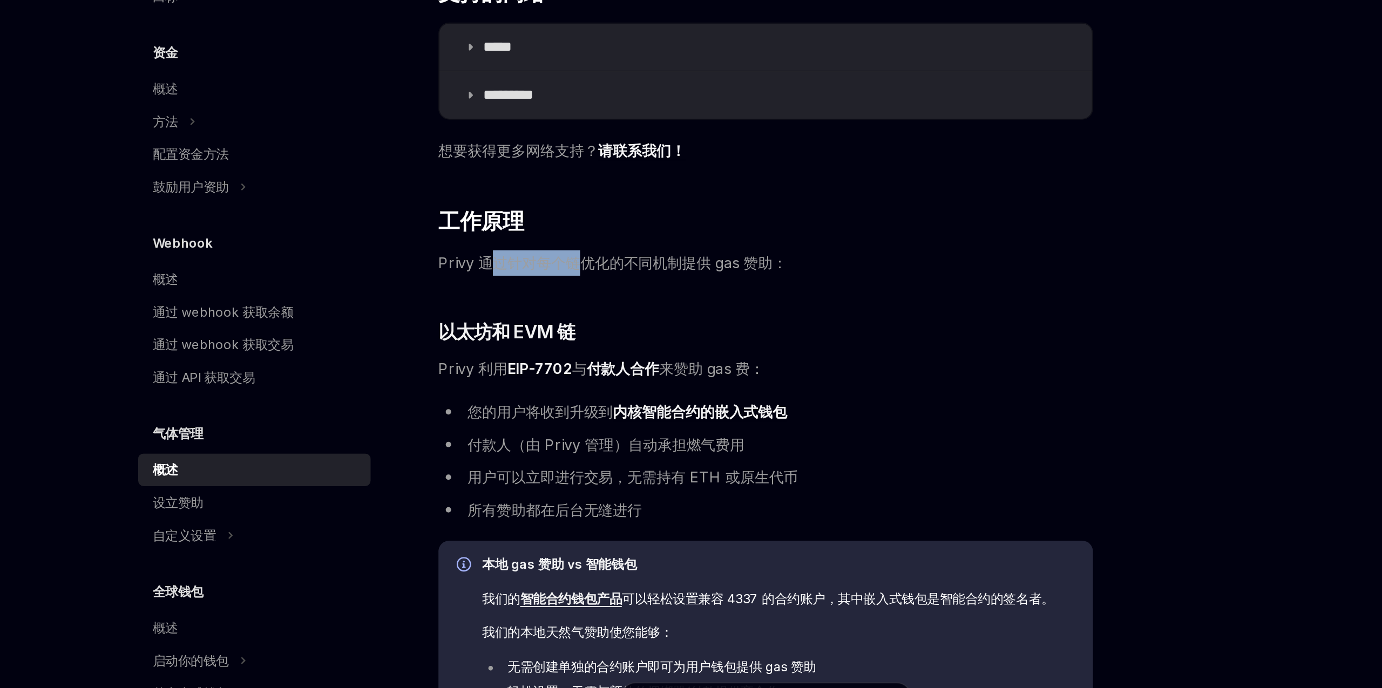
drag, startPoint x: 521, startPoint y: 406, endPoint x: 571, endPoint y: 403, distance: 49.8
click at [571, 403] on font "Privy 通过针对每个链优化的不同机制提供 gas 赞助：" at bounding box center [593, 401] width 207 height 11
click at [587, 403] on font "Privy 通过针对每个链优化的不同机制提供 gas 赞助：" at bounding box center [593, 401] width 207 height 11
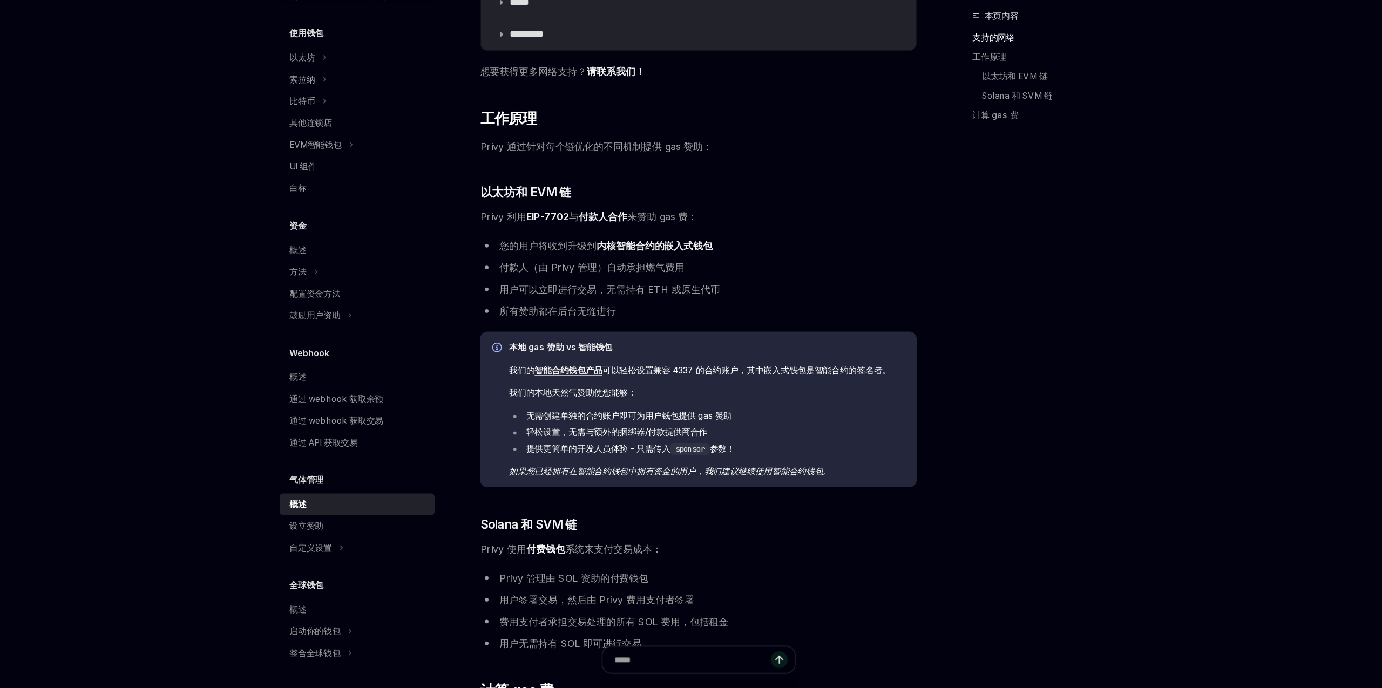
scroll to position [195, 0]
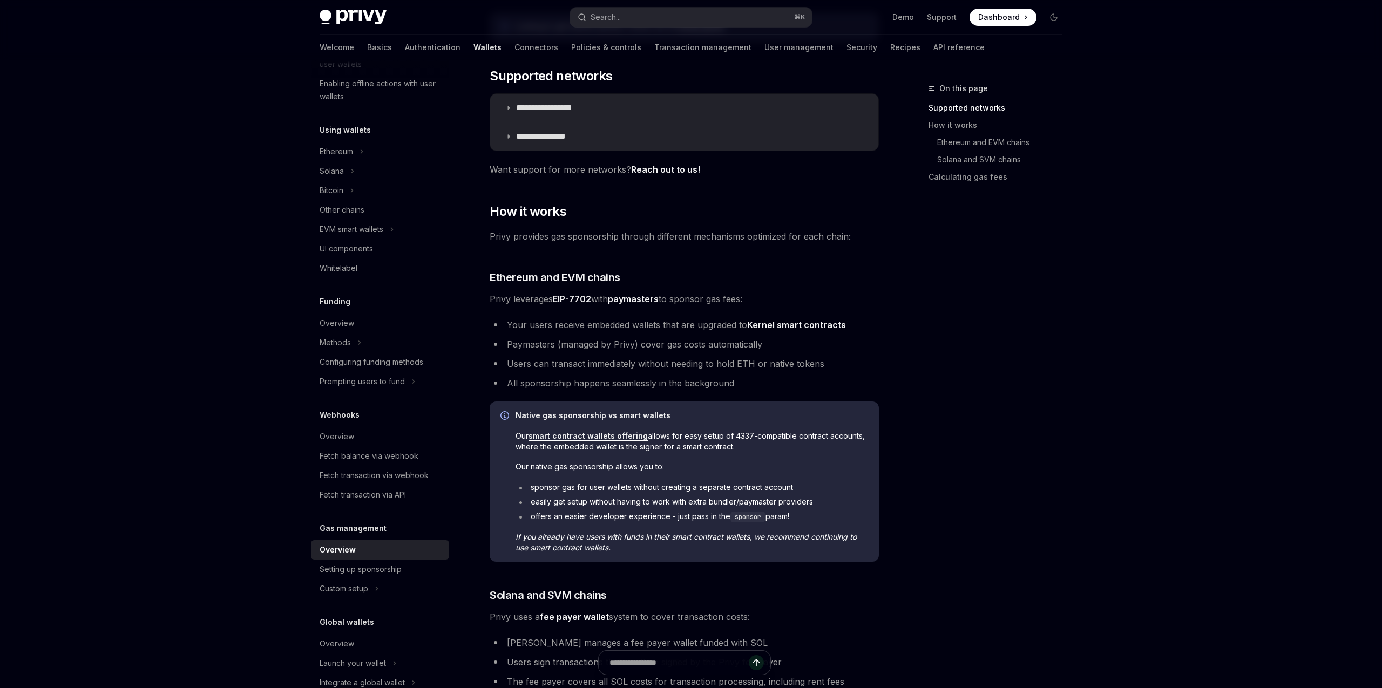
click at [1039, 502] on div "On this page Supported networks How it works Ethereum and EVM chains Solana and…" at bounding box center [989, 385] width 164 height 606
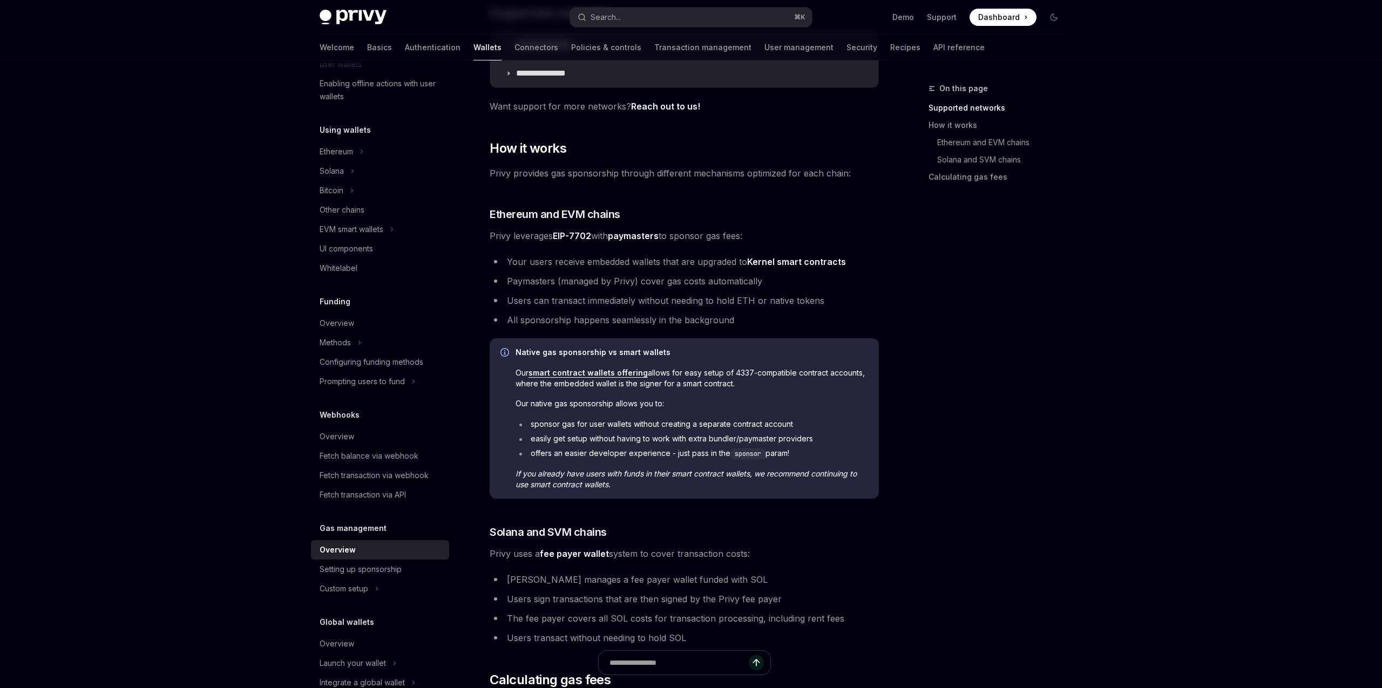
scroll to position [271, 0]
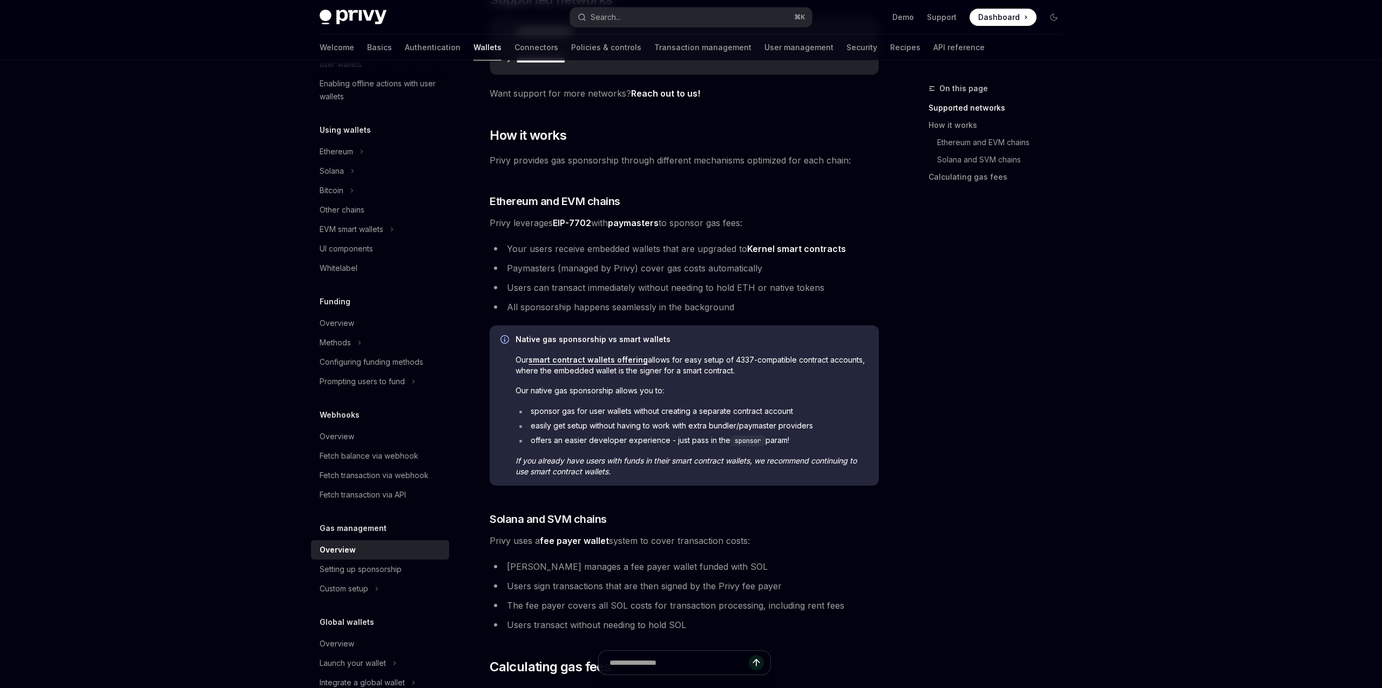
click at [989, 389] on div "On this page Supported networks How it works Ethereum and EVM chains Solana and…" at bounding box center [989, 385] width 164 height 606
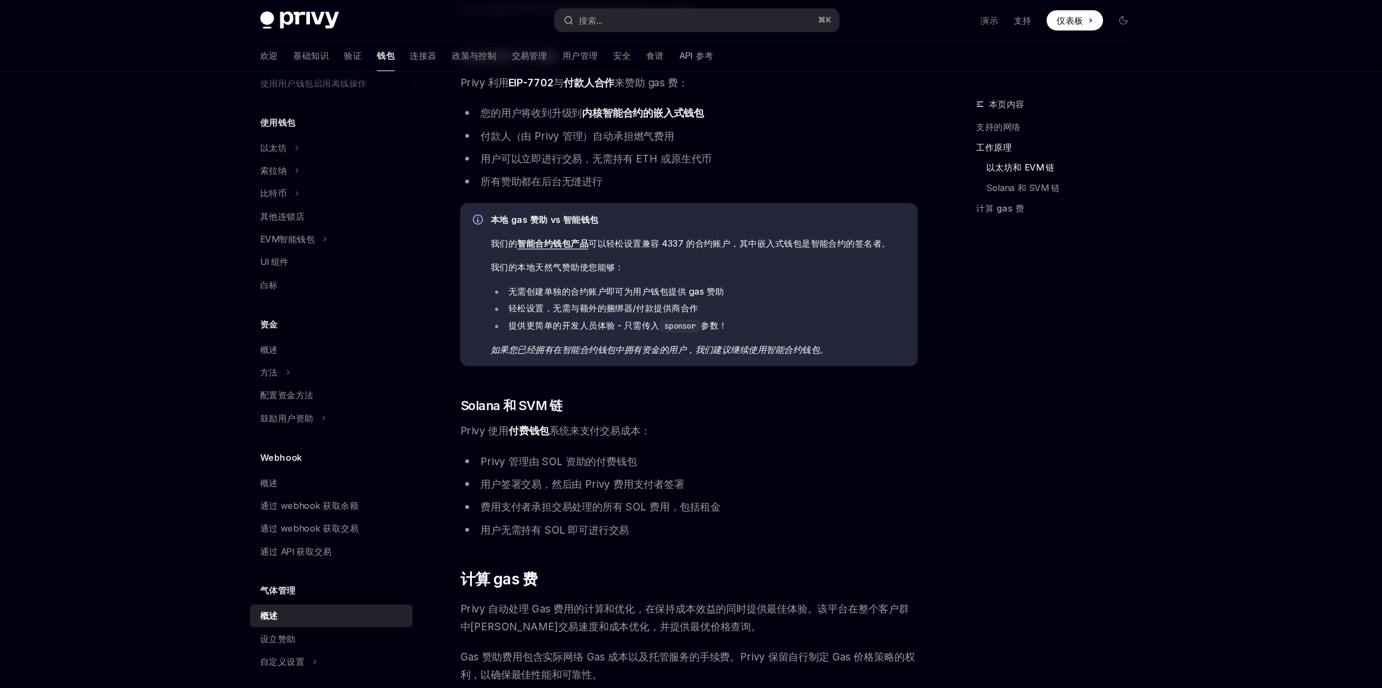
scroll to position [393, 0]
drag, startPoint x: 562, startPoint y: 187, endPoint x: 601, endPoint y: 188, distance: 38.9
click at [601, 188] on font "本地 gas 赞助 vs 智能钱包" at bounding box center [562, 186] width 92 height 9
click at [602, 188] on font "本地 gas 赞助 vs 智能钱包" at bounding box center [562, 186] width 92 height 9
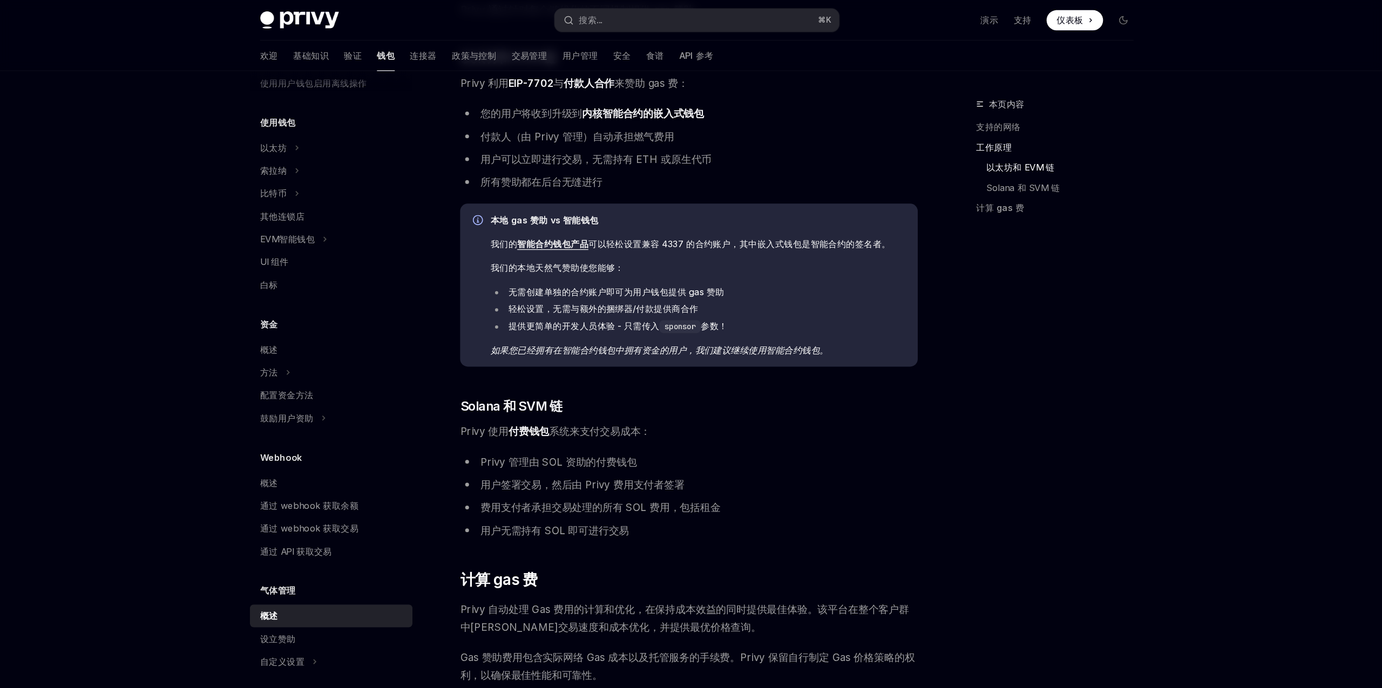
click at [641, 208] on font "可以轻松设置兼容 4337 的合约账户，其中嵌入式钱包是智能合约的签名者。" at bounding box center [727, 207] width 257 height 9
drag, startPoint x: 650, startPoint y: 207, endPoint x: 714, endPoint y: 202, distance: 64.4
click at [714, 203] on font "可以轻松设置兼容 4337 的合约账户，其中嵌入式钱包是智能合约的签名者。" at bounding box center [727, 207] width 257 height 9
click at [730, 205] on font "可以轻松设置兼容 4337 的合约账户，其中嵌入式钱包是智能合约的签名者。" at bounding box center [727, 207] width 257 height 9
drag, startPoint x: 736, startPoint y: 205, endPoint x: 766, endPoint y: 202, distance: 30.3
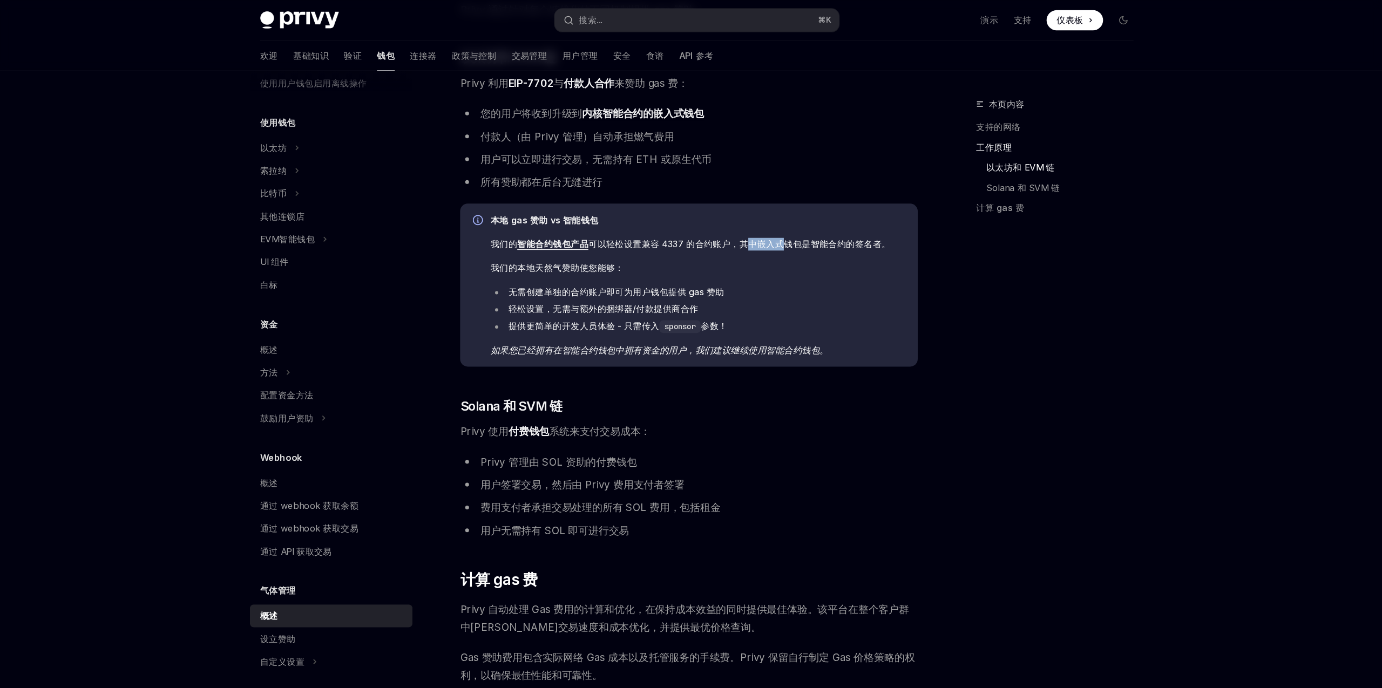
click at [766, 203] on font "可以轻松设置兼容 4337 的合约账户，其中嵌入式钱包是智能合约的签名者。" at bounding box center [727, 207] width 257 height 9
click at [765, 203] on font "可以轻松设置兼容 4337 的合约账户，其中嵌入式钱包是智能合约的签名者。" at bounding box center [727, 207] width 257 height 9
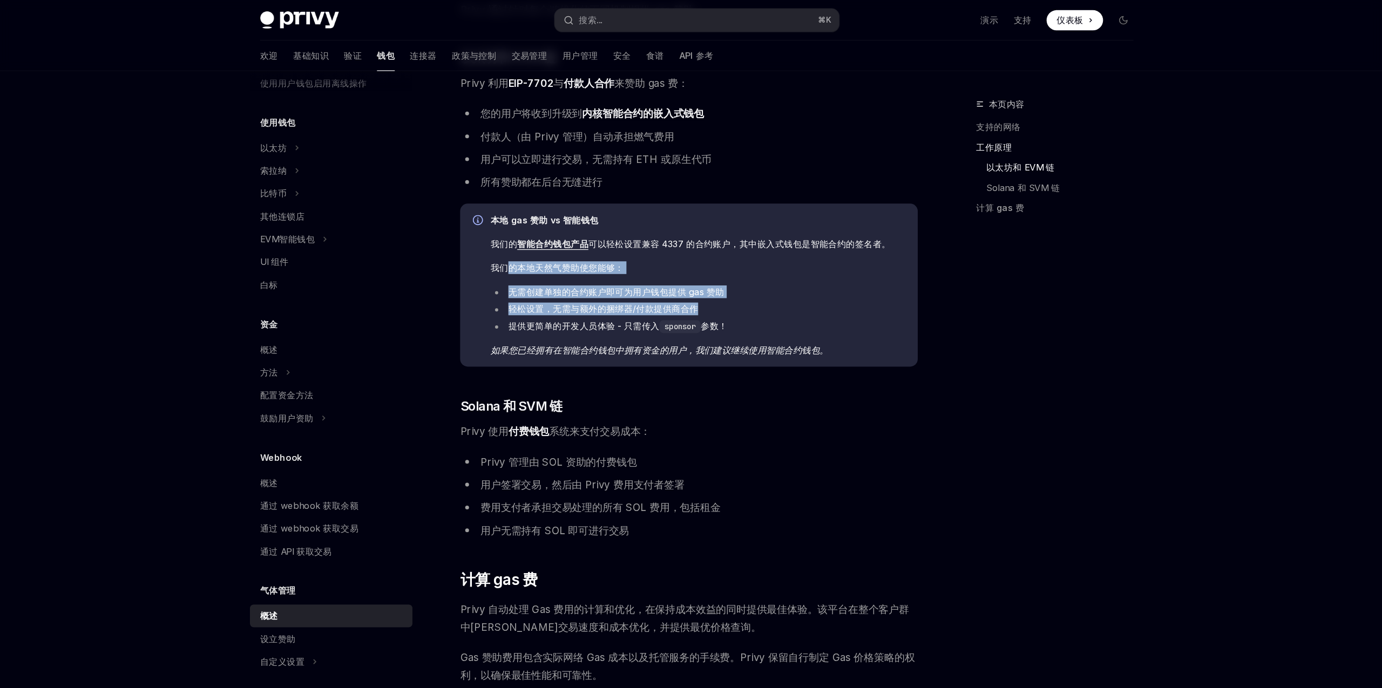
drag, startPoint x: 532, startPoint y: 228, endPoint x: 574, endPoint y: 269, distance: 58.8
click at [574, 269] on div "本地 gas 赞助 vs 智能钱包 我们的 智能合约钱包产品 可以轻松设置兼容 4337 的合约账户，其中嵌入式钱包是智能合约的签名者。 我们的本地天然气赞助…" at bounding box center [692, 242] width 353 height 121
click at [584, 273] on font "提供更简单的开发人员体验 - 只需传入" at bounding box center [595, 277] width 128 height 9
click at [575, 297] on font "如果您已经拥有在智能合约钱包中拥有资金的用户，我们建议继续使用智能合约钱包。" at bounding box center [659, 297] width 287 height 9
click at [645, 297] on font "如果您已经拥有在智能合约钱包中拥有资金的用户，我们建议继续使用智能合约钱包。" at bounding box center [659, 297] width 287 height 9
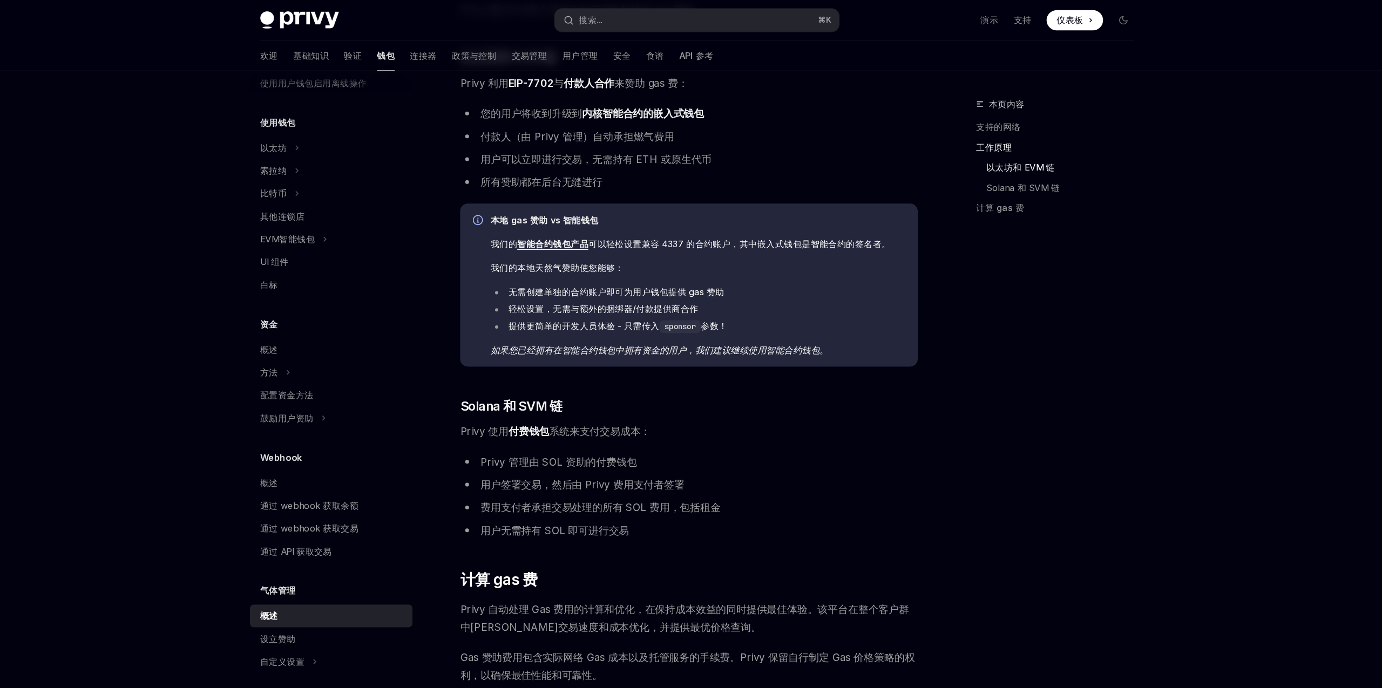
click at [567, 208] on font "智能合约钱包产品" at bounding box center [568, 207] width 60 height 9
type textarea "*"
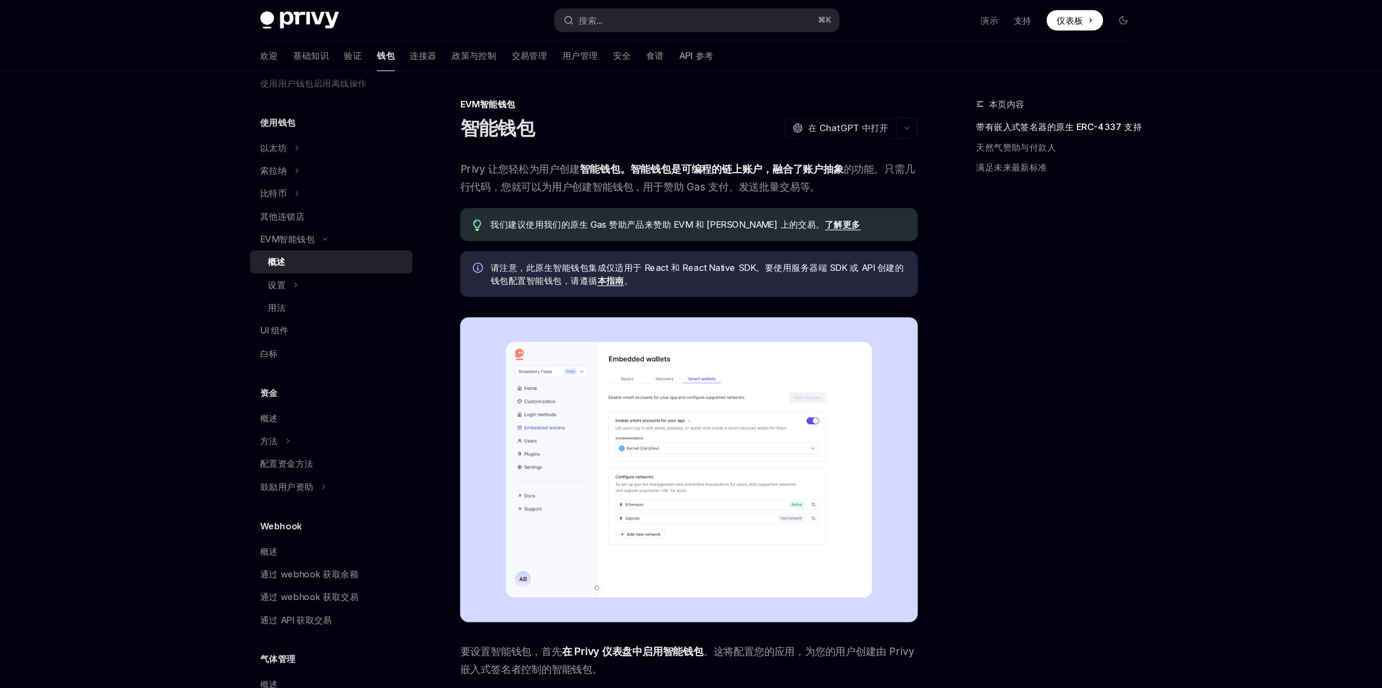
click at [549, 145] on font "Privy 让您轻松为用户" at bounding box center [532, 143] width 84 height 11
click at [536, 147] on font "Privy 让您轻松为用户" at bounding box center [532, 143] width 84 height 11
click at [528, 164] on span "Privy 让您轻松为用户 创建 智能钱包。智能钱包是 可编程的链上账户，融合了 账户抽象 的功能 。只需几行代码，您就可以为用户创建智能钱包，用于赞助 Ga…" at bounding box center [684, 151] width 389 height 30
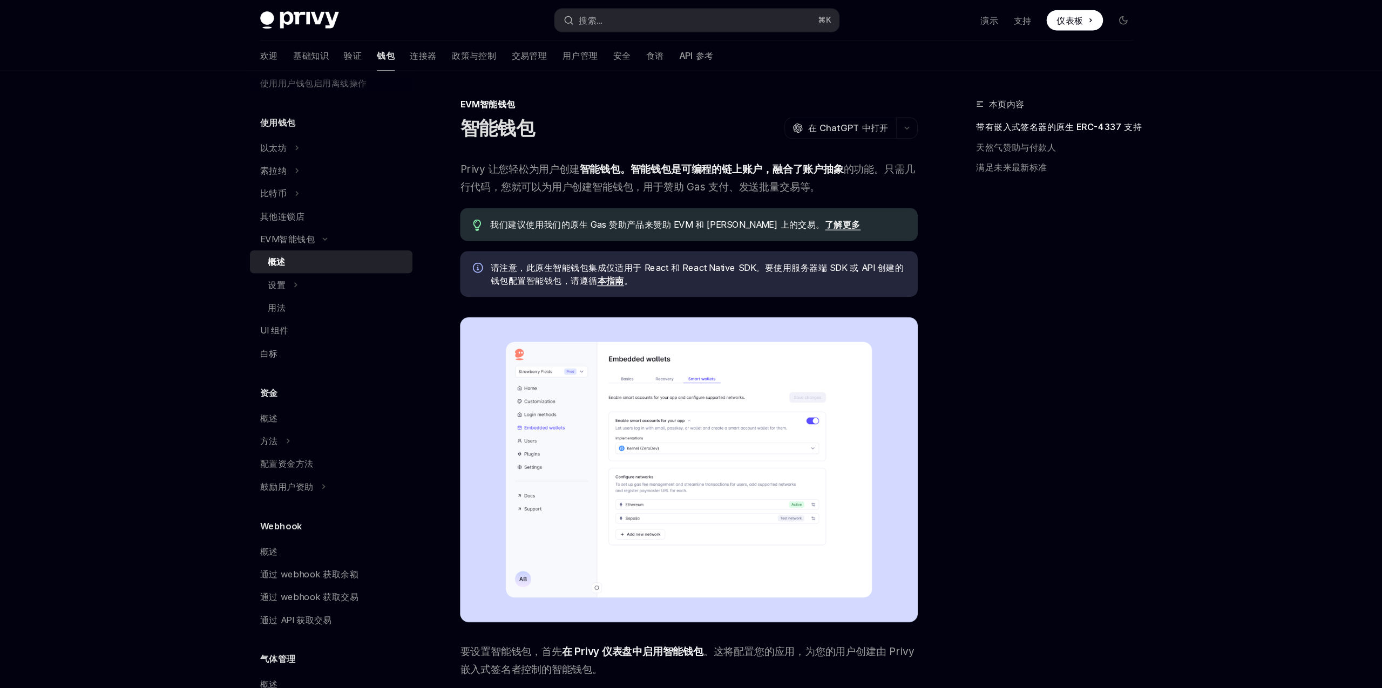
click at [528, 164] on span "Privy 让您轻松为用户 创建 智能钱包。智能钱包是 可编程的链上账户，融合了 账户抽象 的功能 。只需几行代码，您就可以为用户创建智能钱包，用于赞助 Ga…" at bounding box center [684, 151] width 389 height 30
click at [554, 161] on font "。只需几行代码，您就可以为用户创建智能钱包，用于赞助 Gas 支付、发送批量交易等。" at bounding box center [683, 151] width 387 height 26
click at [580, 160] on font "。只需几行代码，您就可以为用户创建智能钱包，用于赞助 Gas 支付、发送批量交易等。" at bounding box center [683, 151] width 387 height 26
click at [677, 159] on font "。只需几行代码，您就可以为用户创建智能钱包，用于赞助 Gas 支付、发送批量交易等。" at bounding box center [683, 151] width 387 height 26
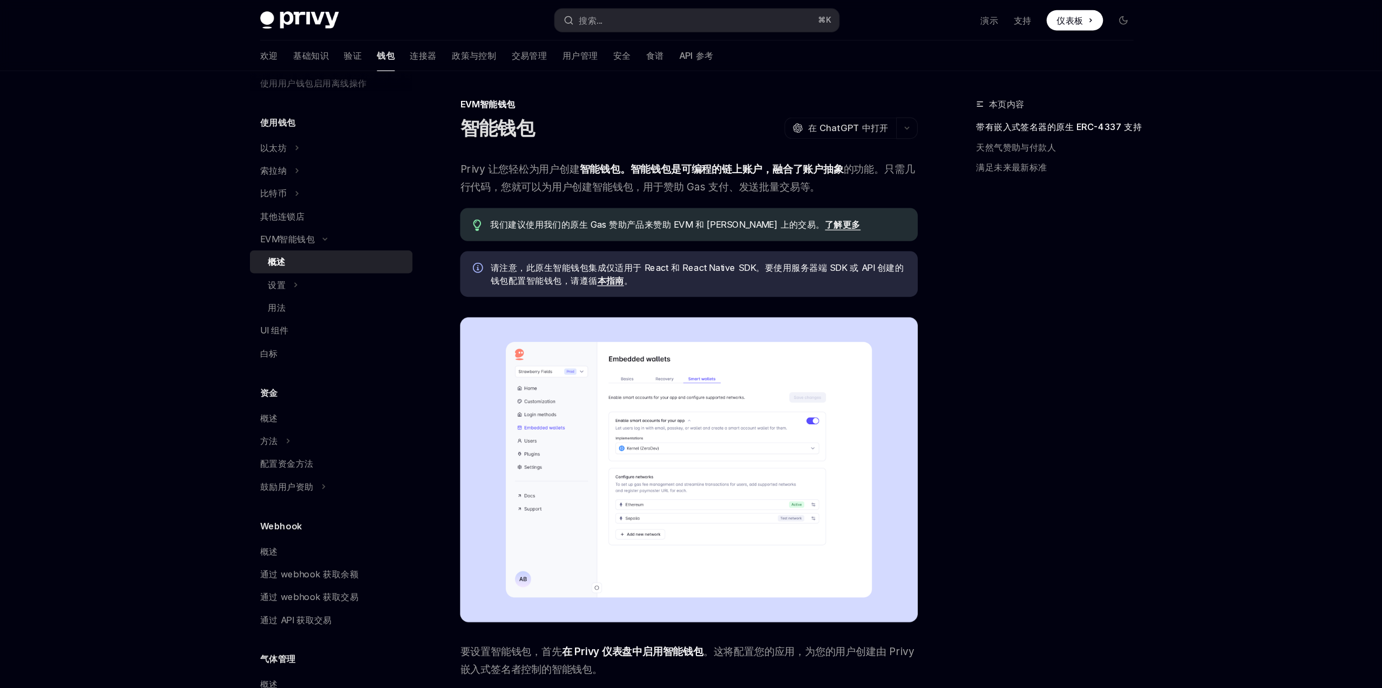
click at [677, 159] on font "。只需几行代码，您就可以为用户创建智能钱包，用于赞助 Gas 支付、发送批量交易等。" at bounding box center [683, 151] width 387 height 26
click at [721, 154] on font "。只需几行代码，您就可以为用户创建智能钱包，用于赞助 Gas 支付、发送批量交易等。" at bounding box center [683, 151] width 387 height 26
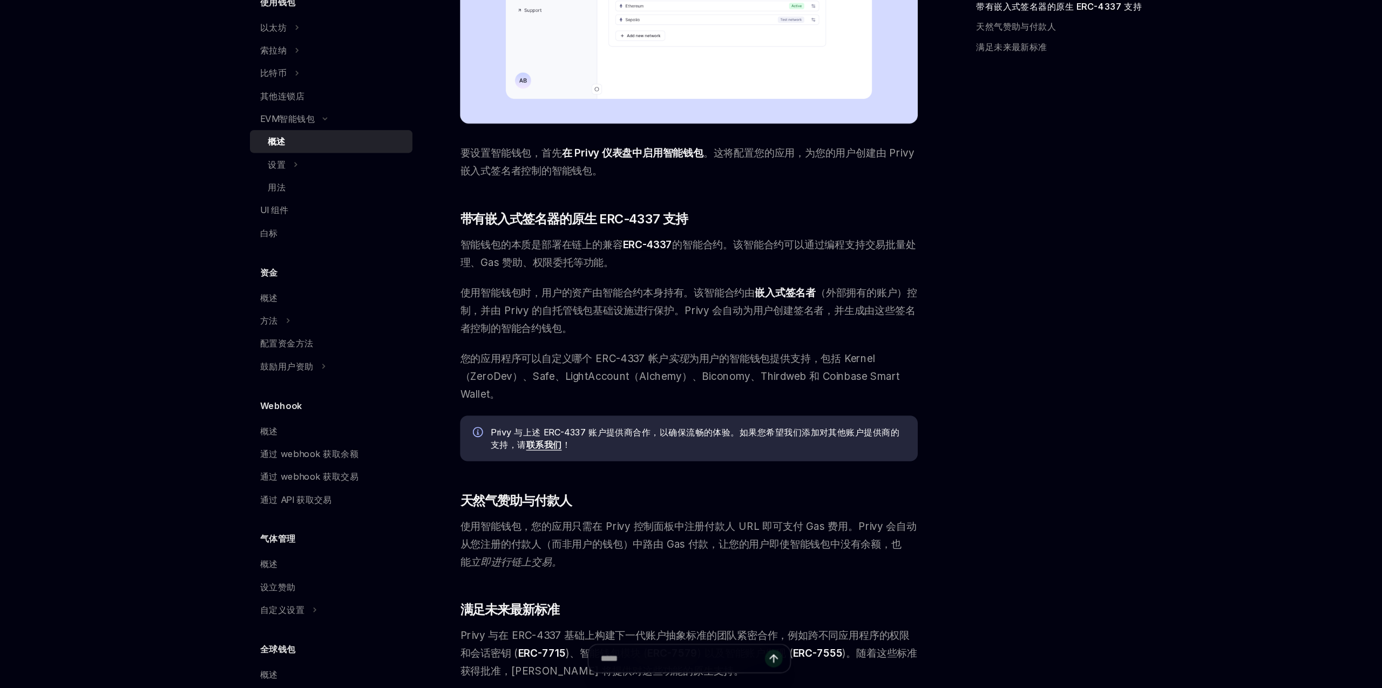
scroll to position [329, 0]
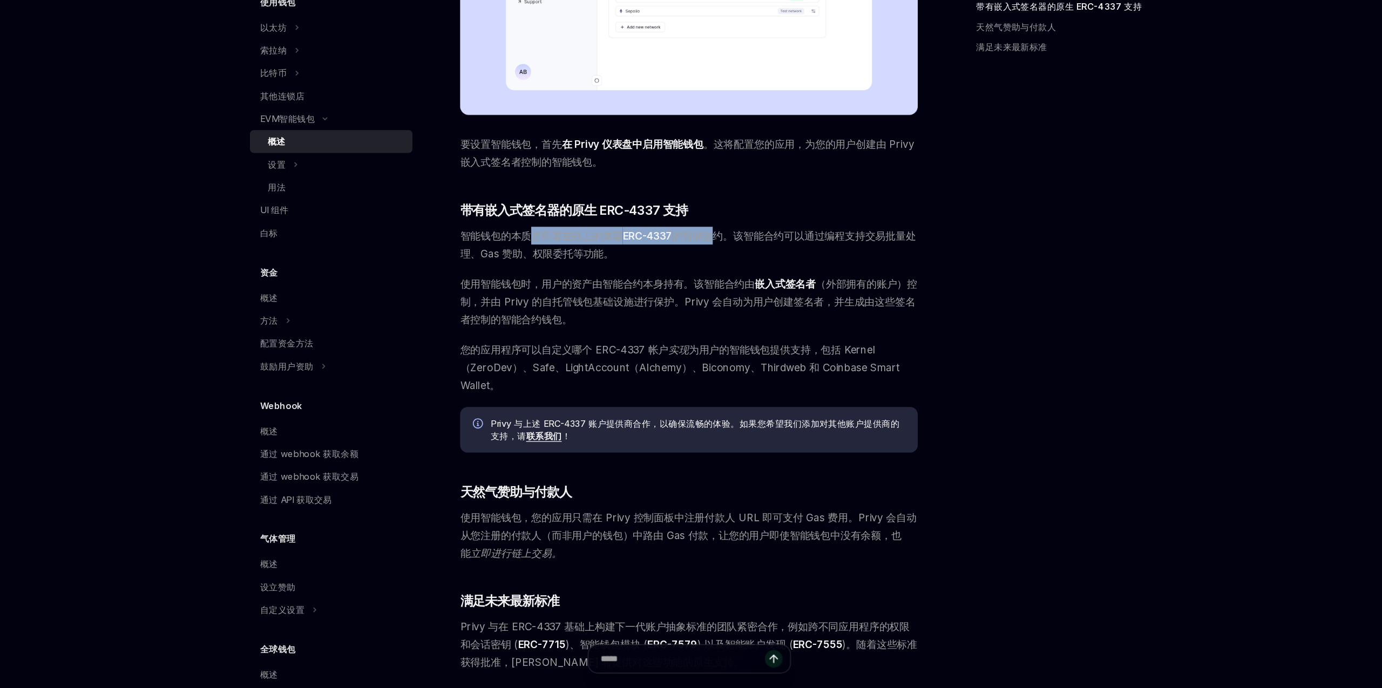
drag, startPoint x: 551, startPoint y: 301, endPoint x: 701, endPoint y: 298, distance: 150.6
click at [701, 298] on span "智能钱包的本质是部署在链上的兼容 ERC-4337 的智能合约。该智能合约可以通过编程支持交易批量处理、Gas 赞助、权限委托等功能。" at bounding box center [684, 310] width 389 height 30
click at [660, 335] on div "Privy 让您轻松为用户 创建 智能钱包。智能钱包是 可编程的链上账户，融合了 账户抽象 的功能 。只需几行代码，您就可以为用户创建智能钱包，用于赞助 Ga…" at bounding box center [684, 240] width 389 height 866
drag, startPoint x: 597, startPoint y: 349, endPoint x: 652, endPoint y: 348, distance: 55.6
click at [652, 348] on span "使用智能钱包时，用户的资产由智能合约本身持有。该智能合约由 嵌入式签名者 （外部拥有的账户）控制，并由 Privy 的自托管钱包基础设施进行保护。Privy …" at bounding box center [684, 358] width 389 height 45
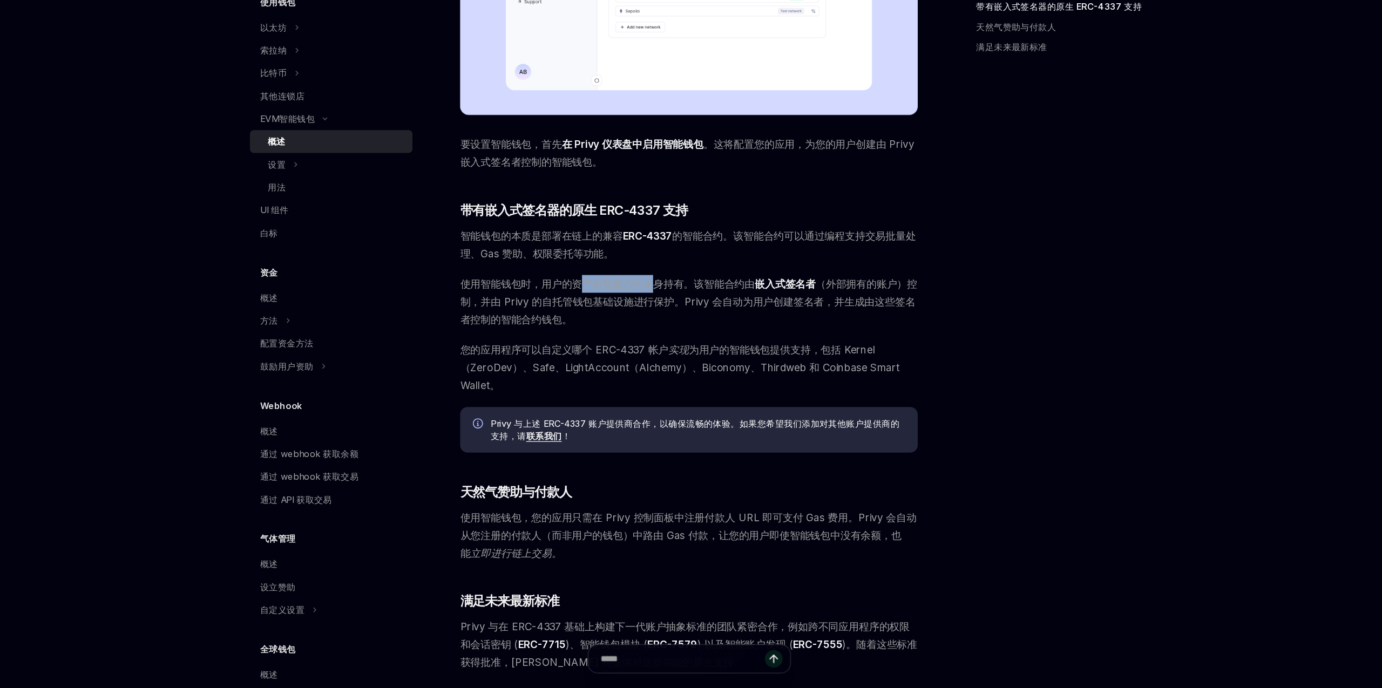
click at [585, 348] on font "使用智能钱包时，用户的资产由智能合约本身持有。该智能合约由" at bounding box center [615, 343] width 250 height 11
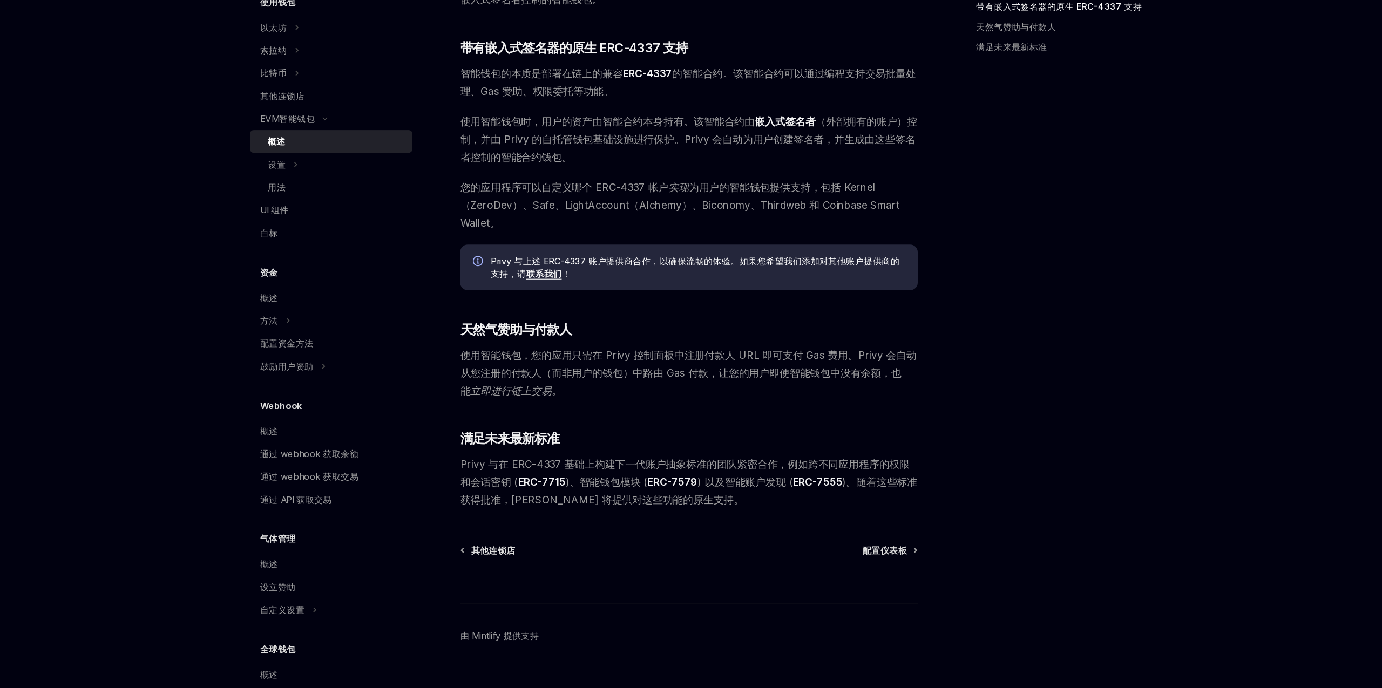
scroll to position [468, 0]
drag, startPoint x: 592, startPoint y: 403, endPoint x: 712, endPoint y: 401, distance: 120.4
click at [712, 401] on font "使用智能钱包，您的应用只需在 Privy 控制面板中注册付款人 URL 即可支付 Gas 费用。Privy 会自动从您注册的付款人（而非用户的钱包）中路由 G…" at bounding box center [684, 411] width 388 height 26
click at [614, 404] on font "使用智能钱包，您的应用只需在 Privy 控制面板中注册付款人 URL 即可支付 Gas 费用。Privy 会自动从您注册的付款人（而非用户的钱包）中路由 G…" at bounding box center [684, 411] width 388 height 26
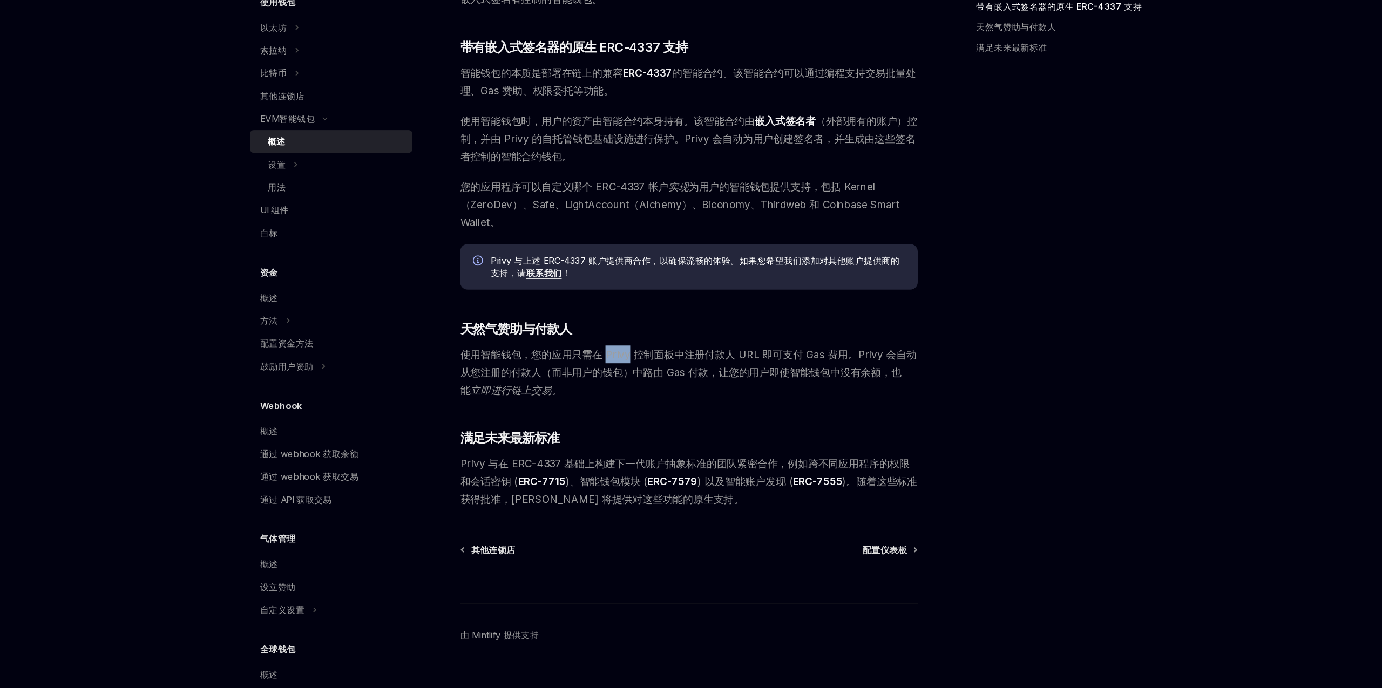
click at [617, 405] on font "使用智能钱包，您的应用只需在 Privy 控制面板中注册付款人 URL 即可支付 Gas 费用。Privy 会自动从您注册的付款人（而非用户的钱包）中路由 G…" at bounding box center [684, 411] width 388 height 26
click at [632, 406] on font "使用智能钱包，您的应用只需在 Privy 控制面板中注册付款人 URL 即可支付 Gas 费用。Privy 会自动从您注册的付款人（而非用户的钱包）中路由 G…" at bounding box center [684, 411] width 388 height 26
click at [595, 414] on font "使用智能钱包，您的应用只需在 Privy 控制面板中注册付款人 URL 即可支付 Gas 费用。Privy 会自动从您注册的付款人（而非用户的钱包）中路由 G…" at bounding box center [684, 411] width 388 height 26
click at [621, 415] on font "使用智能钱包，您的应用只需在 Privy 控制面板中注册付款人 URL 即可支付 Gas 费用。Privy 会自动从您注册的付款人（而非用户的钱包）中路由 G…" at bounding box center [684, 411] width 388 height 26
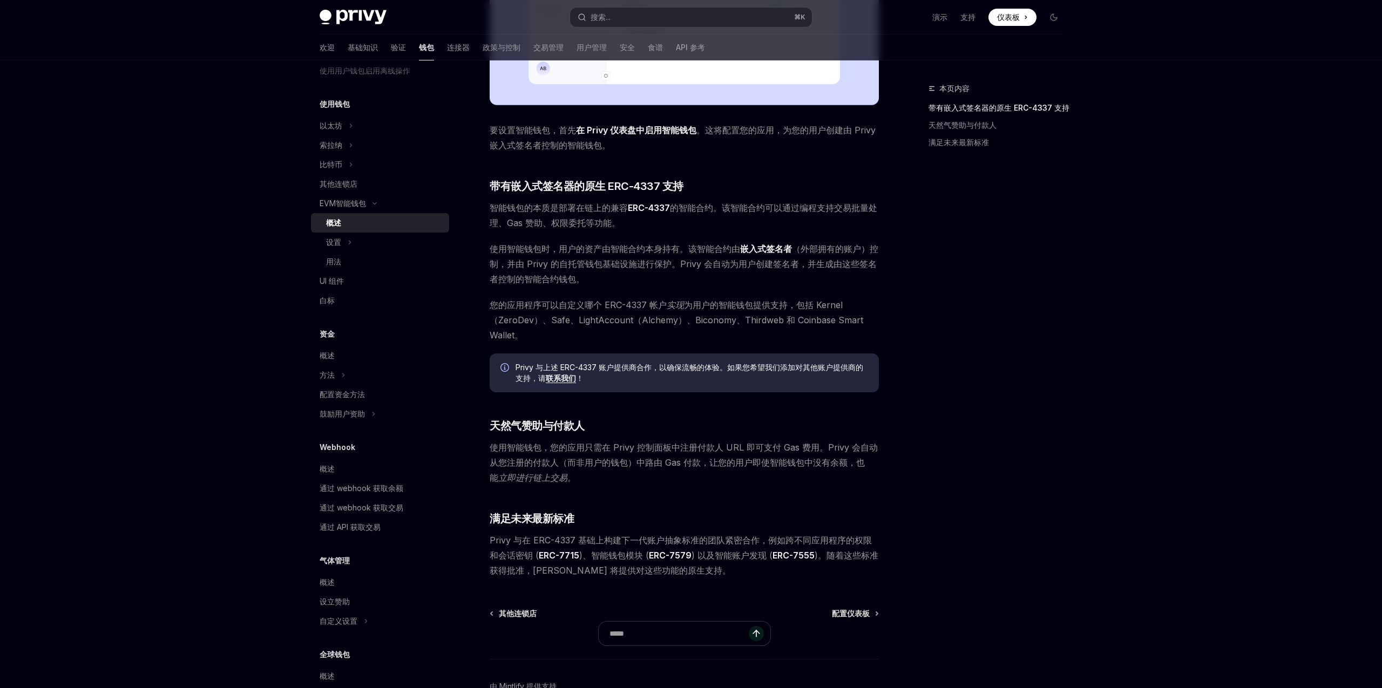
scroll to position [489, 0]
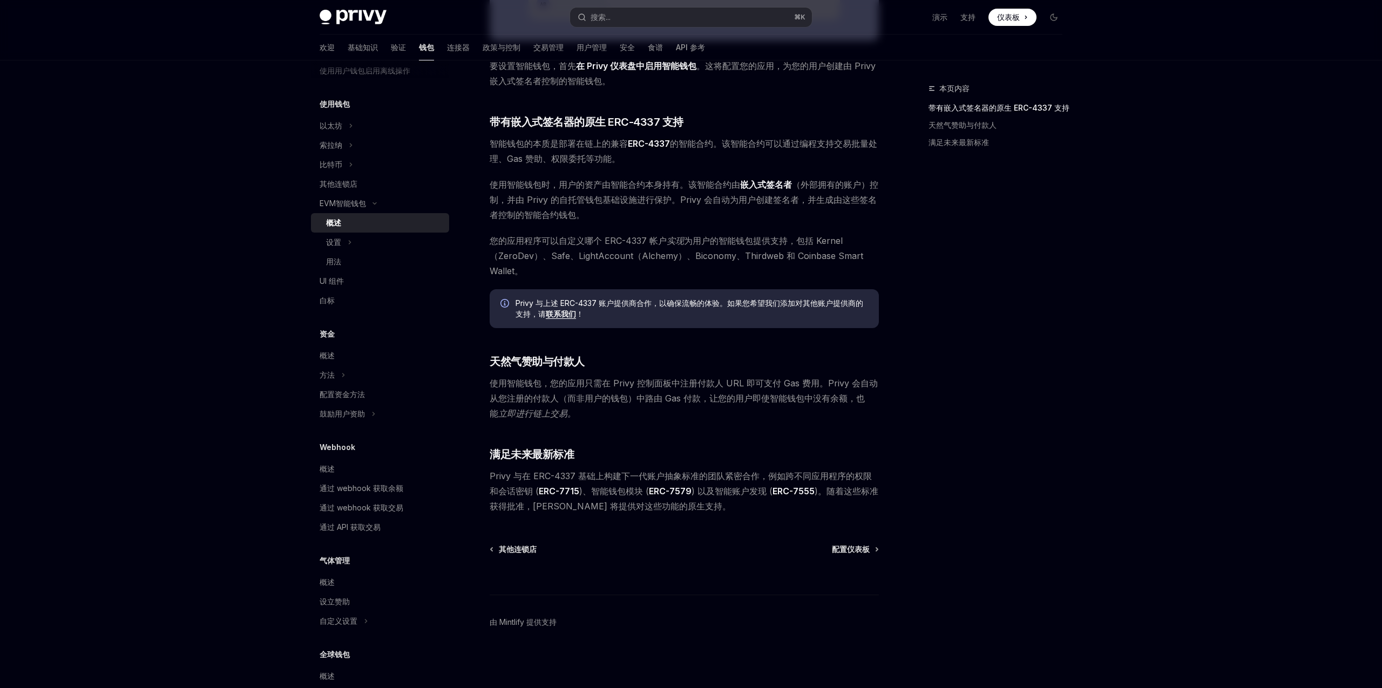
click at [784, 337] on div "Privy 让您轻松为用户 创建 智能钱包。智能钱包是 可编程的链上账户，融合了 账户抽象 的功能 。只需几行代码，您就可以为用户创建智能钱包，用于赞助 Ga…" at bounding box center [684, 80] width 389 height 866
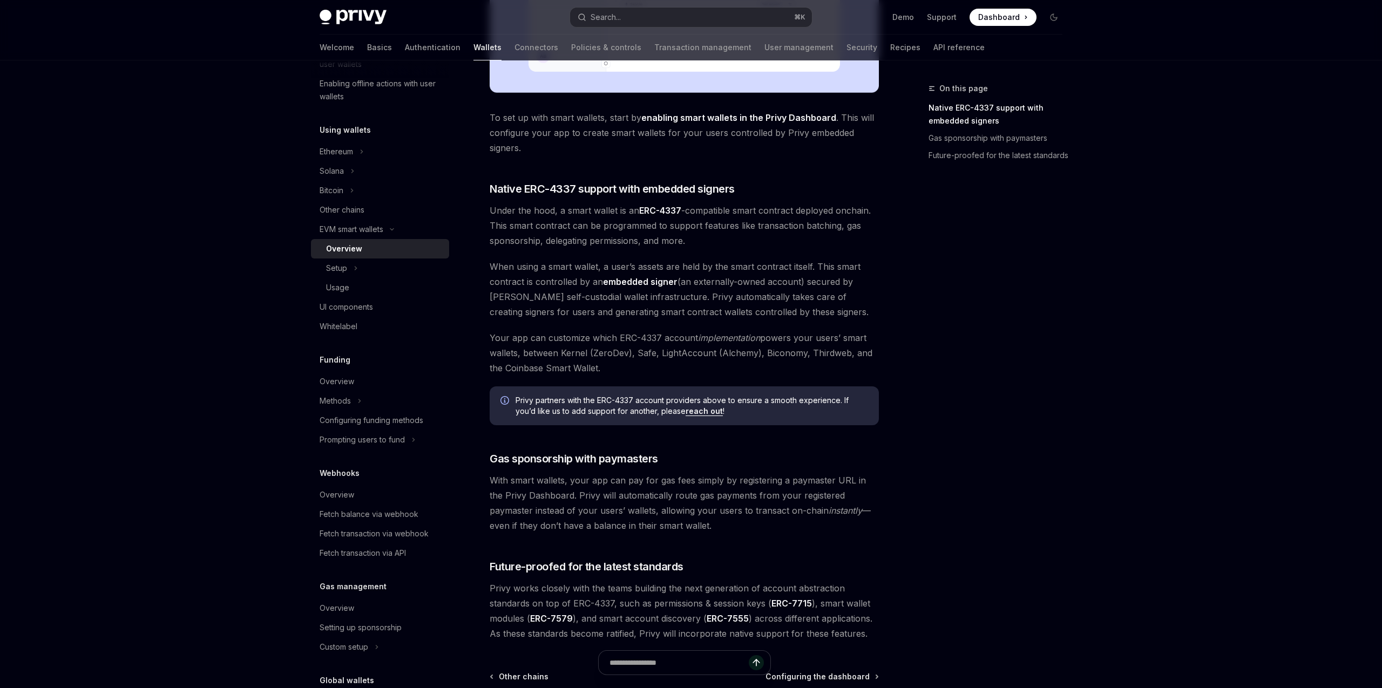
click at [979, 275] on div "On this page Native ERC-4337 support with embedded signers Gas sponsorship with…" at bounding box center [989, 385] width 164 height 606
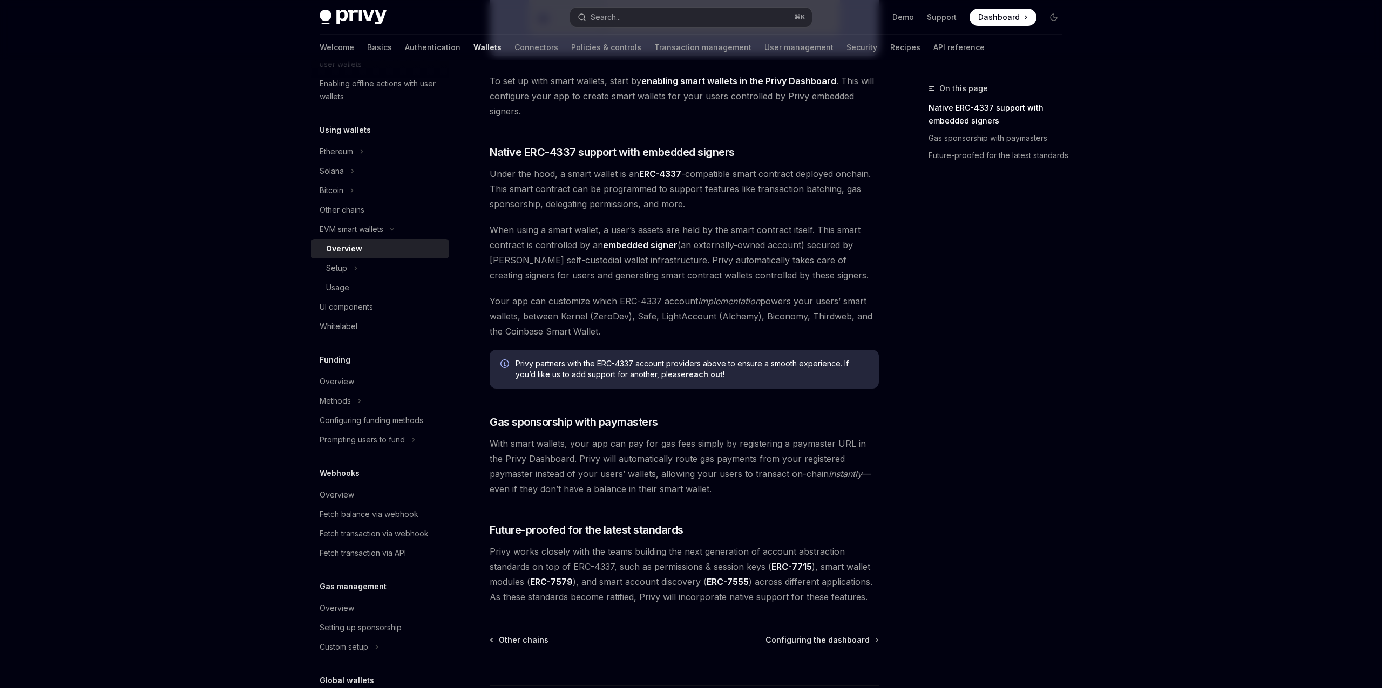
scroll to position [531, 0]
